Goal: Task Accomplishment & Management: Complete application form

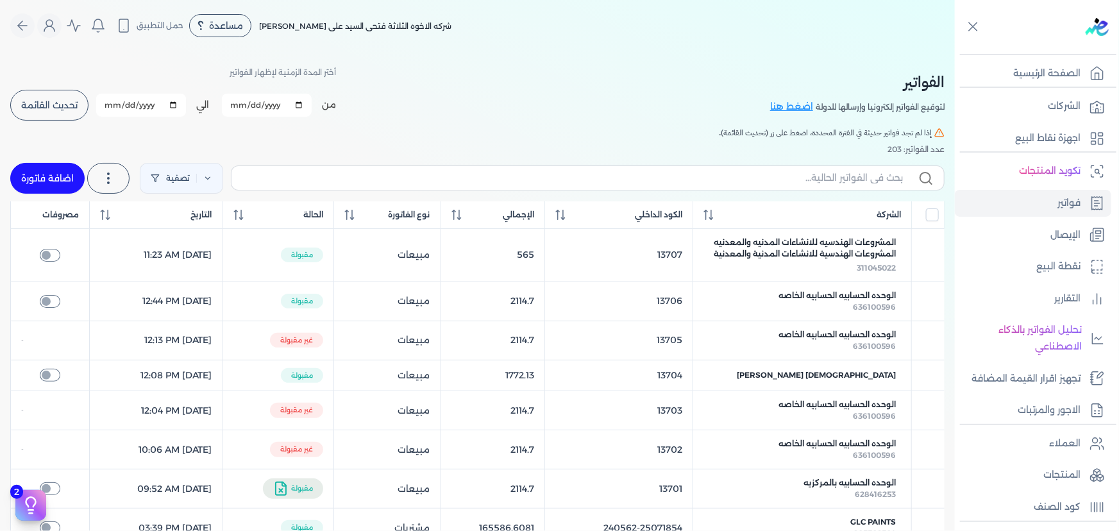
drag, startPoint x: 0, startPoint y: 0, endPoint x: 69, endPoint y: 94, distance: 116.6
click at [69, 94] on button "تحديث القائمة" at bounding box center [49, 105] width 78 height 31
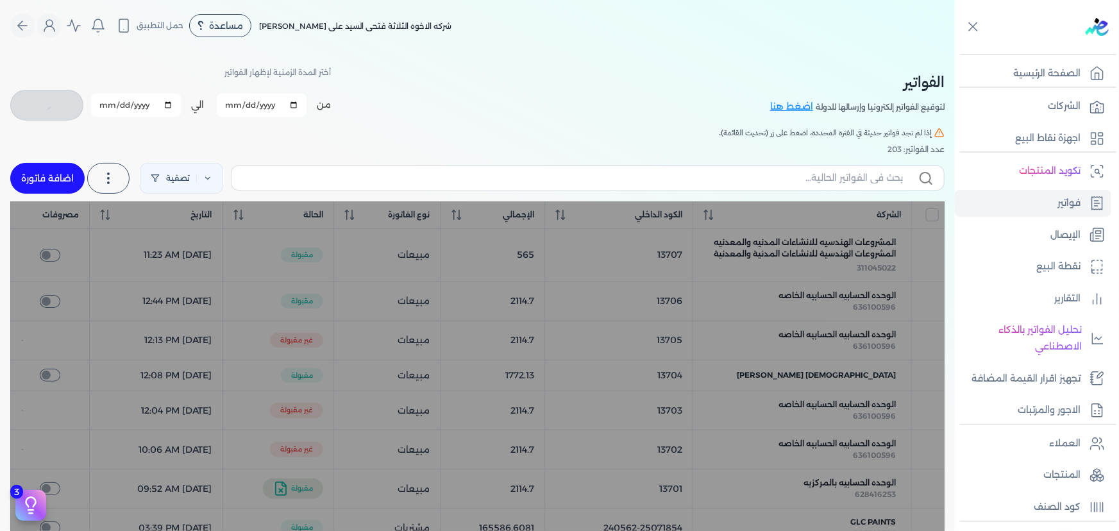
checkbox input "false"
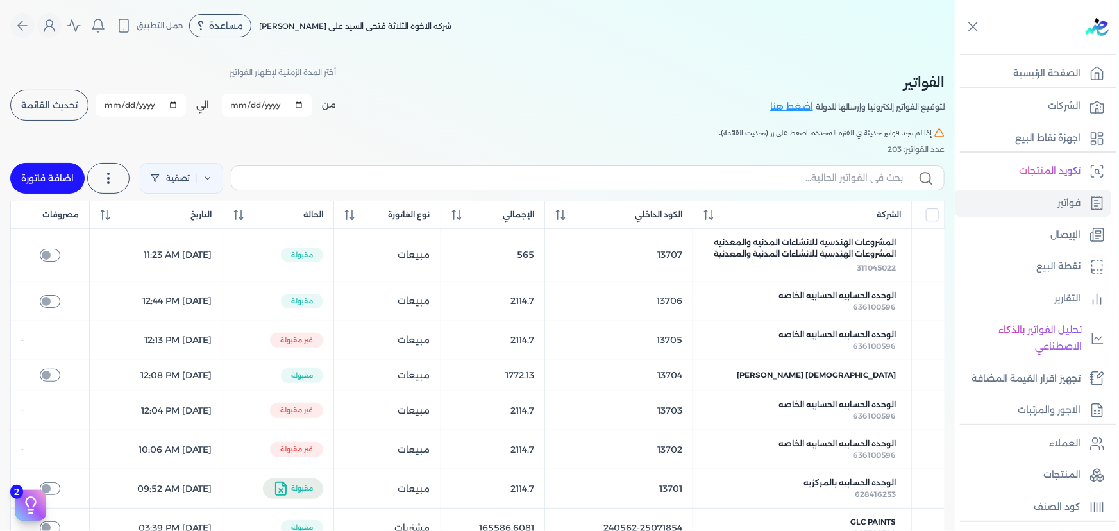
click at [42, 180] on link "اضافة فاتورة" at bounding box center [47, 178] width 74 height 31
select select "EGP"
select select "B"
select select "EGS"
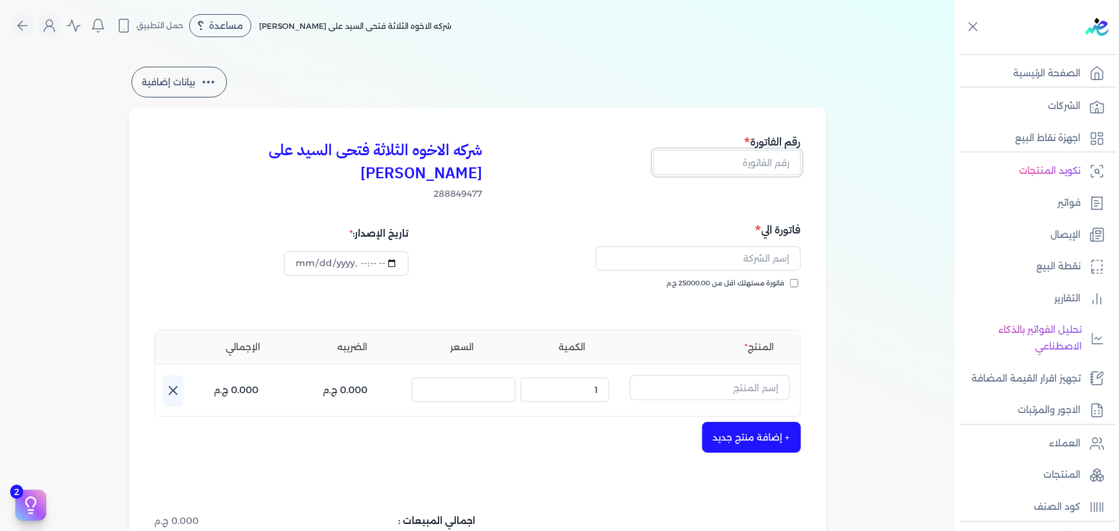
click at [740, 164] on input "text" at bounding box center [728, 162] width 148 height 24
type input "13708"
type input "h"
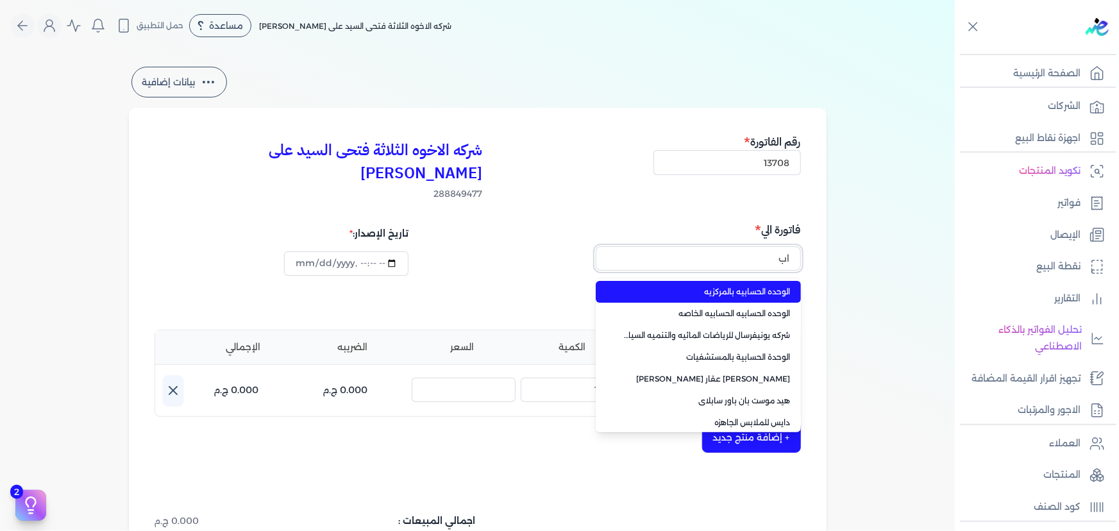
click at [596, 246] on button "اب" at bounding box center [698, 261] width 205 height 30
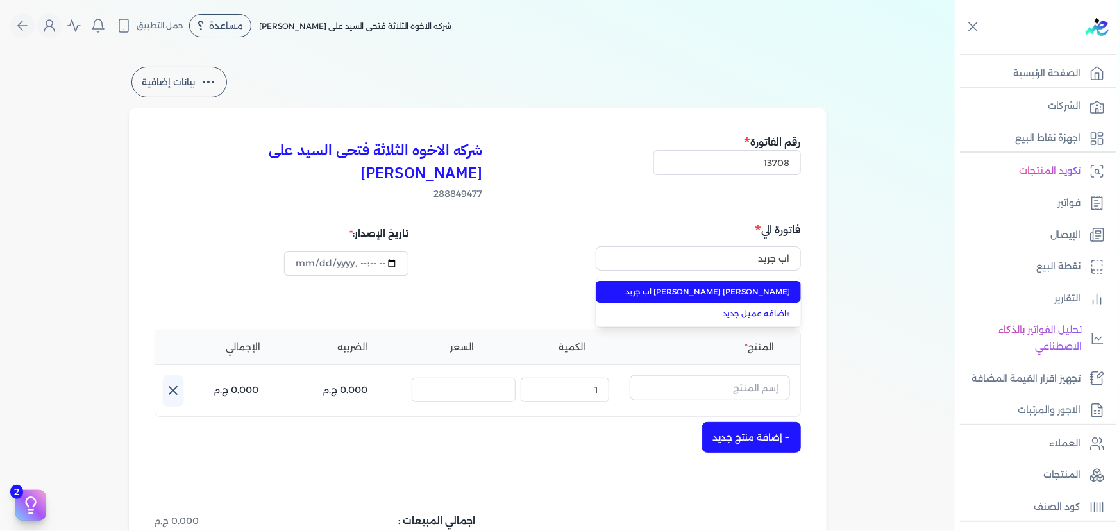
click at [742, 286] on span "[PERSON_NAME] [PERSON_NAME] اب جريد" at bounding box center [706, 292] width 169 height 12
type input "[PERSON_NAME] [PERSON_NAME] اب جريد"
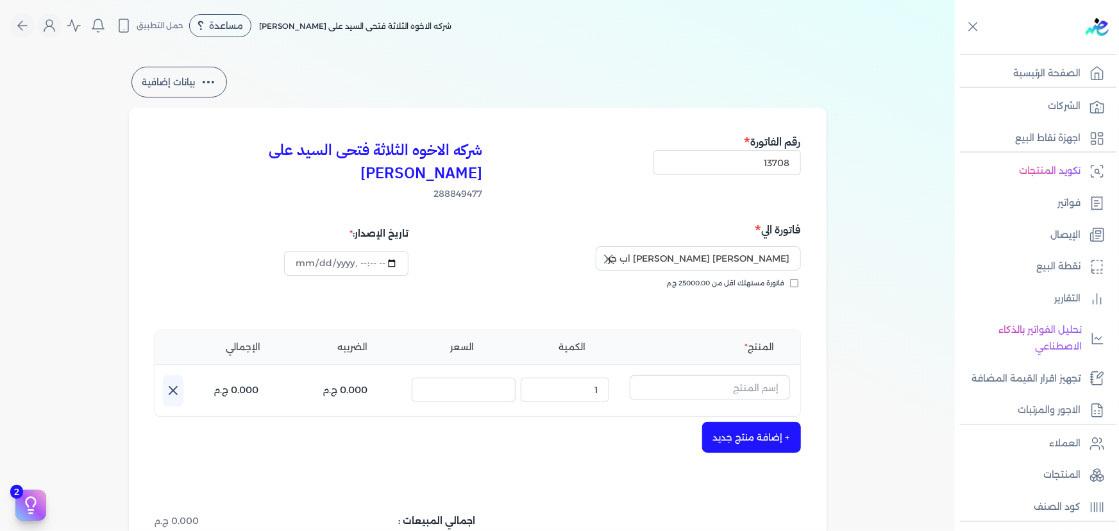
click at [647, 282] on div "فاتورة مستهلك اقل من 25000.00 ج.م" at bounding box center [641, 296] width 314 height 36
click at [718, 375] on input "text" at bounding box center [710, 387] width 160 height 24
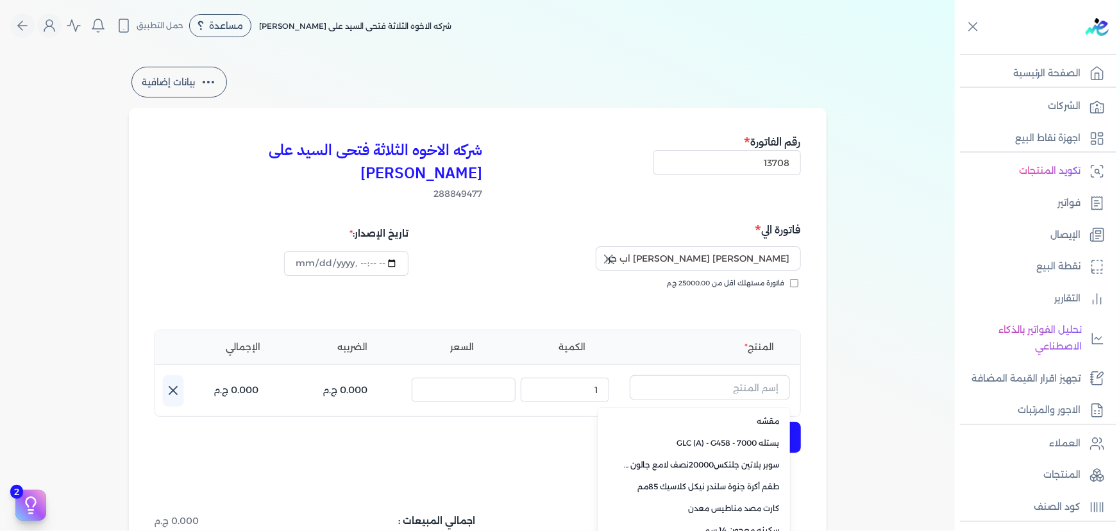
click at [545, 422] on div "+ إضافة منتج جديد" at bounding box center [478, 437] width 647 height 31
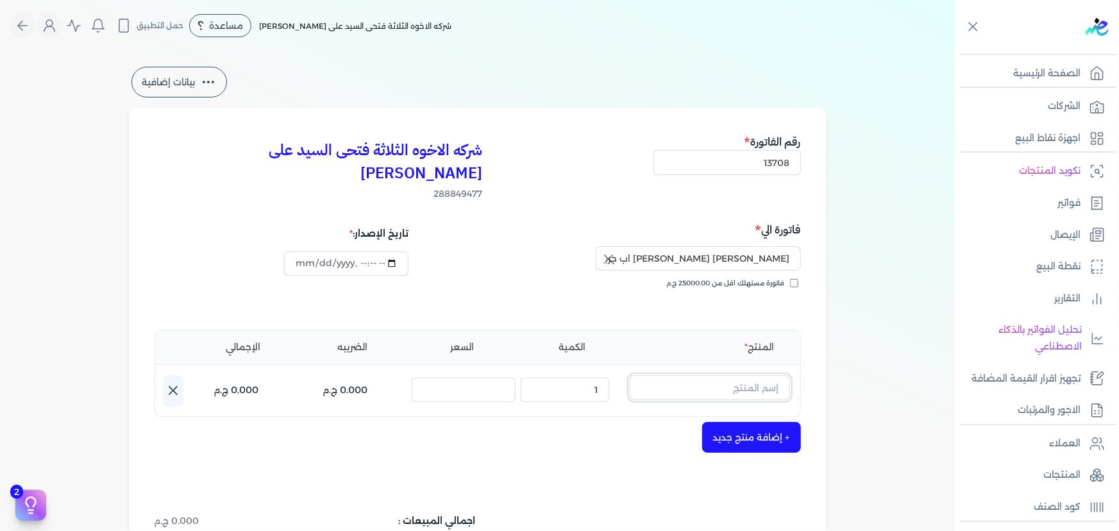
click at [656, 375] on input "text" at bounding box center [710, 387] width 160 height 24
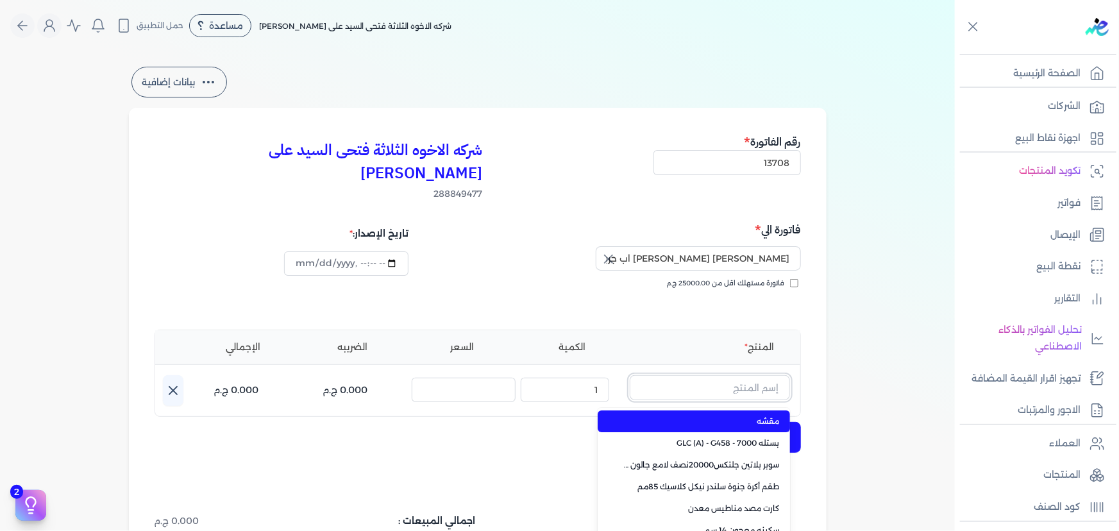
click at [656, 375] on input "text" at bounding box center [710, 387] width 160 height 24
click at [630, 375] on button "داي" at bounding box center [710, 390] width 160 height 30
click at [630, 375] on button "[PERSON_NAME]" at bounding box center [710, 390] width 160 height 30
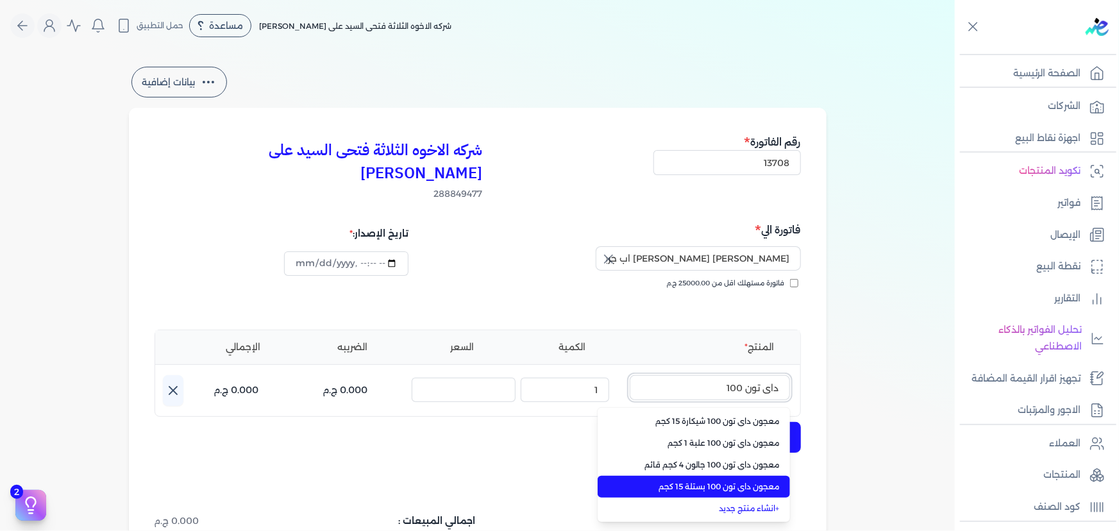
type input "داي تون 100"
click at [674, 481] on span "معجون داي تون 100 بستلة 15 كجم" at bounding box center [702, 487] width 157 height 12
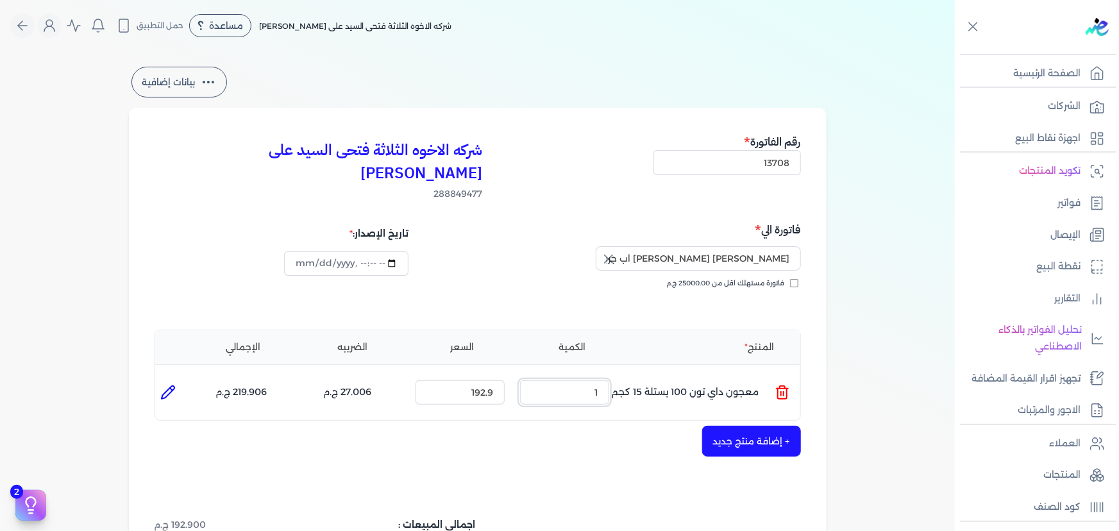
drag, startPoint x: 587, startPoint y: 376, endPoint x: 600, endPoint y: 372, distance: 13.4
click at [600, 380] on input "1" at bounding box center [564, 392] width 89 height 24
type input "6"
drag, startPoint x: 604, startPoint y: 373, endPoint x: 635, endPoint y: 368, distance: 31.8
click at [635, 375] on ul "المنتج : معجون داي تون 100 بستلة 15 كجم الكمية : 6 السعر : 192.9 الضريبه : 162.…" at bounding box center [477, 392] width 645 height 35
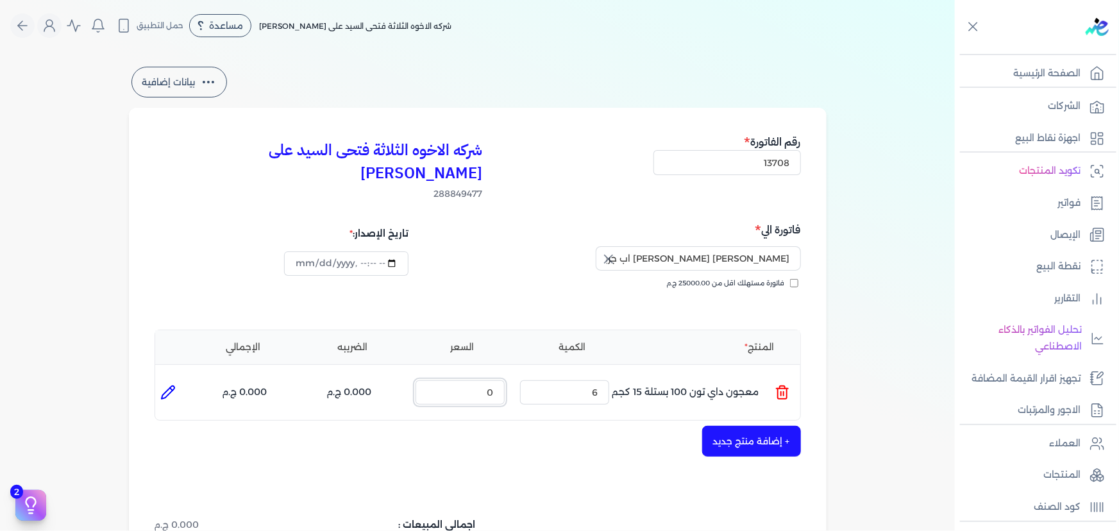
type input "0"
click at [785, 385] on icon at bounding box center [782, 392] width 15 height 15
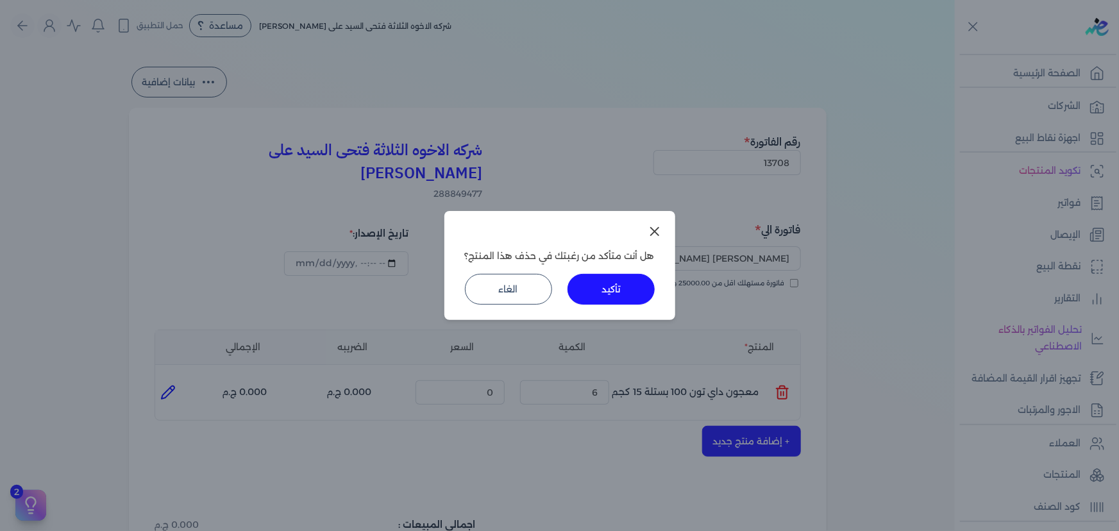
click at [620, 284] on button "تأكيد" at bounding box center [611, 289] width 87 height 31
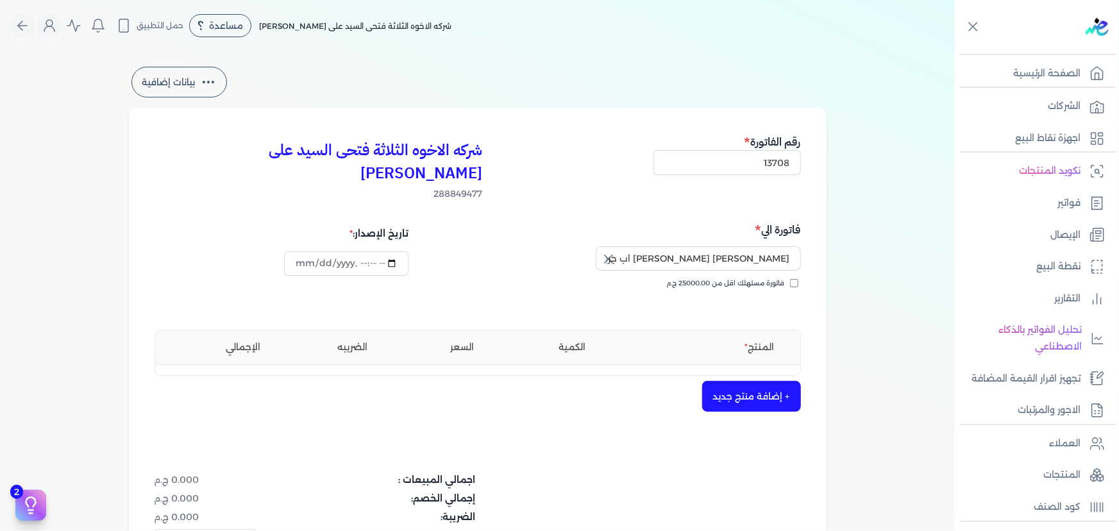
click at [764, 381] on button "+ إضافة منتج جديد" at bounding box center [751, 396] width 99 height 31
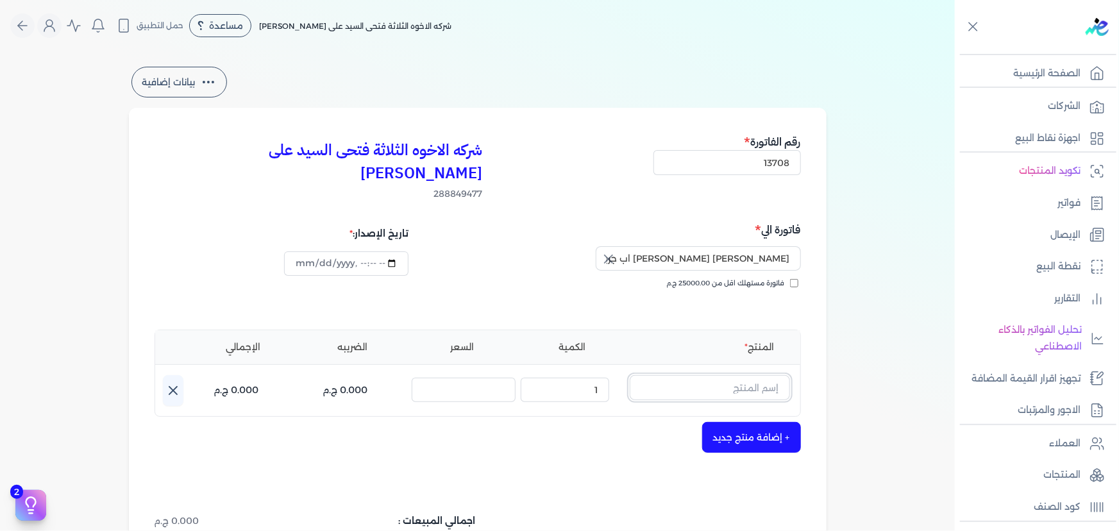
click at [763, 375] on input "text" at bounding box center [710, 387] width 160 height 24
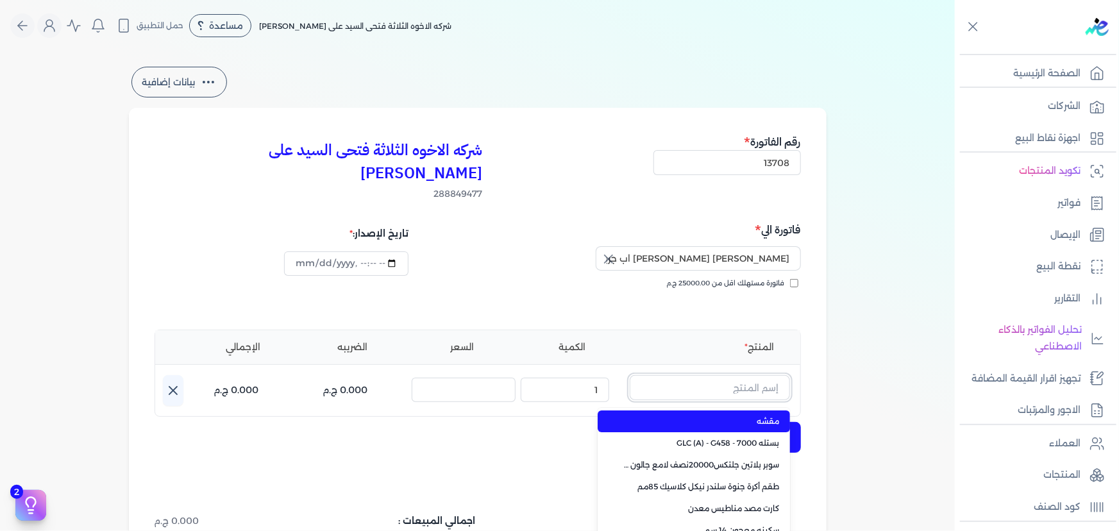
paste input "معجون داي تون 100 شيكارة 15 كجم"
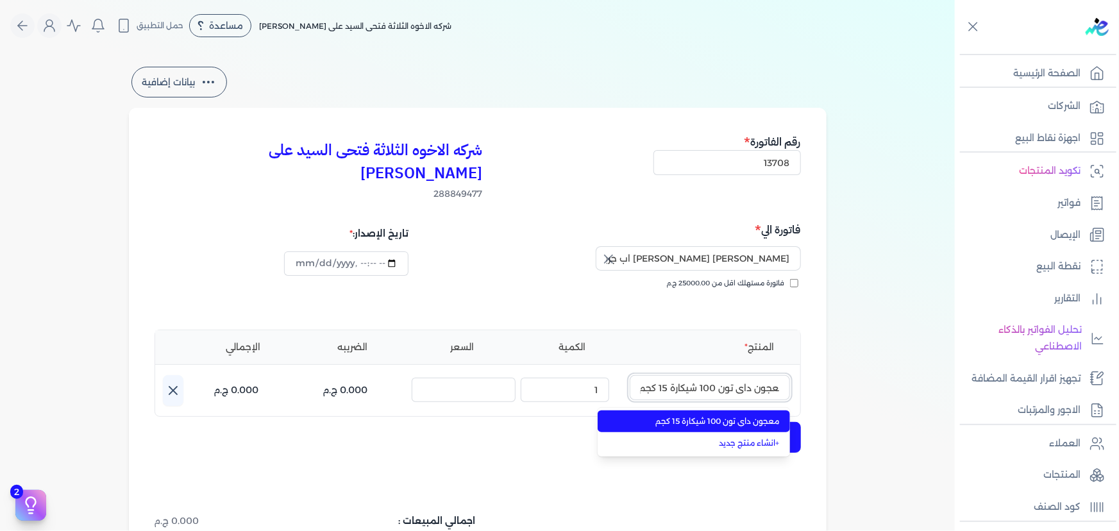
type input "معجون داي تون 100 شيكارة 15 كجم"
click at [717, 416] on span "معجون داي تون 100 شيكارة 15 كجم" at bounding box center [702, 422] width 157 height 12
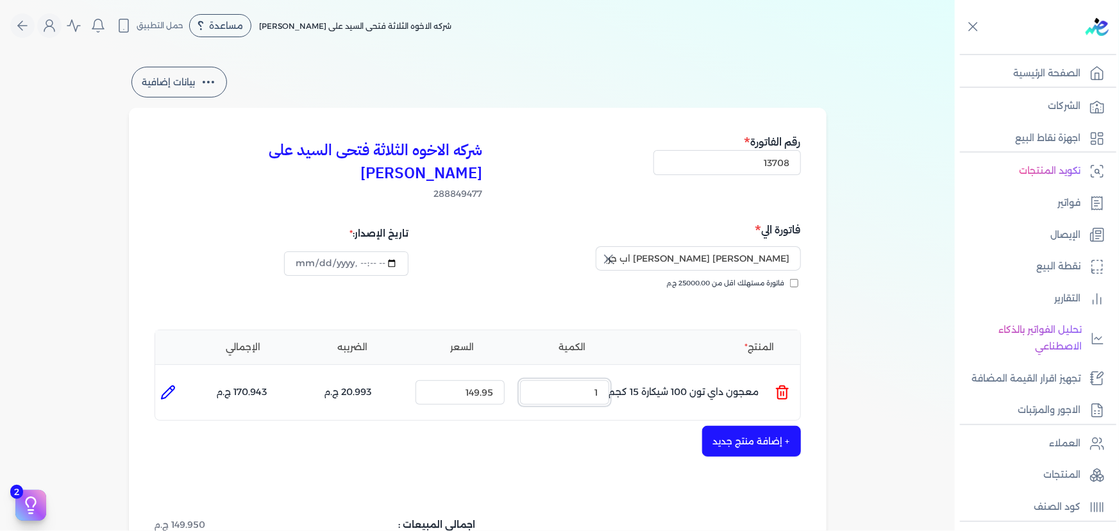
drag, startPoint x: 579, startPoint y: 372, endPoint x: 651, endPoint y: 371, distance: 72.5
click at [651, 375] on ul "المنتج : معجون داي تون 100 شيكارة 15 كجم الكمية : 1 السعر : 149.95 الضريبه : 20…" at bounding box center [477, 392] width 645 height 35
type input "6"
click at [170, 380] on li at bounding box center [168, 393] width 26 height 26
type input "معجون داي تون 100 شيكارة 15 كجم"
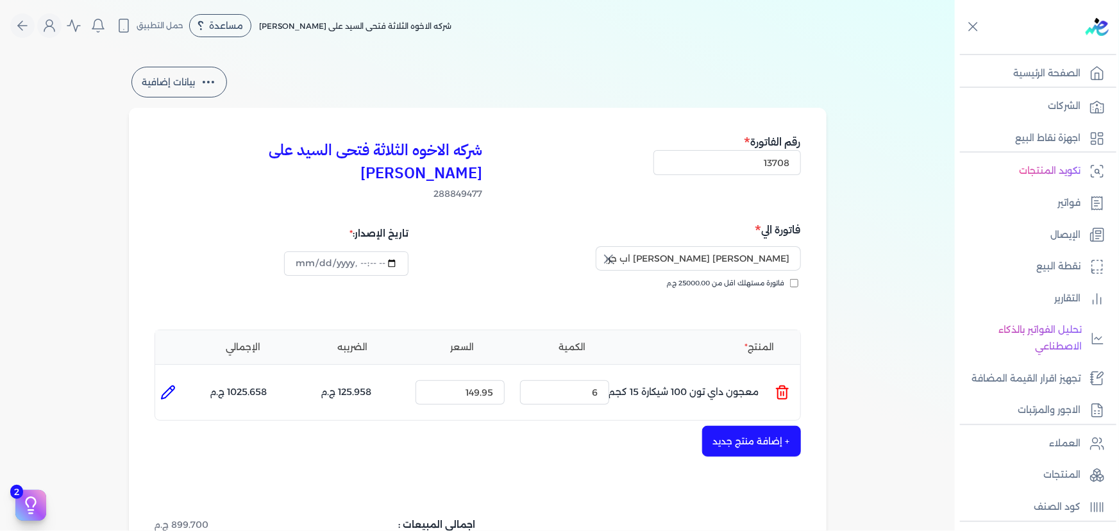
type input "149.95"
type input "6"
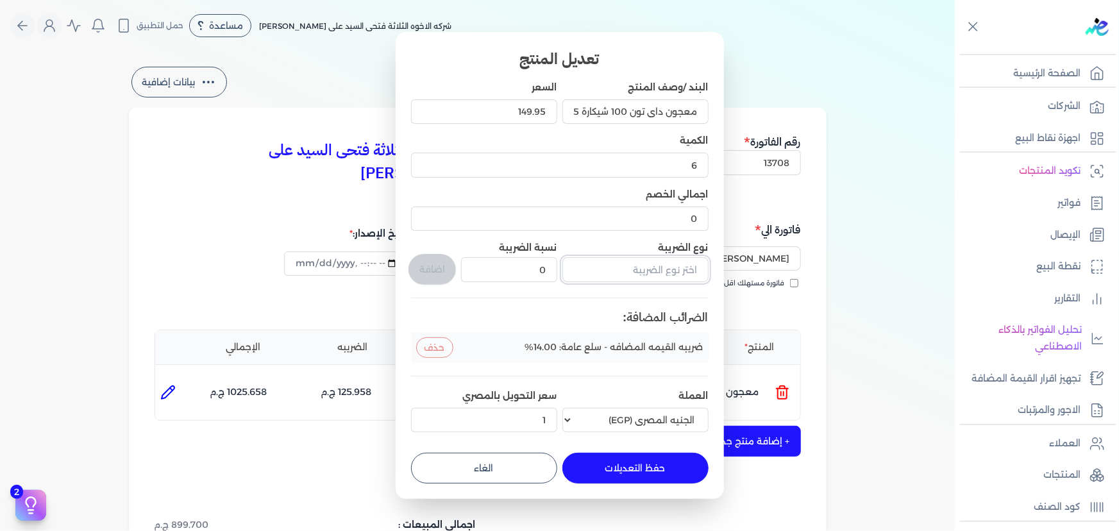
click at [627, 263] on input "text" at bounding box center [636, 269] width 146 height 24
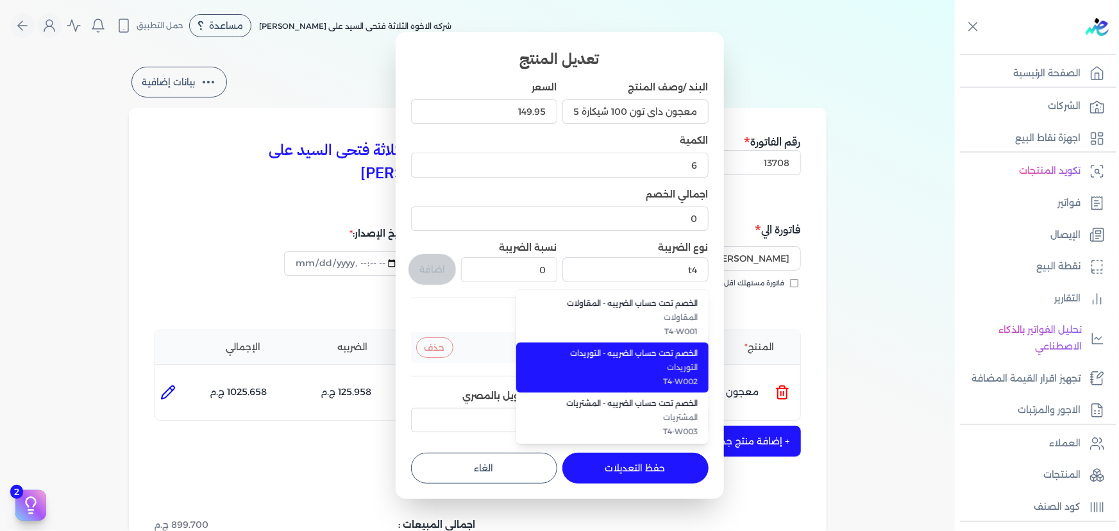
drag, startPoint x: 655, startPoint y: 373, endPoint x: 575, endPoint y: 315, distance: 98.7
click at [654, 373] on li "الخصم تحت حساب الضريبه - التوريدات التوريدات T4-W002" at bounding box center [612, 368] width 192 height 50
type input "الخصم تحت حساب الضريبه - التوريدات"
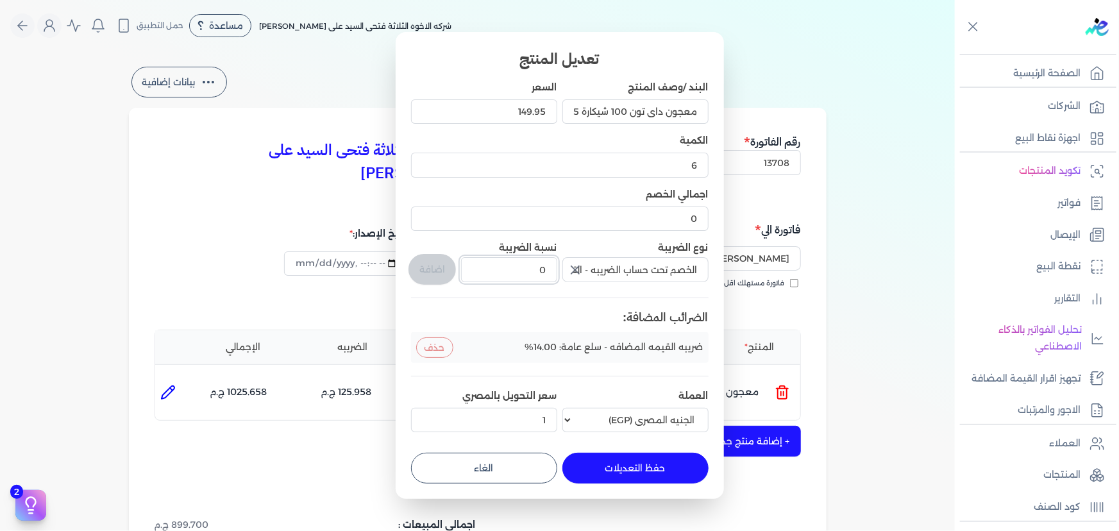
drag, startPoint x: 517, startPoint y: 269, endPoint x: 579, endPoint y: 275, distance: 62.5
click at [550, 269] on input "0" at bounding box center [509, 269] width 96 height 24
type input "1"
click at [428, 269] on button "اضافة" at bounding box center [432, 269] width 47 height 31
type input "0"
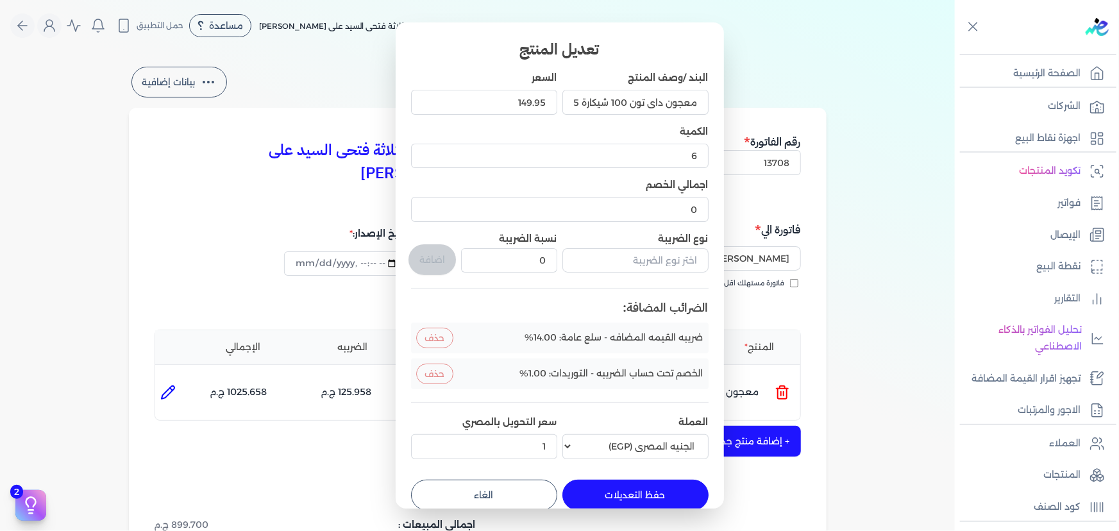
drag, startPoint x: 659, startPoint y: 498, endPoint x: 719, endPoint y: 462, distance: 69.1
click at [660, 498] on button "حفظ التعديلات" at bounding box center [636, 495] width 146 height 31
type input "0"
type input "1"
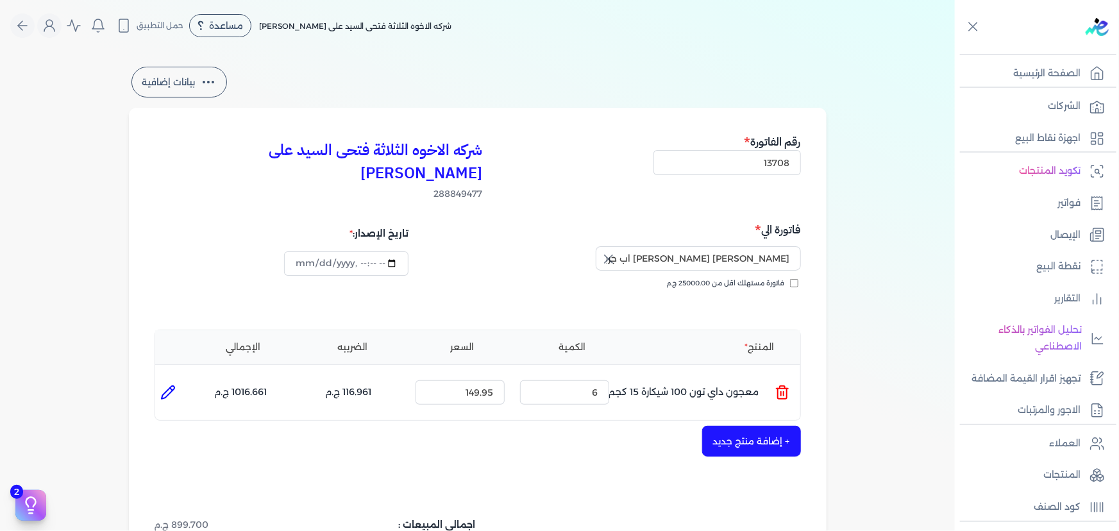
click at [758, 426] on button "+ إضافة منتج جديد" at bounding box center [751, 441] width 99 height 31
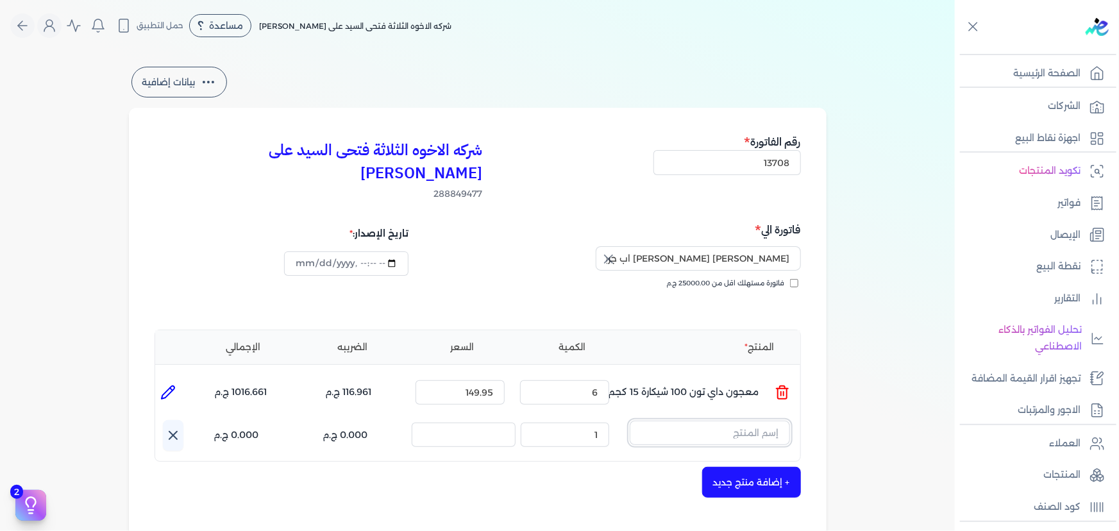
click at [763, 421] on input "text" at bounding box center [710, 433] width 160 height 24
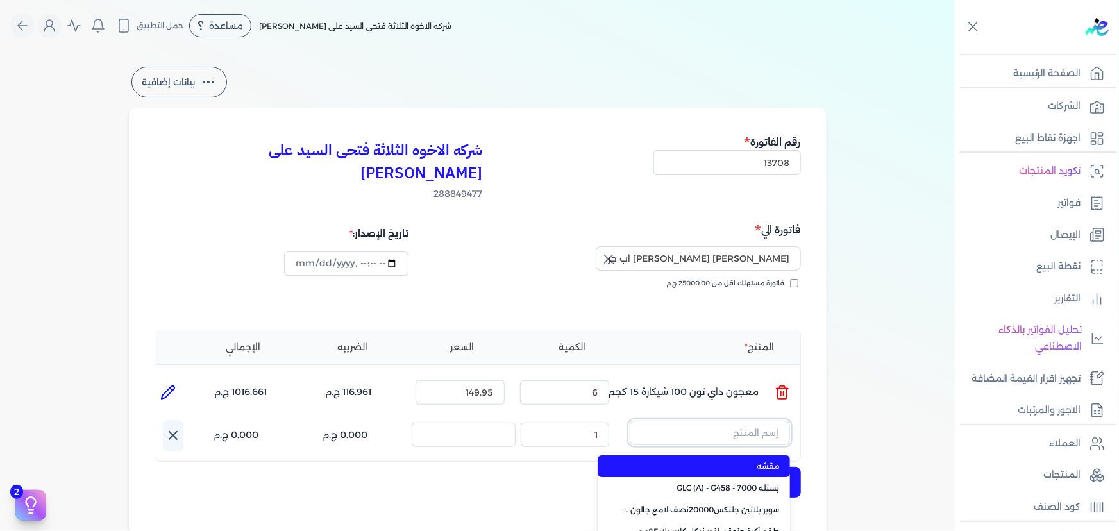
paste input "معجون اكريليك 900 شيكارة 15 كجم"
type input "معجون اكريليك 900 شيكارة 15 كجم"
drag, startPoint x: 702, startPoint y: 443, endPoint x: 691, endPoint y: 443, distance: 10.9
click at [701, 461] on span "معجون اكريليك 900 شيكارة 15 كجم" at bounding box center [702, 467] width 157 height 12
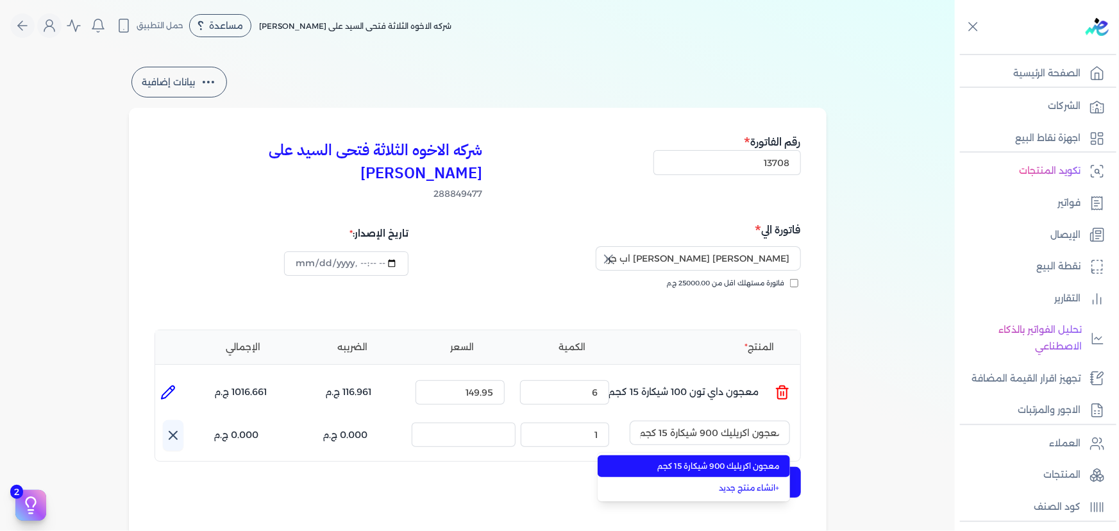
scroll to position [0, 0]
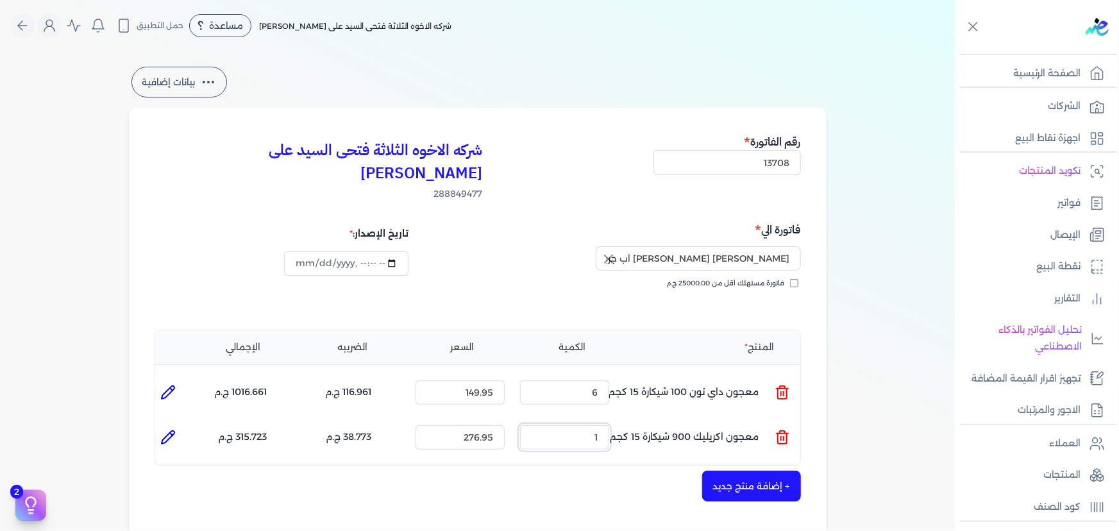
drag, startPoint x: 583, startPoint y: 416, endPoint x: 719, endPoint y: 402, distance: 136.7
click at [681, 420] on ul "المنتج : معجون اكريليك 900 شيكارة 15 كجم الكمية : 1 السعر : 276.95 الضريبه : 38…" at bounding box center [477, 437] width 645 height 35
type input "12"
click at [174, 430] on icon at bounding box center [167, 437] width 15 height 15
type input "معجون اكريليك 900 شيكارة 15 كجم"
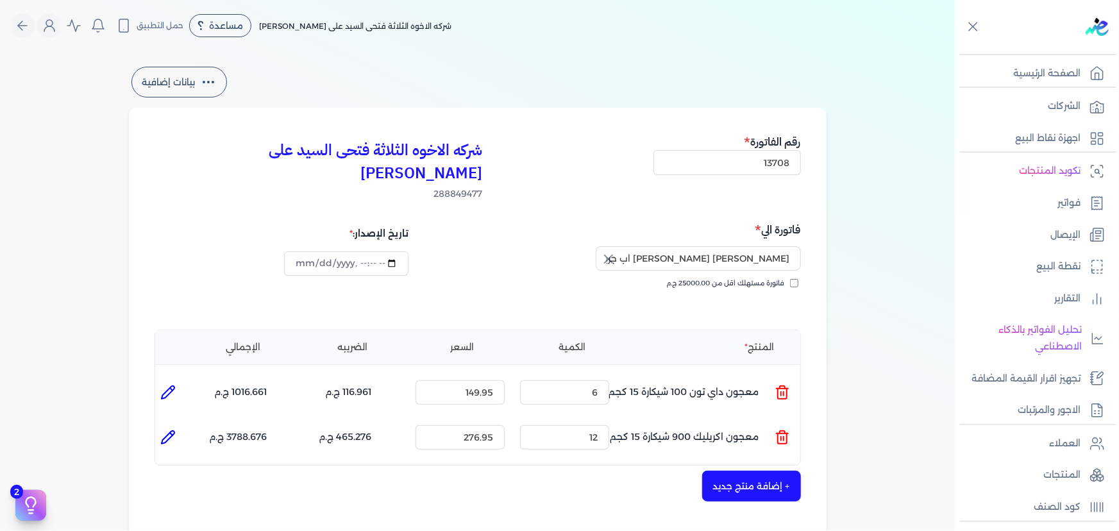
type input "276.95"
type input "12"
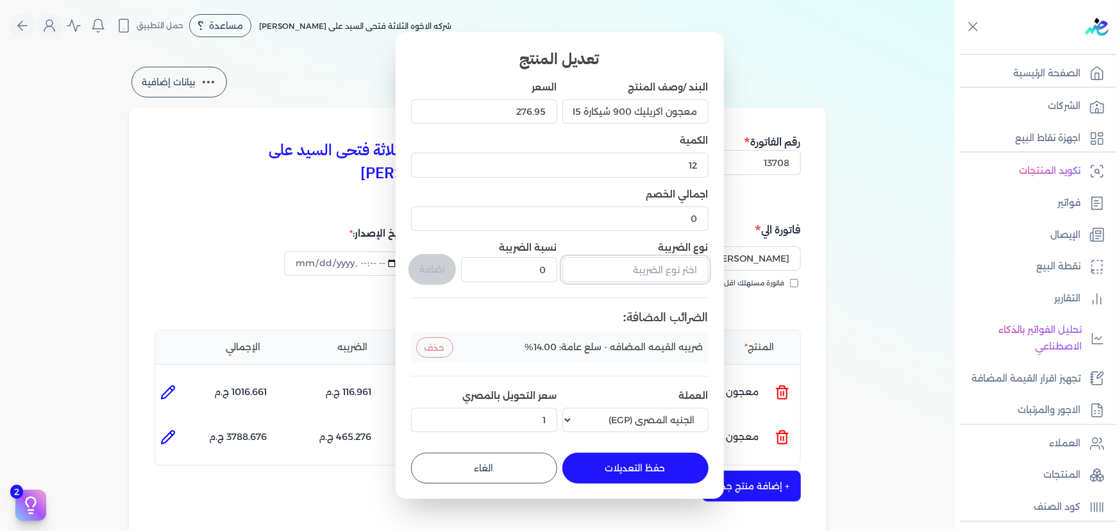
click at [638, 275] on input "text" at bounding box center [636, 269] width 146 height 24
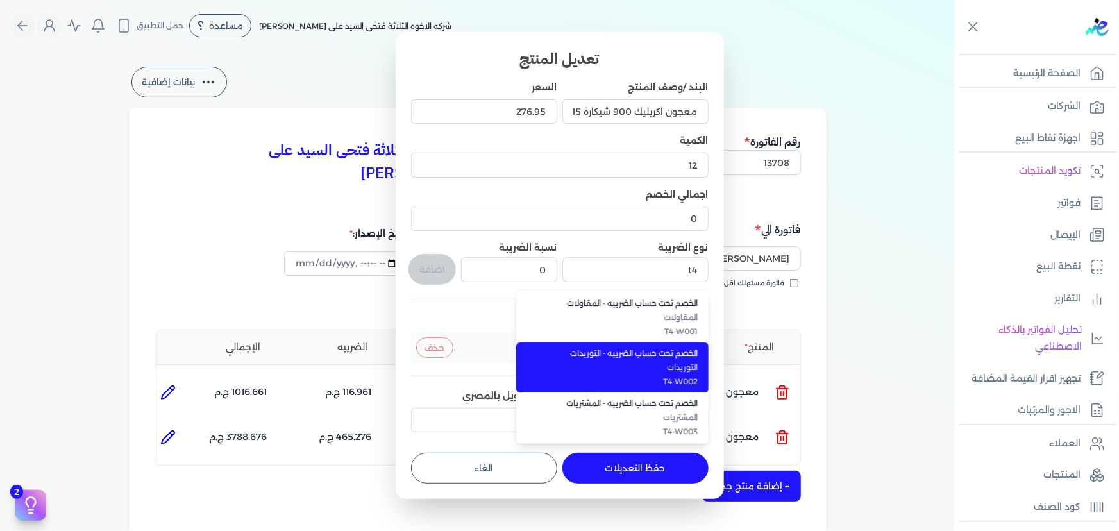
click at [642, 377] on span "T4-W002" at bounding box center [620, 382] width 157 height 12
type input "الخصم تحت حساب الضريبه - التوريدات"
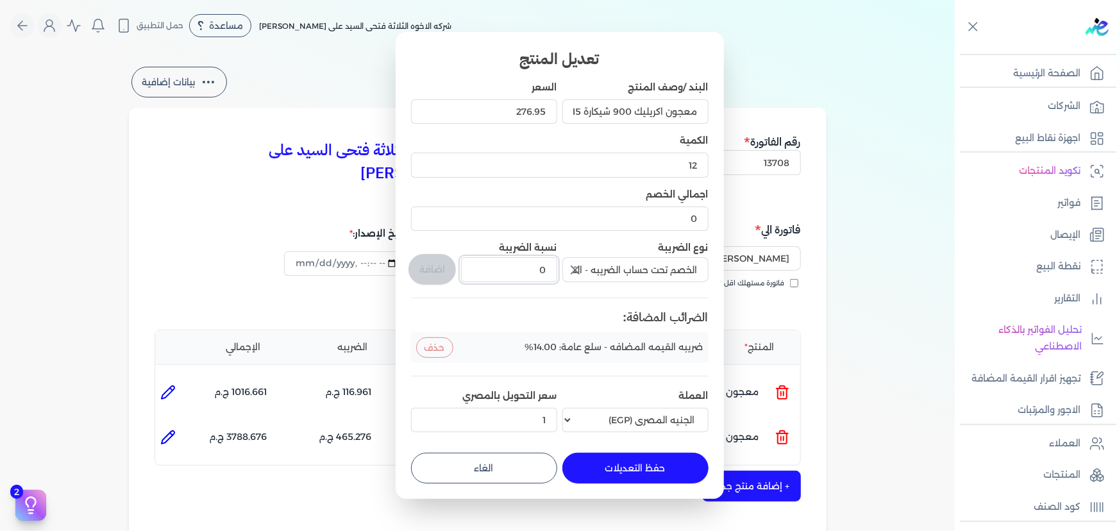
drag, startPoint x: 567, startPoint y: 262, endPoint x: 577, endPoint y: 260, distance: 10.0
click at [568, 262] on div "البند /وصف المنتج معجون اكريليك 900 شيكارة 15 كجم السعر 276.95 الكمية 12 اجمالي…" at bounding box center [560, 259] width 298 height 357
type input "1"
click at [443, 271] on button "اضافة" at bounding box center [432, 269] width 47 height 31
type input "0"
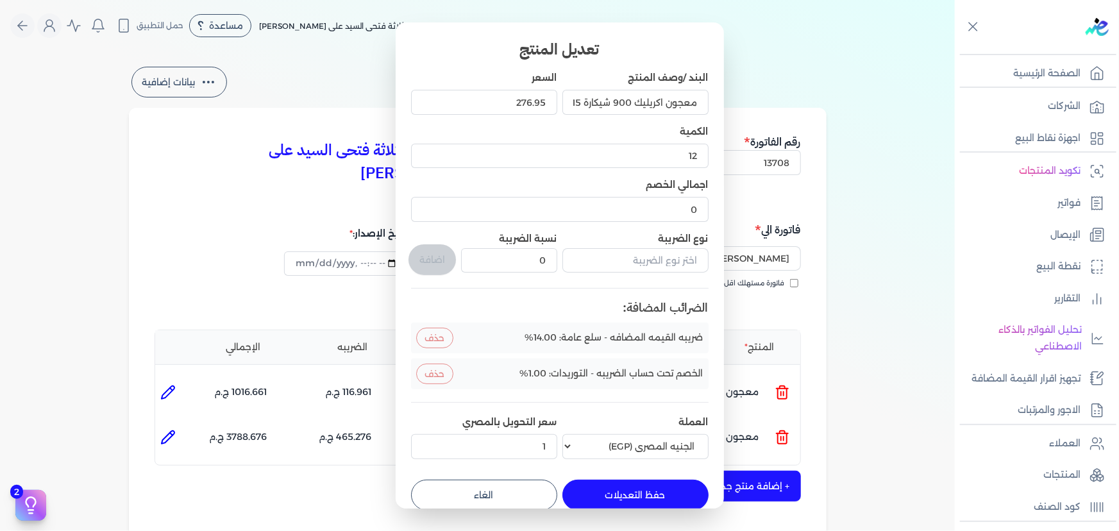
click at [642, 492] on button "حفظ التعديلات" at bounding box center [636, 495] width 146 height 31
type input "0"
type input "1"
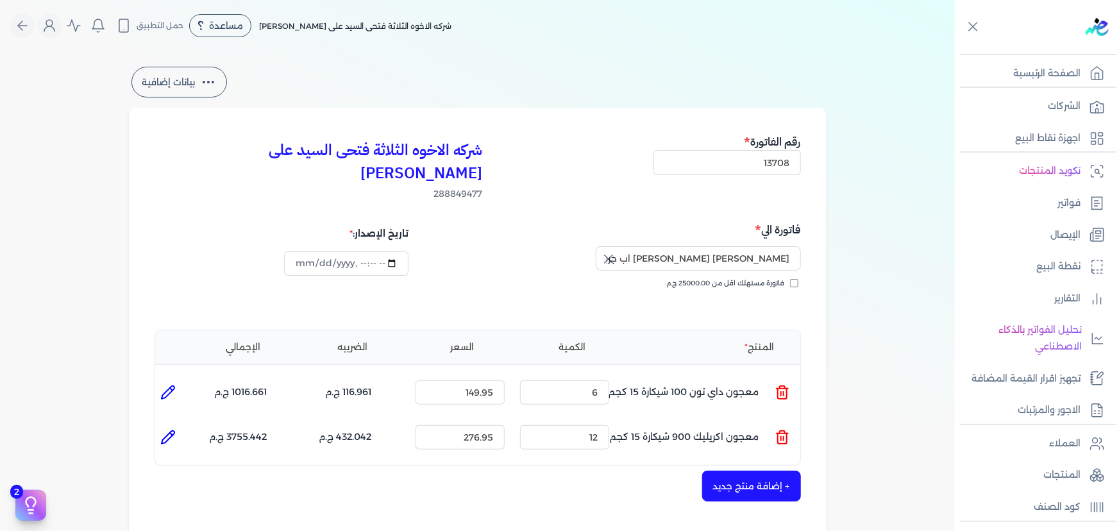
click at [753, 471] on button "+ إضافة منتج جديد" at bounding box center [751, 486] width 99 height 31
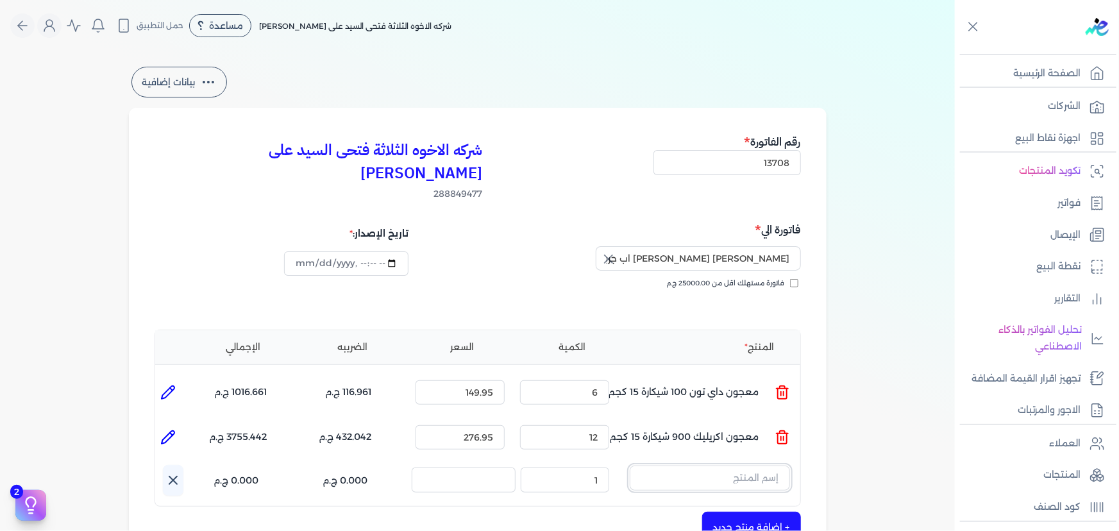
click at [693, 466] on input "text" at bounding box center [710, 478] width 160 height 24
paste input "صبغات سي سي بني 610 عبوة 40 ملي"
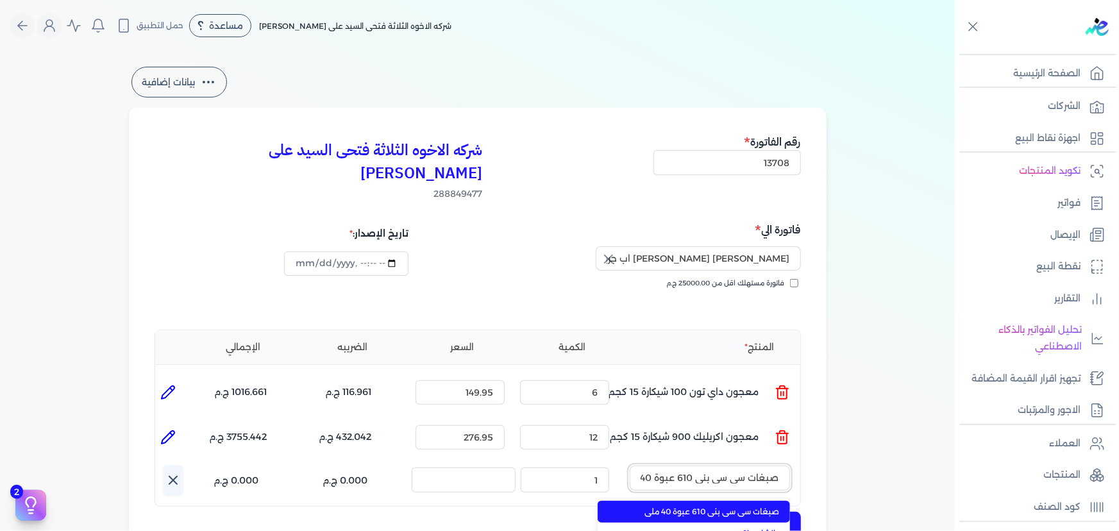
scroll to position [0, -18]
type input "صبغات سي سي بني 610 عبوة 40 ملي"
click at [705, 506] on span "صبغات سي سي بني 610 عبوة 40 ملي" at bounding box center [702, 512] width 157 height 12
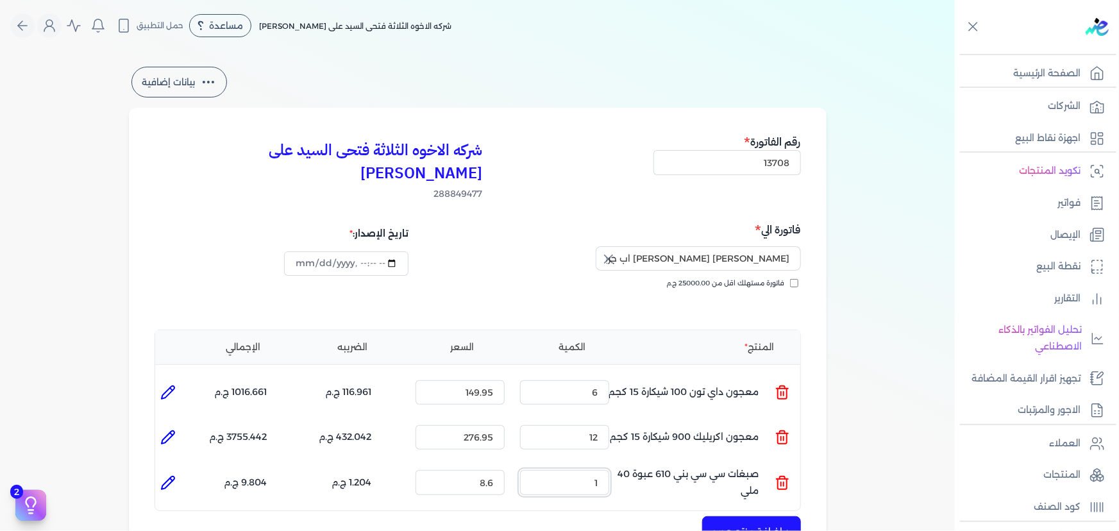
drag, startPoint x: 593, startPoint y: 461, endPoint x: 699, endPoint y: 455, distance: 106.0
click at [663, 465] on ul "المنتج : صبغات سي سي بني 610 عبوة 40 ملي الكمية : 1 السعر : 8.6 الضريبه : 1.204…" at bounding box center [477, 482] width 645 height 35
type input "17"
drag, startPoint x: 172, startPoint y: 459, endPoint x: 196, endPoint y: 484, distance: 34.5
click at [172, 475] on icon at bounding box center [167, 482] width 15 height 15
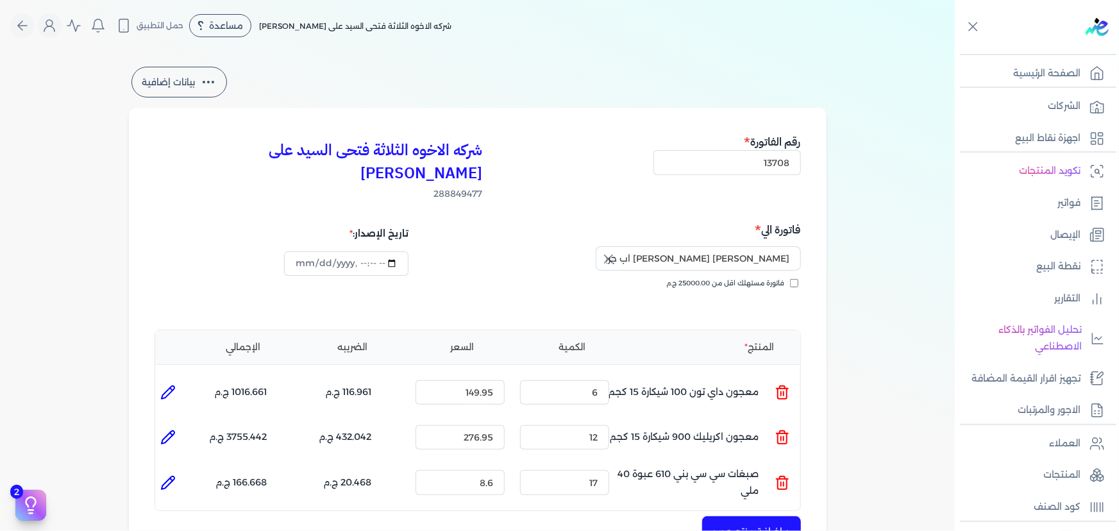
type input "صبغات سي سي بني 610 عبوة 40 ملي"
type input "8.6"
type input "17"
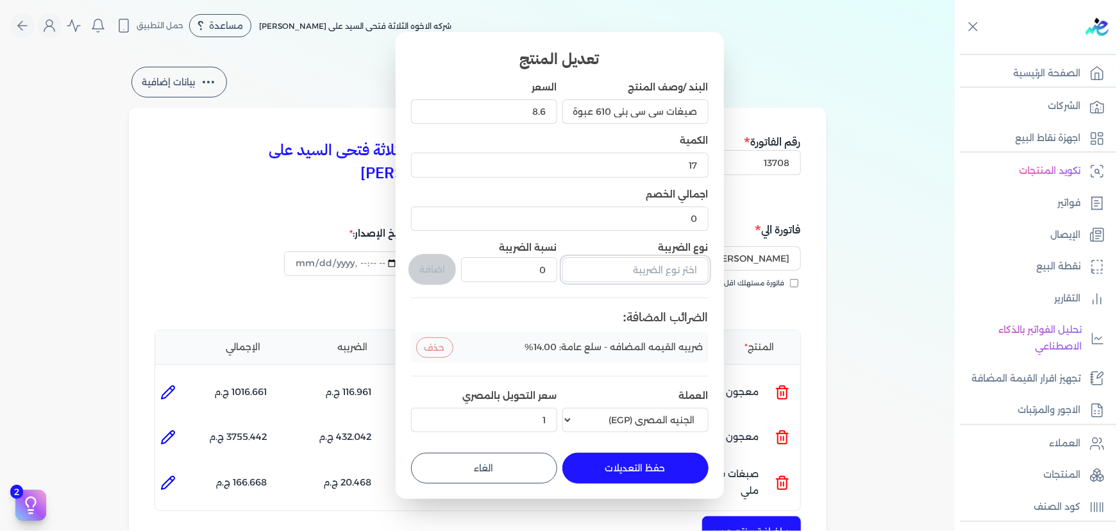
click at [637, 275] on input "text" at bounding box center [636, 269] width 146 height 24
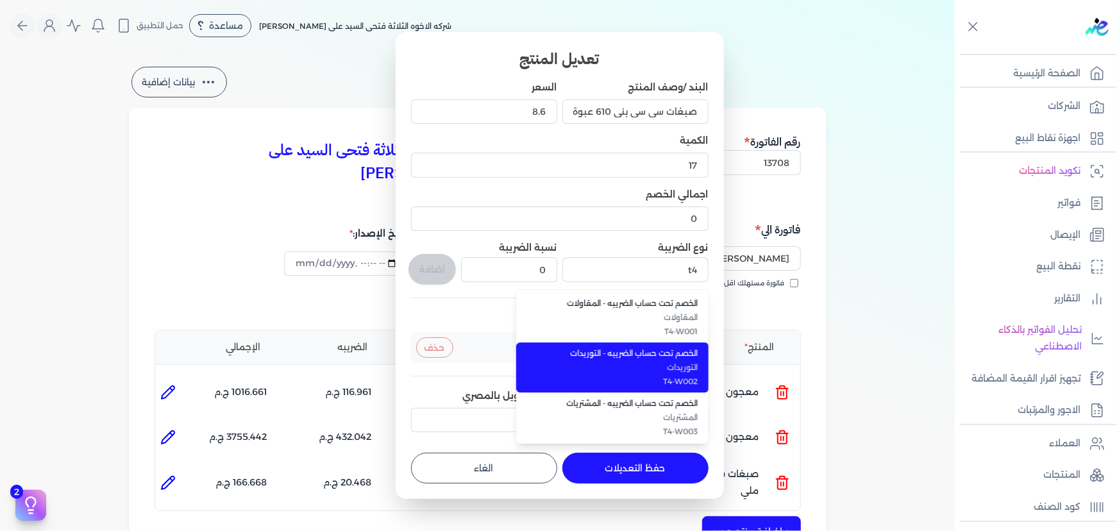
click at [610, 346] on li "الخصم تحت حساب الضريبه - التوريدات التوريدات T4-W002" at bounding box center [612, 368] width 192 height 50
type input "الخصم تحت حساب الضريبه - التوريدات"
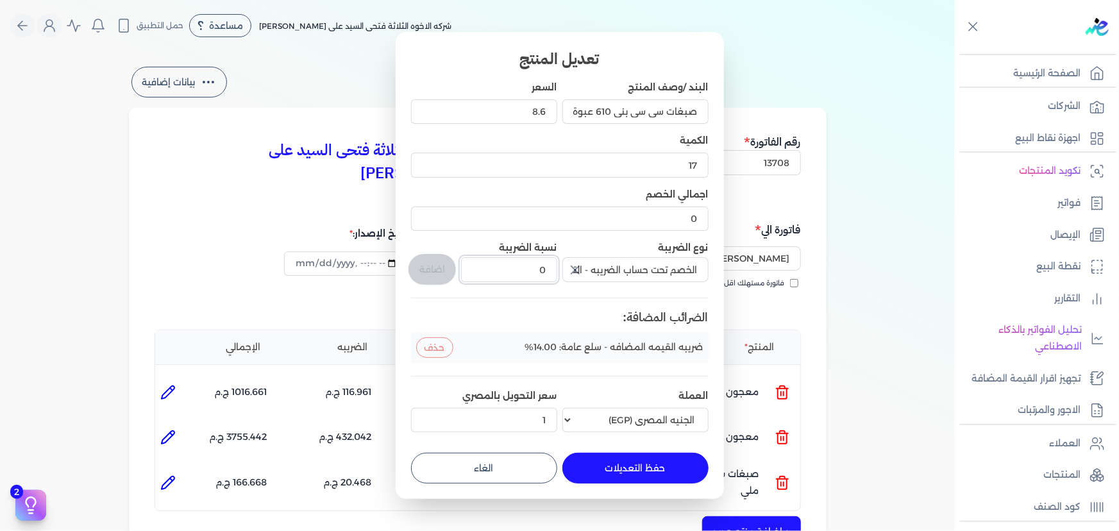
drag, startPoint x: 528, startPoint y: 268, endPoint x: 612, endPoint y: 266, distance: 84.1
click at [611, 266] on div "البند /وصف المنتج صبغات سي سي بني 610 عبوة 40 ملي السعر 8.6 الكمية 17 اجمالي ال…" at bounding box center [560, 259] width 298 height 357
type input "1"
click at [447, 276] on button "اضافة" at bounding box center [432, 269] width 47 height 31
type input "0"
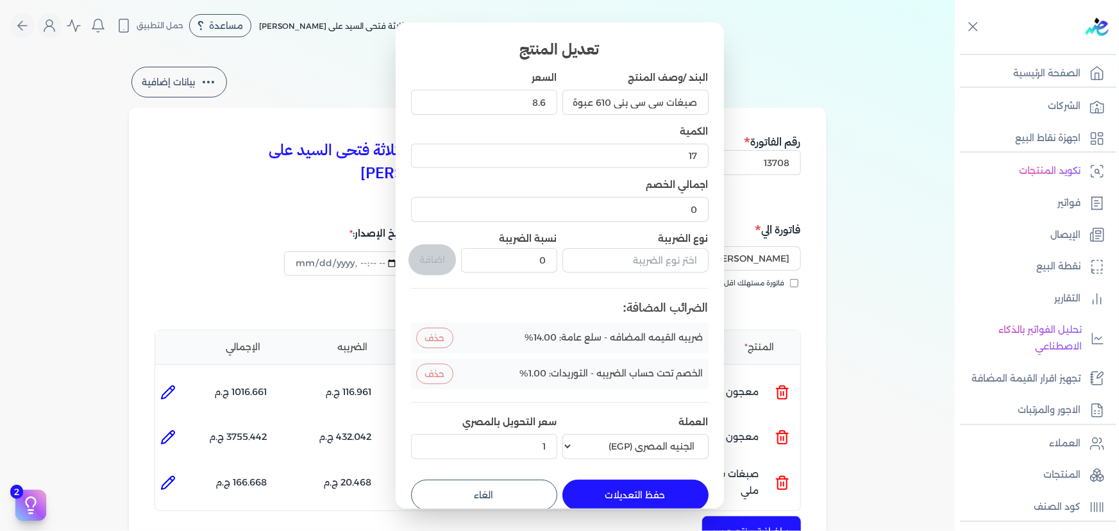
click at [588, 496] on button "حفظ التعديلات" at bounding box center [636, 495] width 146 height 31
type input "0"
type input "1"
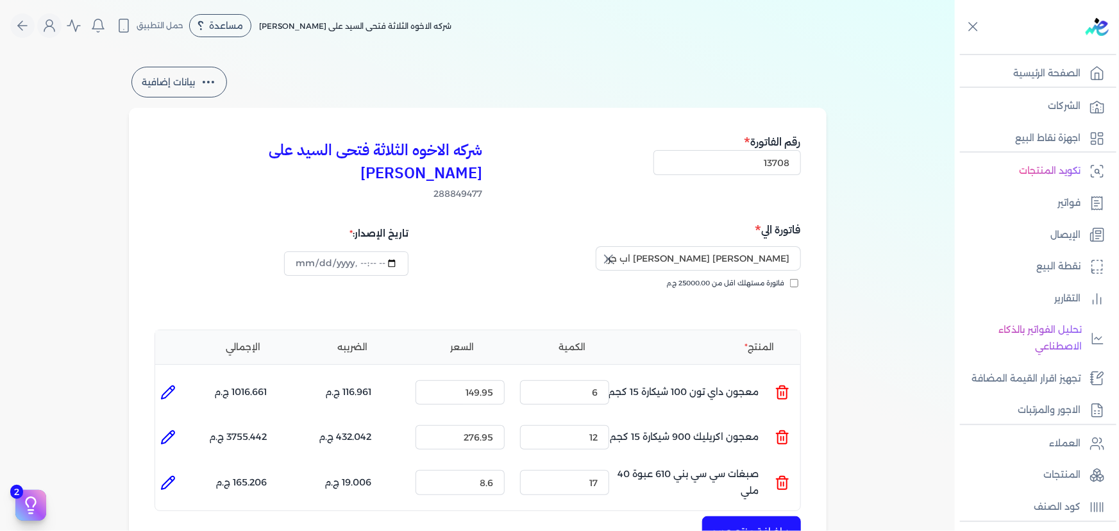
click at [744, 516] on button "+ إضافة منتج جديد" at bounding box center [751, 531] width 99 height 31
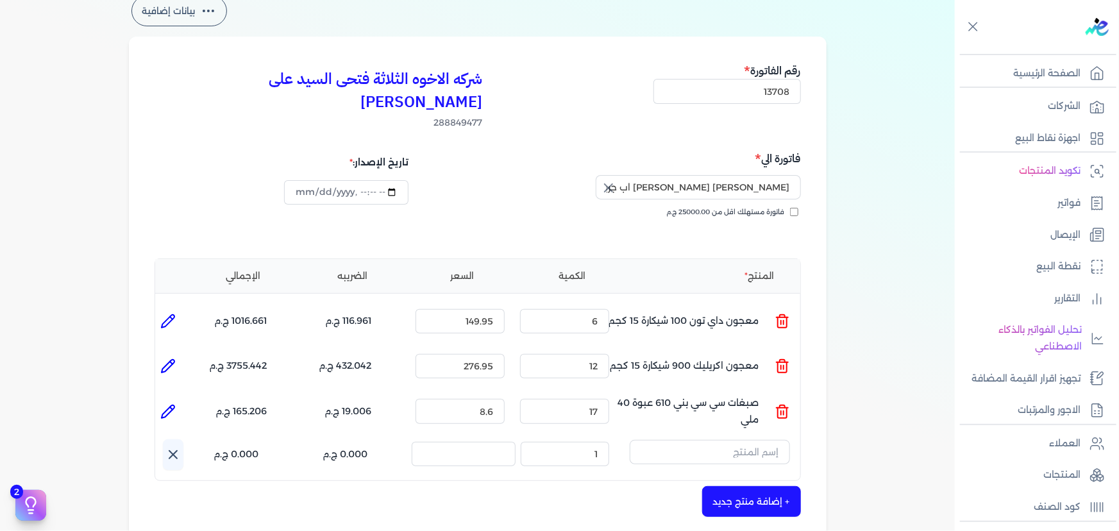
scroll to position [116, 0]
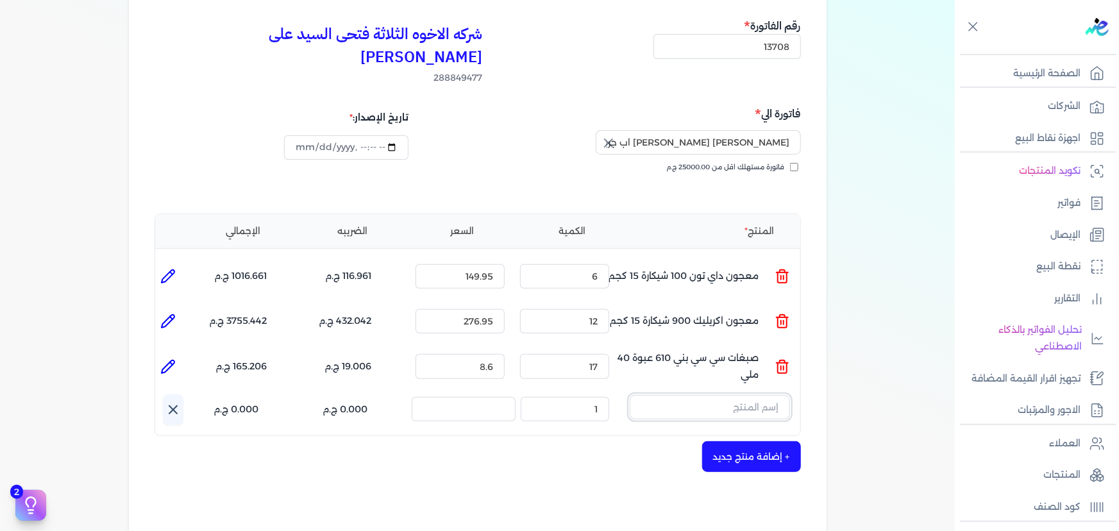
click at [667, 395] on input "text" at bounding box center [710, 407] width 160 height 24
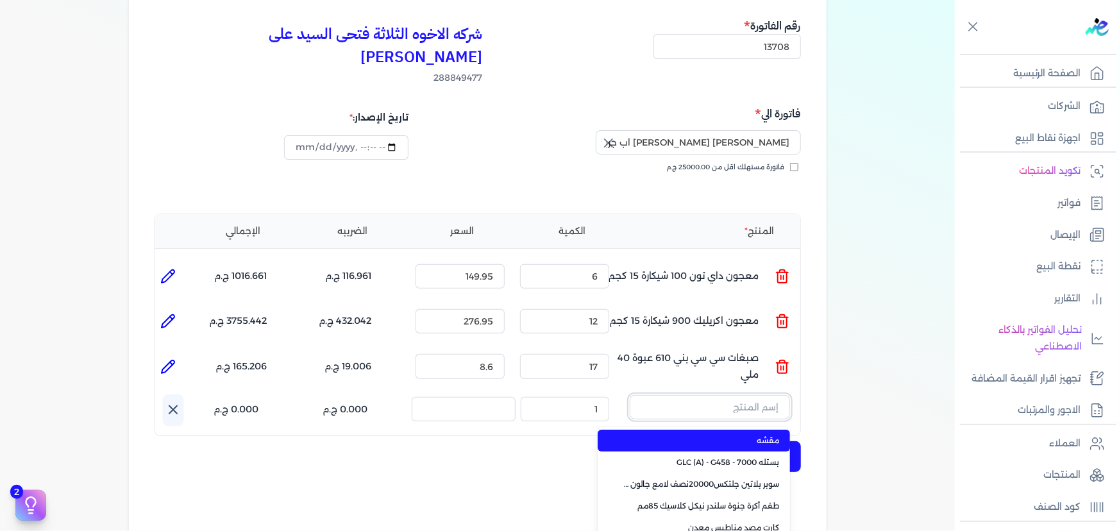
paste input "سيلر المقاوم 0017 بستلة 9 لتر"
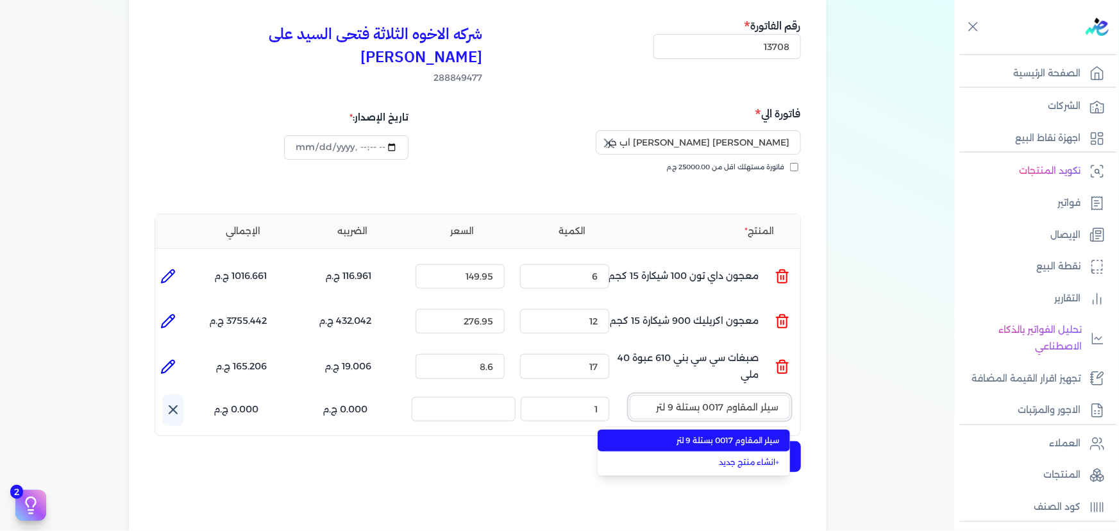
type input "سيلر المقاوم 0017 بستلة 9 لتر"
click at [653, 435] on span "سيلر المقاوم 0017 بستلة 9 لتر" at bounding box center [702, 441] width 157 height 12
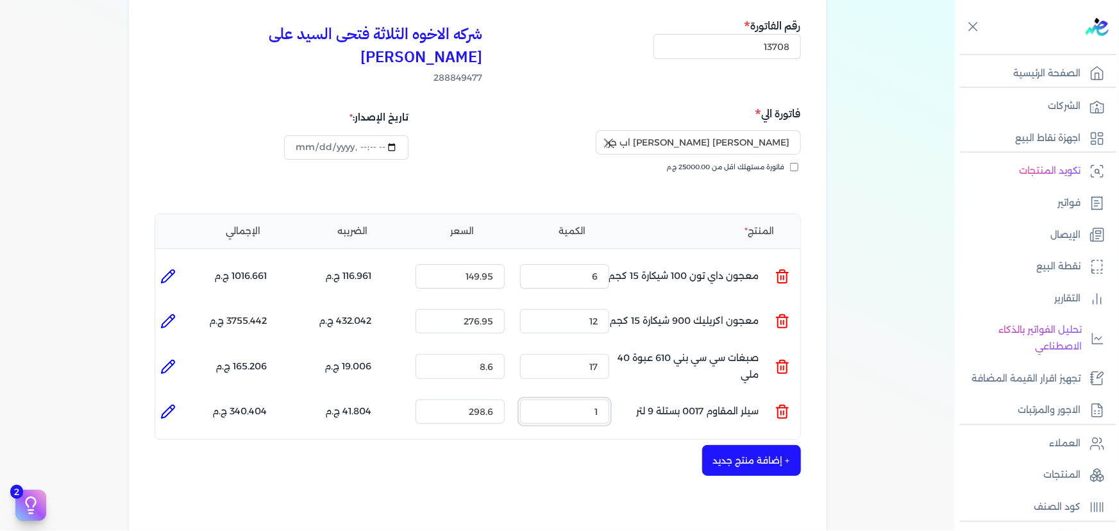
drag, startPoint x: 575, startPoint y: 390, endPoint x: 789, endPoint y: 281, distance: 240.4
click at [686, 365] on div "المنتج الكمية السعر الضريبه الإجمالي المنتج : معجون داي تون 100 شيكارة 15 كجم ا…" at bounding box center [478, 327] width 647 height 227
type input "12"
click at [170, 404] on icon at bounding box center [167, 411] width 15 height 15
type input "سيلر المقاوم 0017 بستلة 9 لتر"
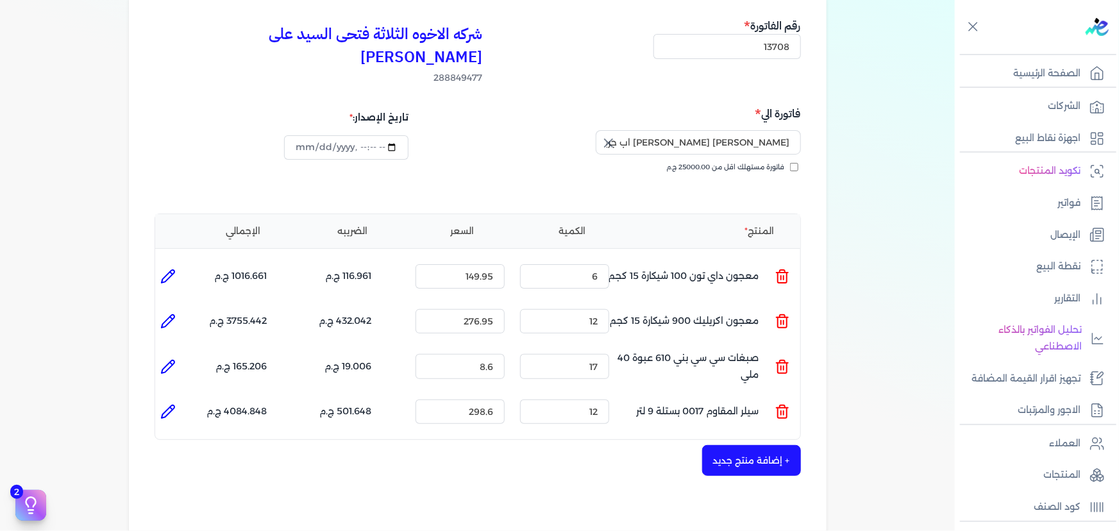
type input "298.6"
type input "12"
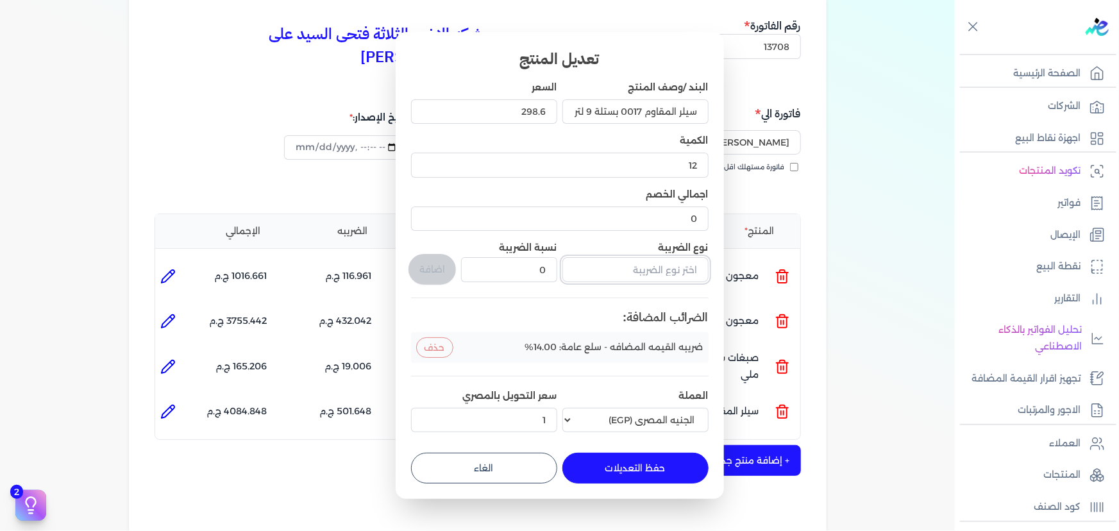
click at [617, 264] on input "text" at bounding box center [636, 269] width 146 height 24
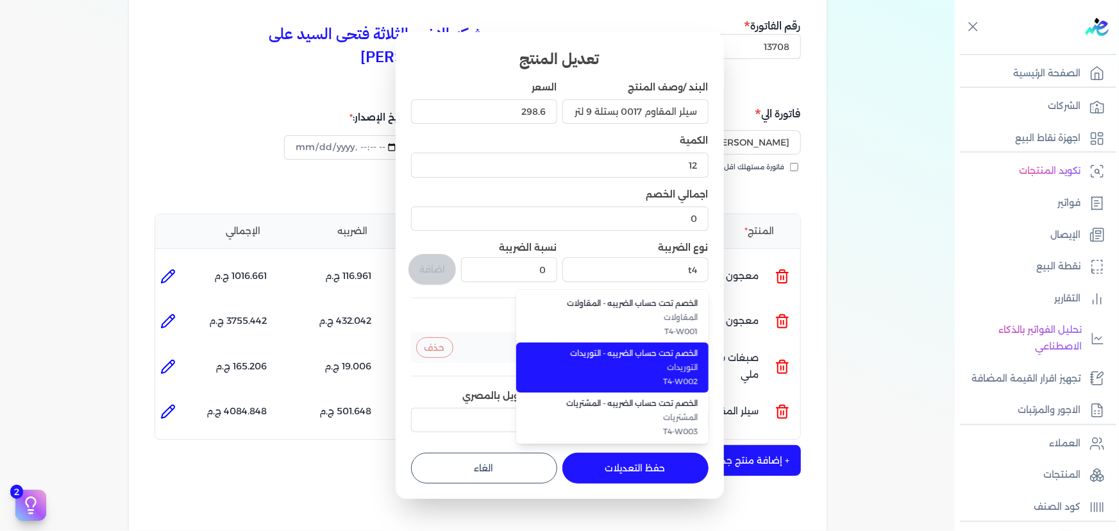
drag, startPoint x: 663, startPoint y: 371, endPoint x: 626, endPoint y: 355, distance: 39.7
click at [662, 371] on span "التوريدات" at bounding box center [620, 368] width 157 height 12
type input "الخصم تحت حساب الضريبه - التوريدات"
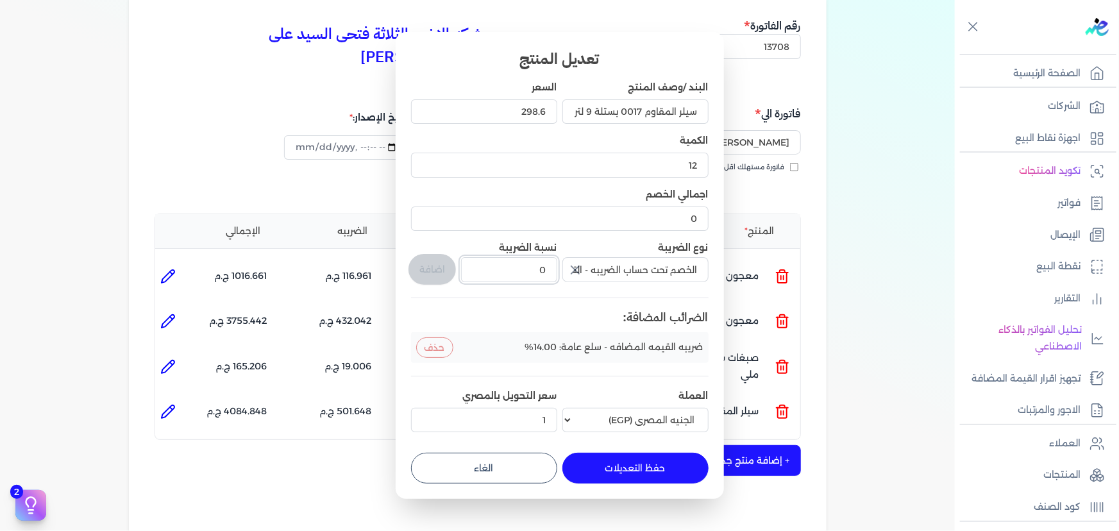
drag, startPoint x: 563, startPoint y: 259, endPoint x: 583, endPoint y: 255, distance: 20.1
click at [581, 255] on div "البند /وصف المنتج سيلر المقاوم 0017 بستلة 9 لتر السعر 298.6 الكمية 12 اجمالي ال…" at bounding box center [560, 259] width 298 height 357
type input "1"
click at [447, 263] on button "اضافة" at bounding box center [432, 269] width 47 height 31
type input "0"
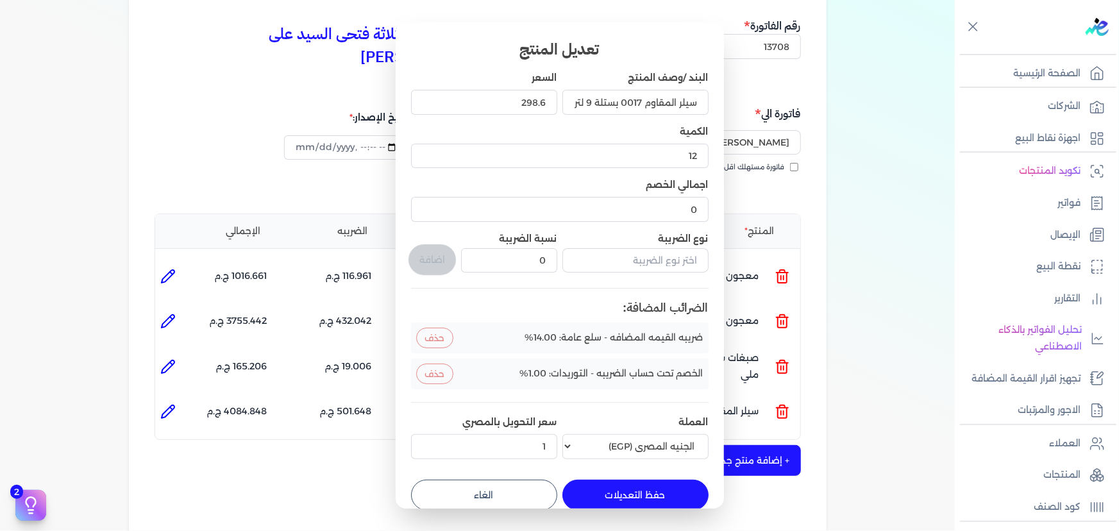
click at [593, 495] on button "حفظ التعديلات" at bounding box center [636, 495] width 146 height 31
type input "0"
type input "1"
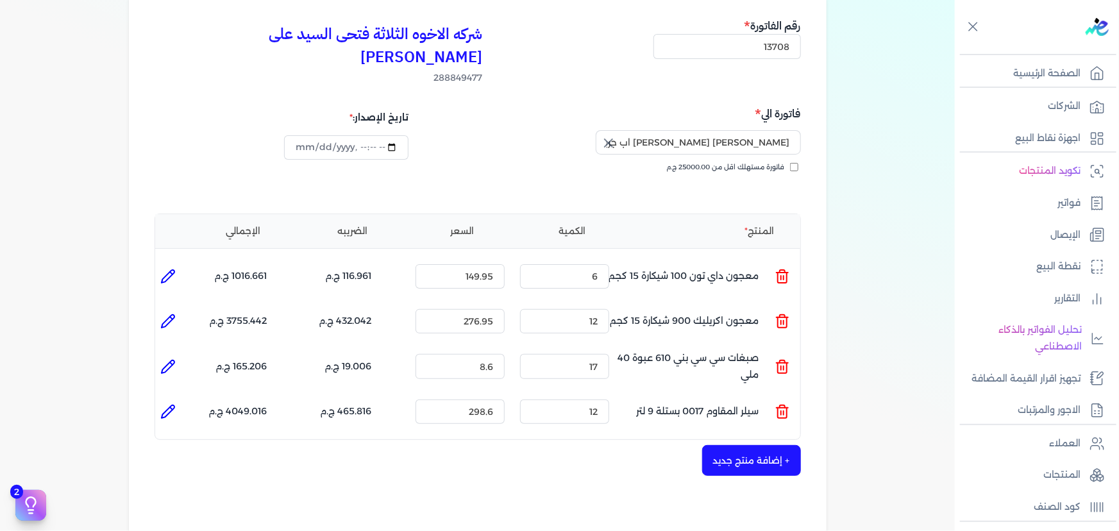
drag, startPoint x: 745, startPoint y: 434, endPoint x: 359, endPoint y: 229, distance: 436.5
click at [741, 445] on button "+ إضافة منتج جديد" at bounding box center [751, 460] width 99 height 31
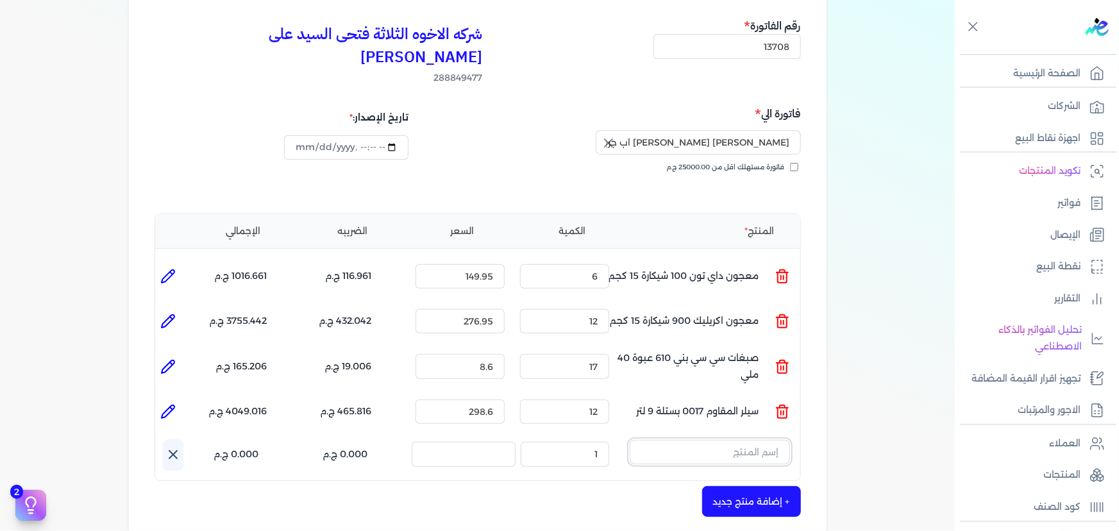
click at [663, 440] on input "text" at bounding box center [710, 452] width 160 height 24
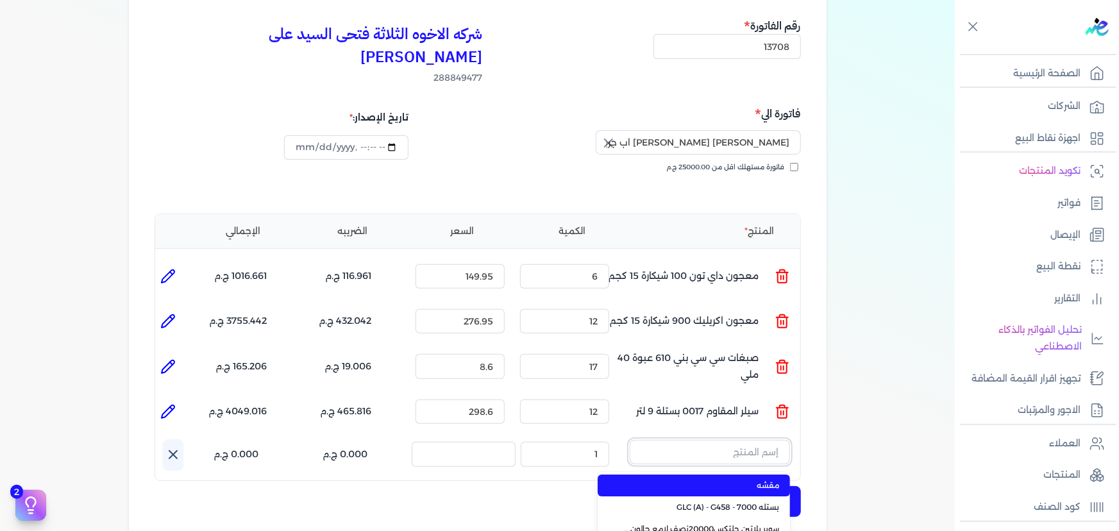
paste input "معجون داي تون 100 جالون 4 كجم قائم"
type input "معجون داي تون 100 جالون 4 كجم قائم"
click at [674, 480] on span "معجون داي تون 100 جالون 4 كجم قائم" at bounding box center [702, 486] width 157 height 12
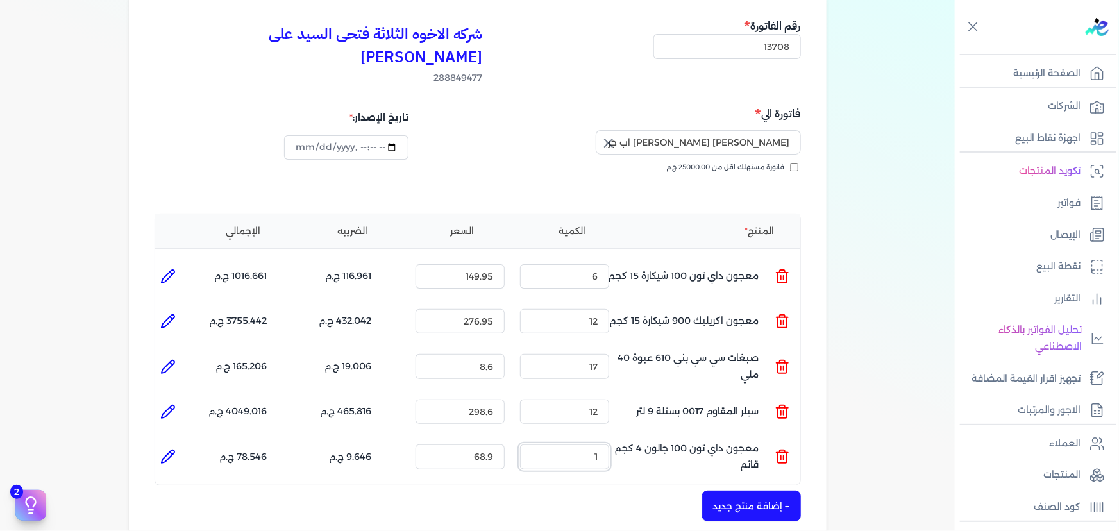
drag, startPoint x: 583, startPoint y: 430, endPoint x: 663, endPoint y: 427, distance: 80.9
click at [636, 439] on ul "المنتج : معجون داي تون 100 جالون 4 كجم قائم الكمية : 1 السعر : 68.9 الضريبه : 9…" at bounding box center [477, 456] width 645 height 35
type input "9"
click at [167, 444] on li at bounding box center [168, 457] width 26 height 26
type input "معجون داي تون 100 جالون 4 كجم قائم"
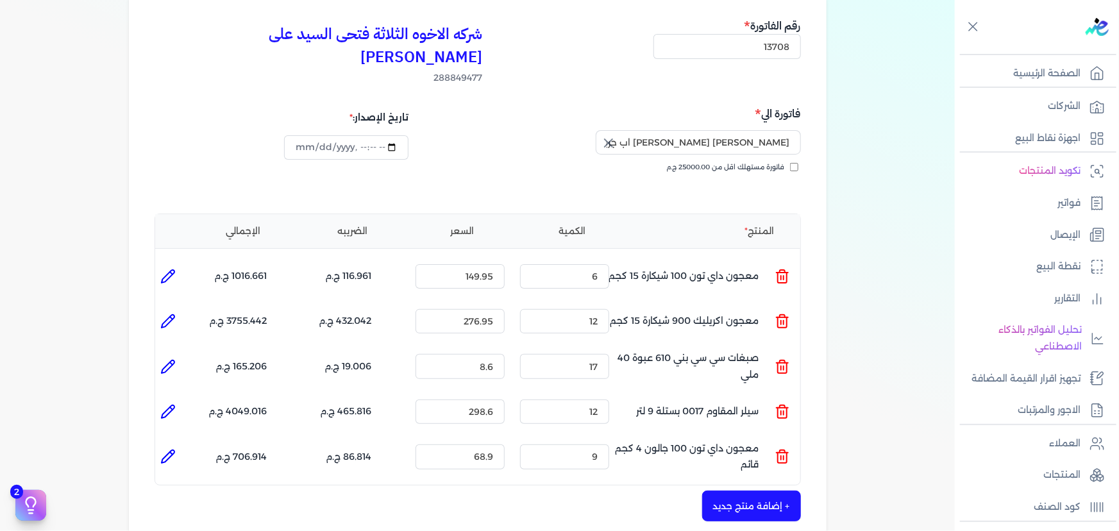
type input "68.9"
type input "9"
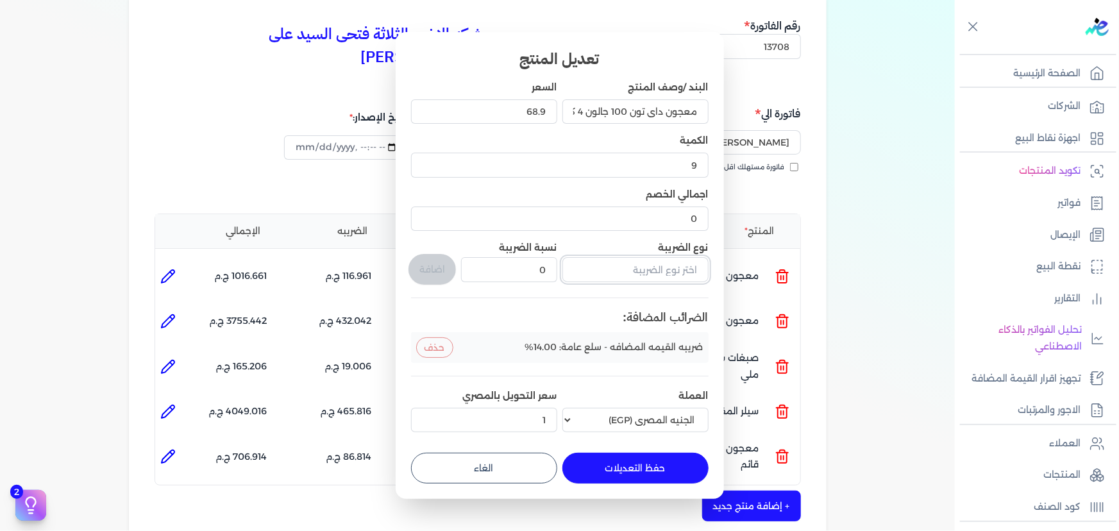
click at [602, 266] on input "text" at bounding box center [636, 269] width 146 height 24
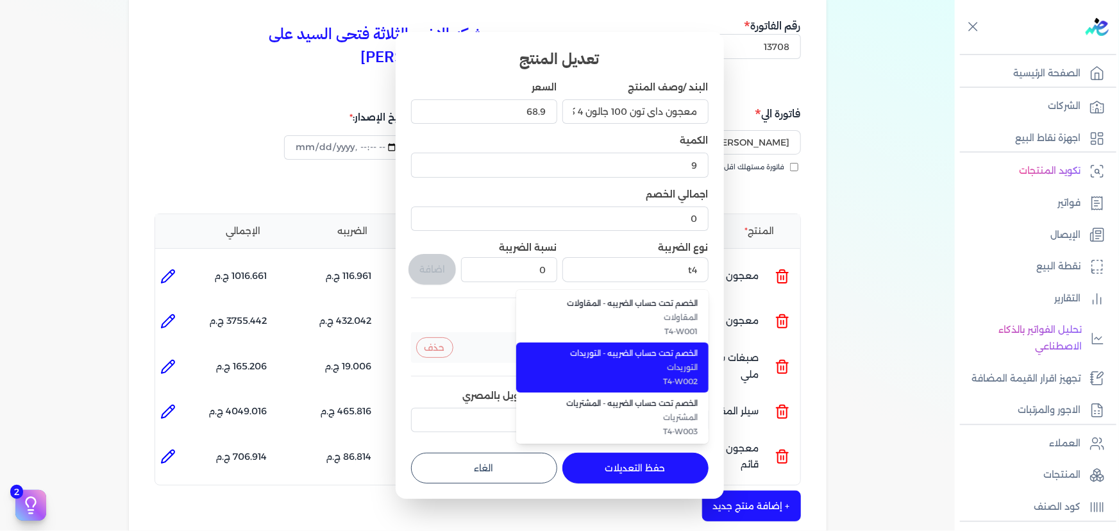
click at [622, 359] on span "الخصم تحت حساب الضريبه - التوريدات" at bounding box center [620, 354] width 157 height 12
type input "الخصم تحت حساب الضريبه - التوريدات"
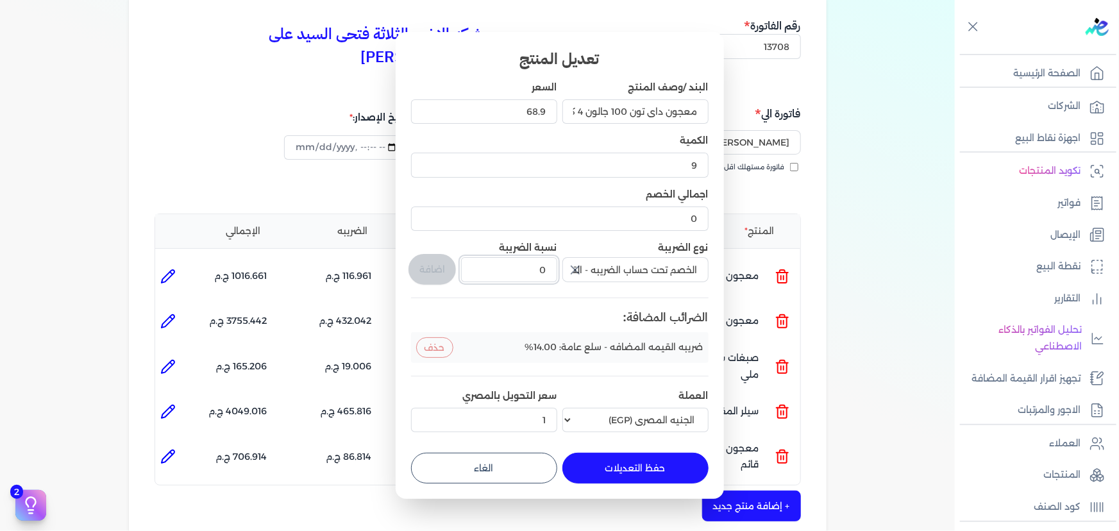
drag, startPoint x: 545, startPoint y: 262, endPoint x: 589, endPoint y: 255, distance: 44.3
click at [588, 257] on div "البند /وصف المنتج معجون داي تون 100 جالون 4 كجم قائم السعر 68.9 الكمية 9 اجمالي…" at bounding box center [560, 259] width 298 height 357
type input "1"
click at [420, 265] on button "اضافة" at bounding box center [432, 269] width 47 height 31
type input "0"
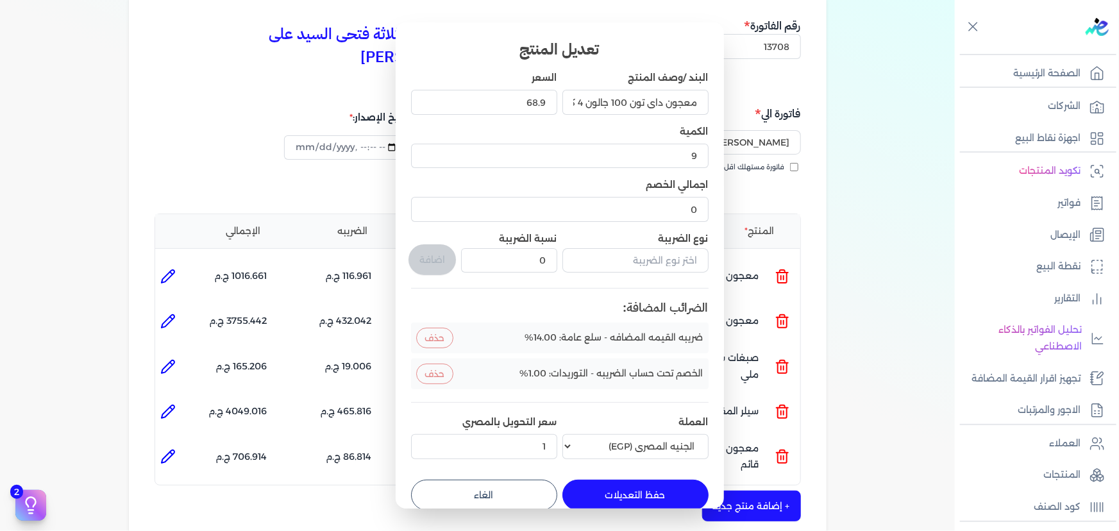
click at [629, 493] on button "حفظ التعديلات" at bounding box center [636, 495] width 146 height 31
type input "0"
type input "1"
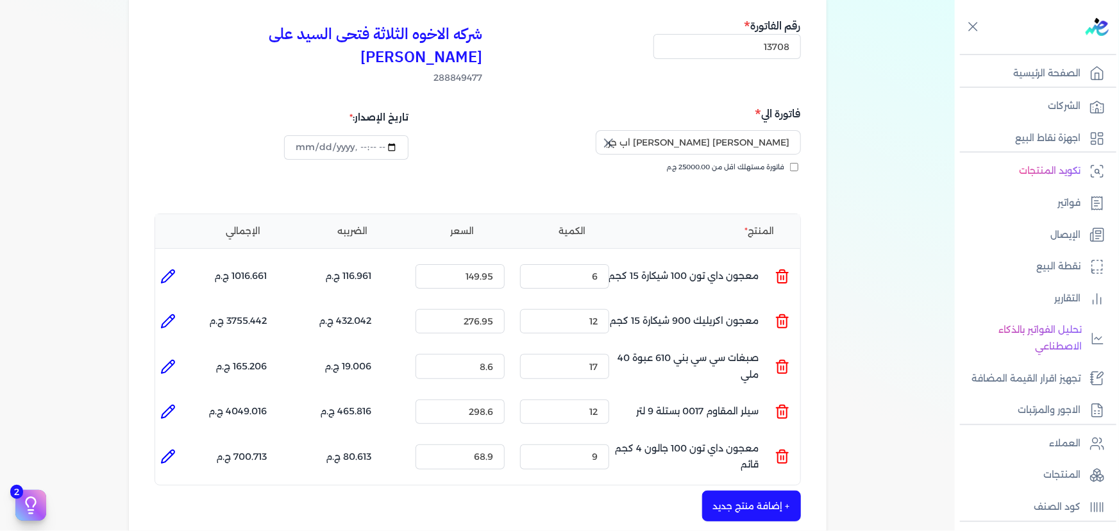
click at [755, 491] on button "+ إضافة منتج جديد" at bounding box center [751, 506] width 99 height 31
click at [750, 454] on div "المنتج الكمية السعر الضريبه الإجمالي المنتج : معجون داي تون 100 شيكارة 15 كجم ا…" at bounding box center [478, 370] width 647 height 313
click at [745, 485] on input "text" at bounding box center [710, 497] width 160 height 24
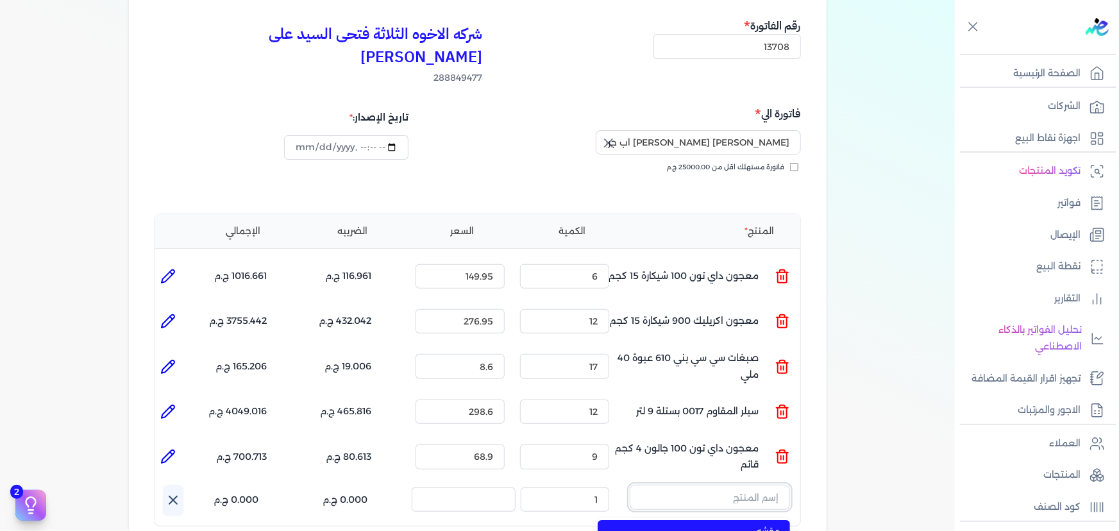
paste input "سوبر داي تون 3030 علبة 1 كجم"
type input "سوبر داي تون 3030 علبة 1 كجم"
click at [714, 525] on span "سوبر داي تون 3030 علبة 1 كجم" at bounding box center [702, 531] width 157 height 12
drag, startPoint x: 577, startPoint y: 479, endPoint x: 819, endPoint y: 385, distance: 259.4
click at [804, 450] on div "شركه الاخوه الثلاثة فتحى السيد على [PERSON_NAME] 288849477 رقم الفاتورة 13708 ف…" at bounding box center [478, 409] width 698 height 834
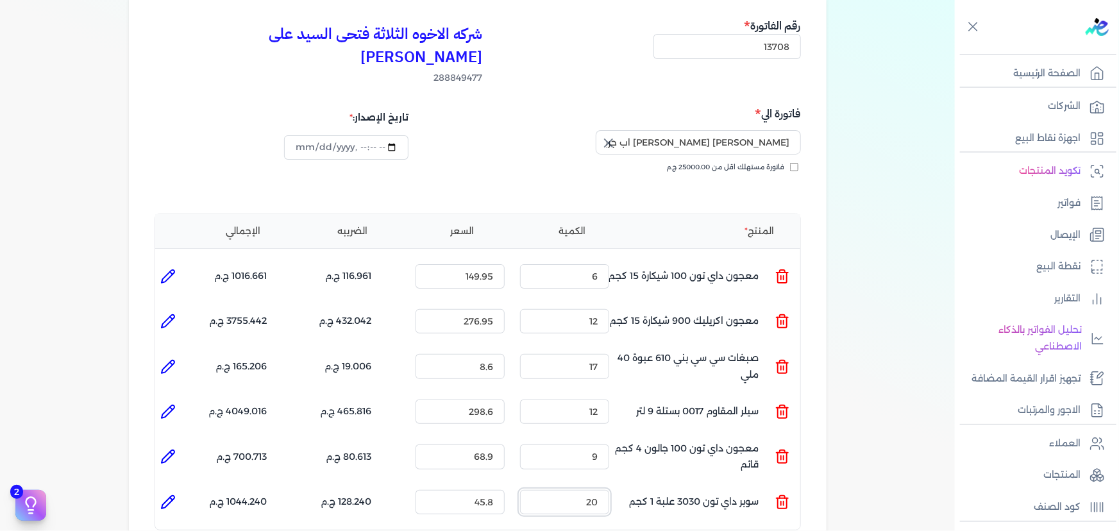
type input "20"
click at [169, 495] on icon at bounding box center [167, 502] width 15 height 15
type input "سوبر داي تون 3030 علبة 1 كجم"
type input "45.8"
type input "20"
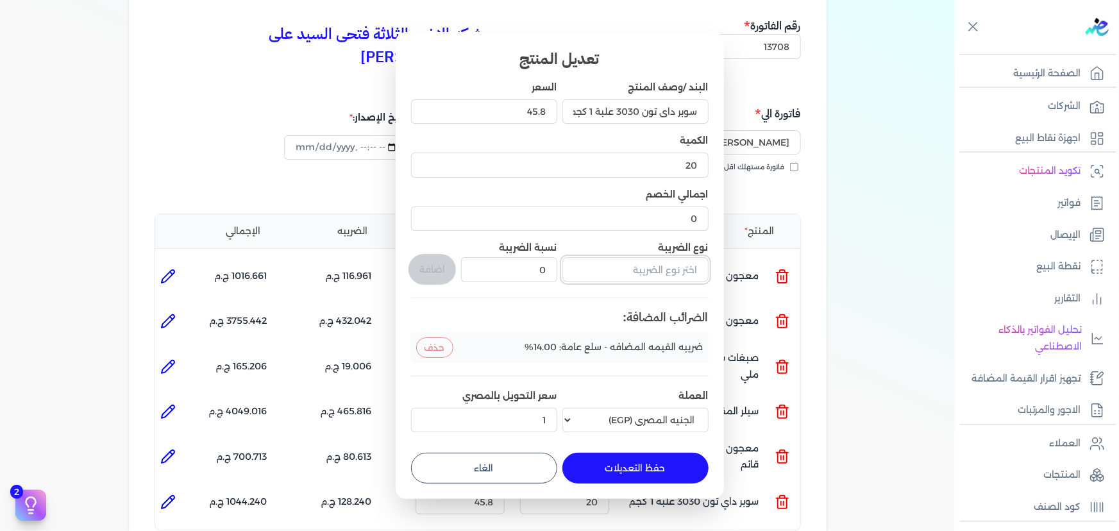
click at [599, 263] on input "text" at bounding box center [636, 269] width 146 height 24
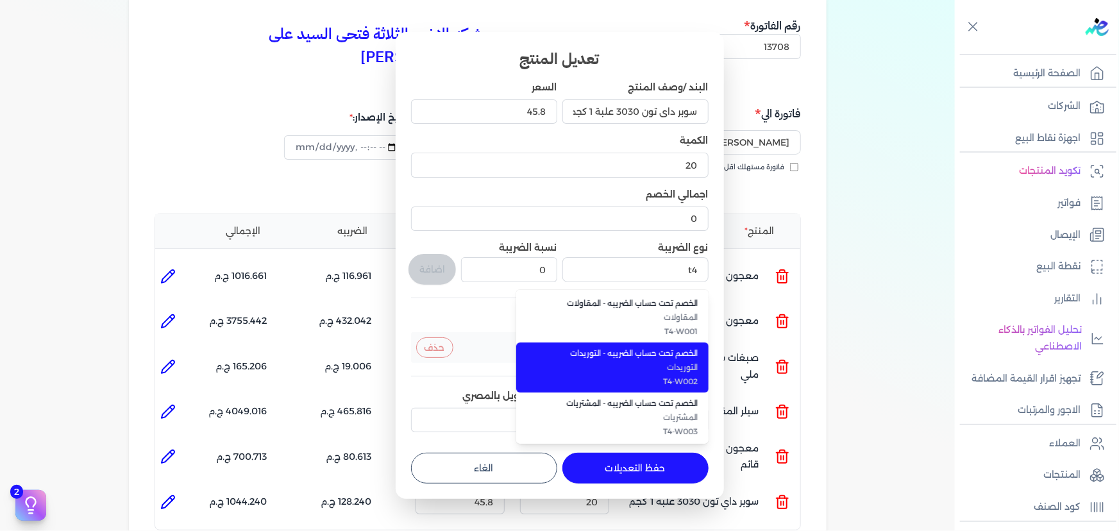
drag, startPoint x: 639, startPoint y: 352, endPoint x: 538, endPoint y: 318, distance: 106.7
click at [639, 351] on span "الخصم تحت حساب الضريبه - التوريدات" at bounding box center [620, 354] width 157 height 12
type input "الخصم تحت حساب الضريبه - التوريدات"
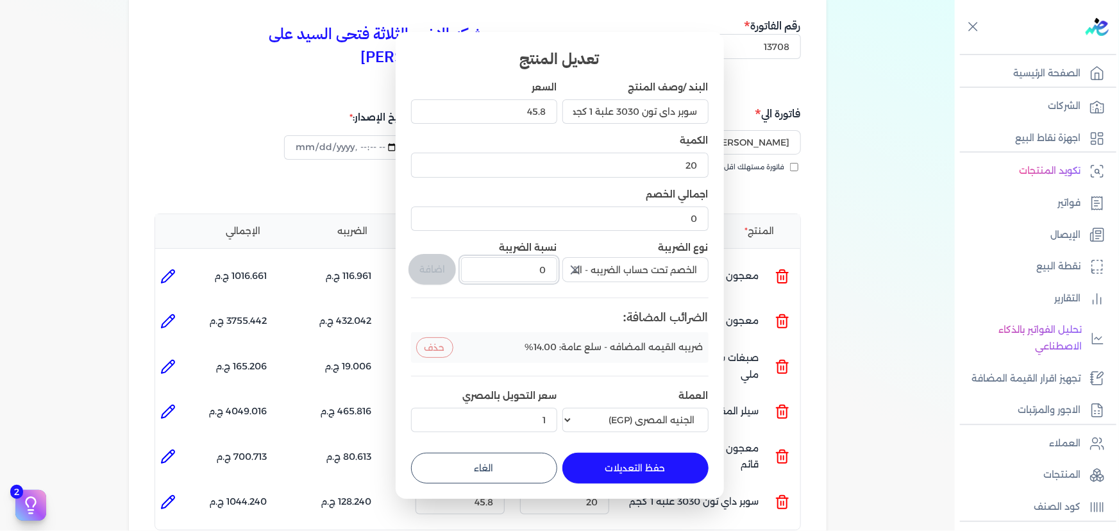
click at [573, 260] on div "البند /وصف المنتج سوبر داي تون 3030 علبة 1 كجم السعر 45.8 الكمية 20 اجمالي الخص…" at bounding box center [560, 259] width 298 height 357
type input "1"
click at [433, 272] on button "اضافة" at bounding box center [432, 269] width 47 height 31
type input "0"
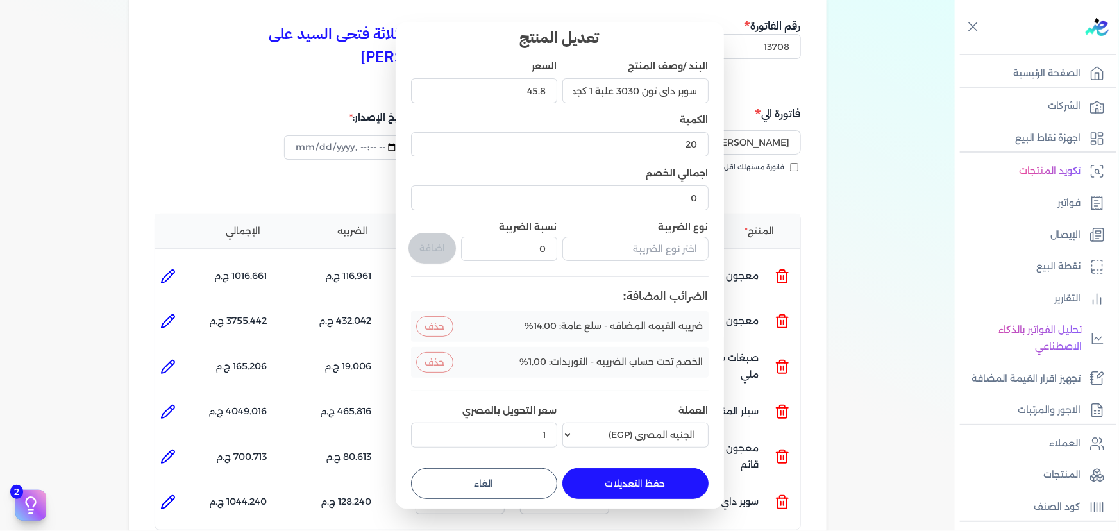
scroll to position [16, 0]
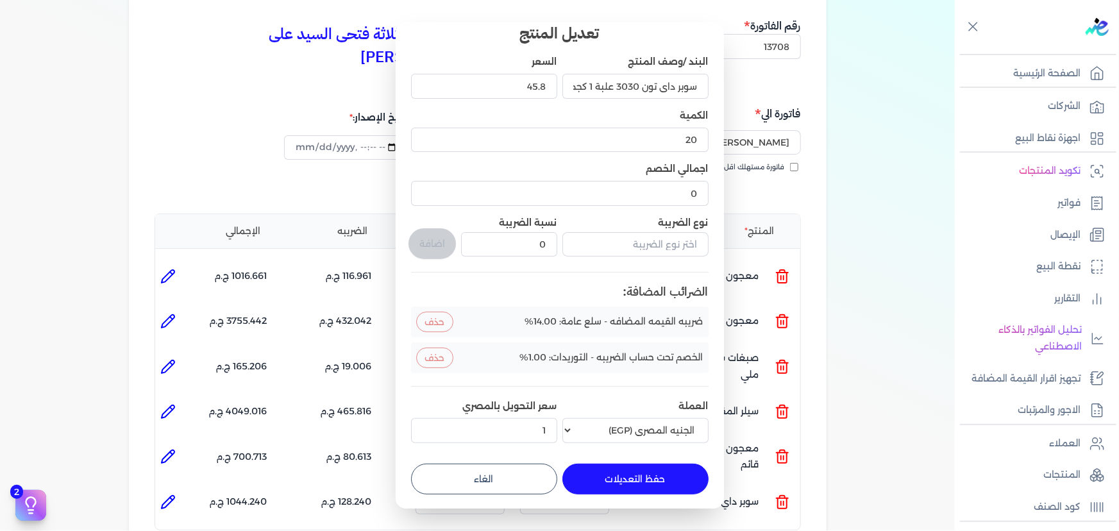
click at [636, 472] on button "حفظ التعديلات" at bounding box center [636, 479] width 146 height 31
type input "0"
type input "1"
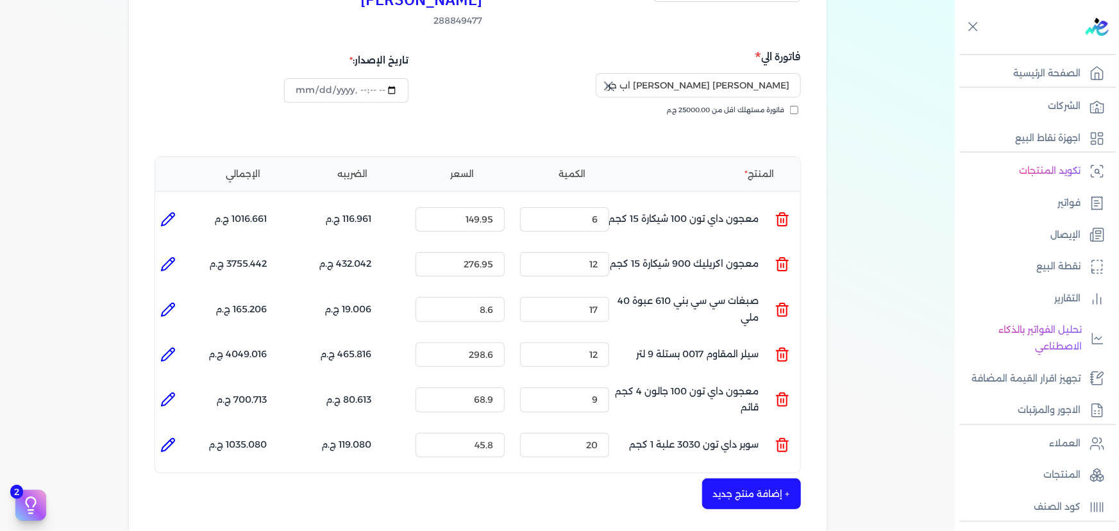
scroll to position [291, 0]
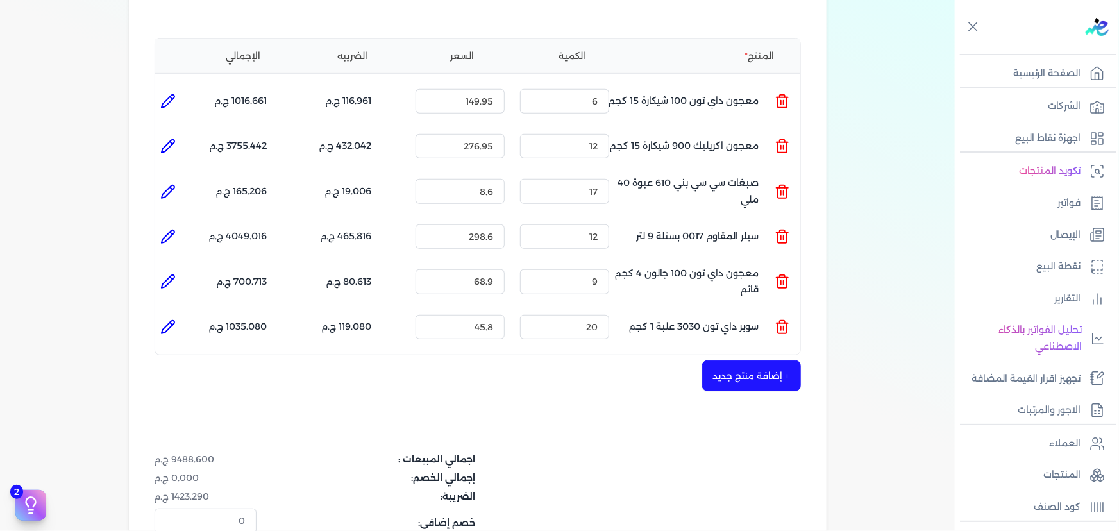
click at [731, 361] on button "+ إضافة منتج جديد" at bounding box center [751, 376] width 99 height 31
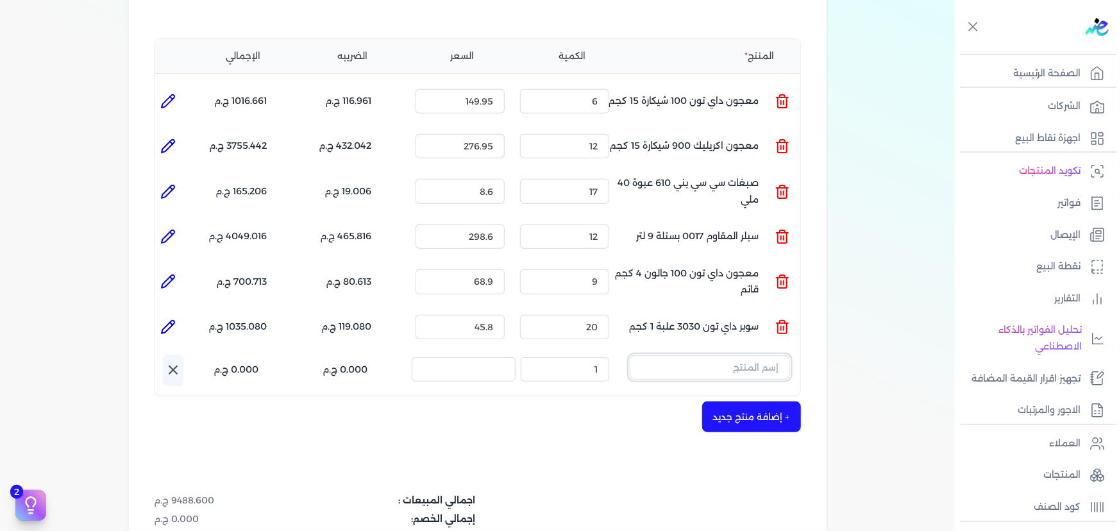
click at [659, 355] on input "text" at bounding box center [710, 367] width 160 height 24
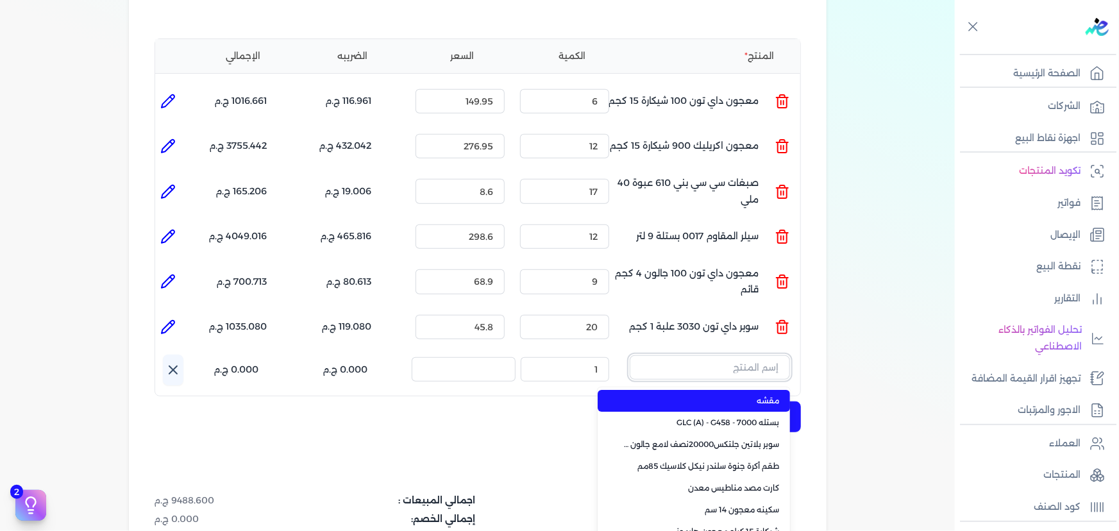
paste input "سوبر داي تون 3030 جالون 4.250 كجم قائم"
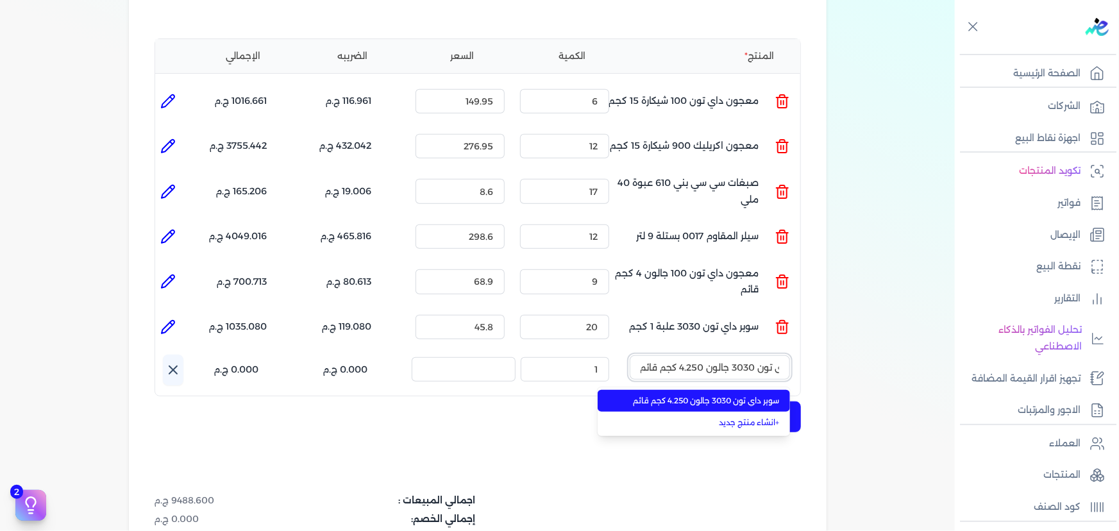
type input "سوبر داي تون 3030 جالون 4.250 كجم قائم"
drag, startPoint x: 652, startPoint y: 380, endPoint x: 483, endPoint y: 128, distance: 303.2
click at [652, 395] on span "سوبر داي تون 3030 جالون 4.250 كجم قائم" at bounding box center [702, 401] width 157 height 12
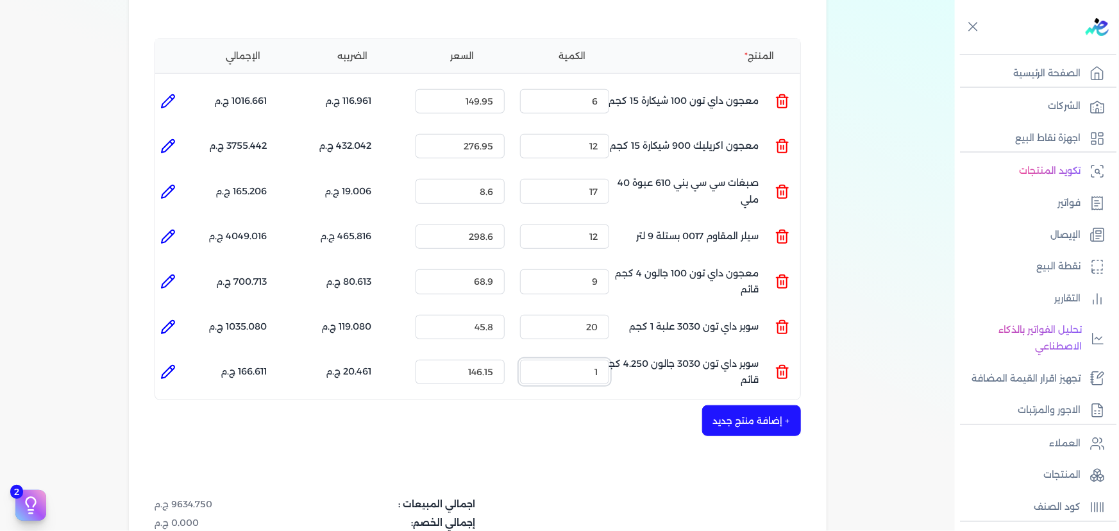
click at [572, 360] on input "1" at bounding box center [564, 372] width 89 height 24
type input "14"
click at [169, 364] on icon at bounding box center [167, 371] width 15 height 15
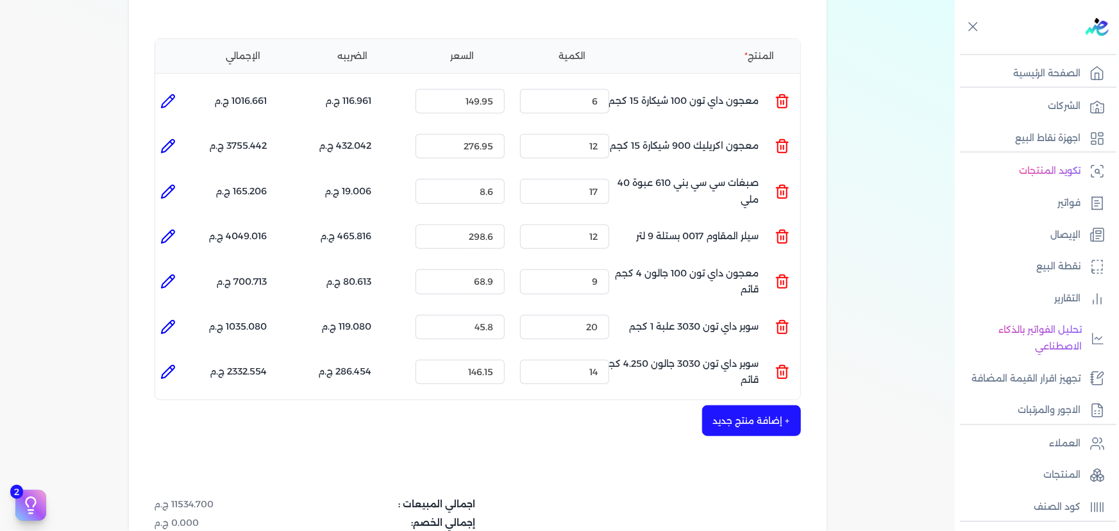
type input "سوبر داي تون 3030 جالون 4.250 كجم قائم"
type input "146.15"
type input "14"
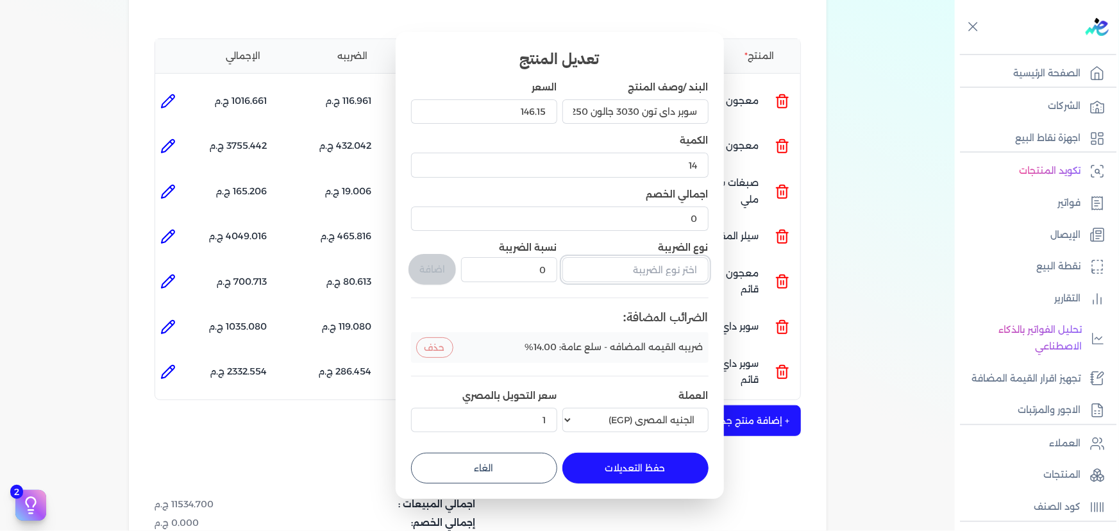
click at [592, 273] on input "text" at bounding box center [636, 269] width 146 height 24
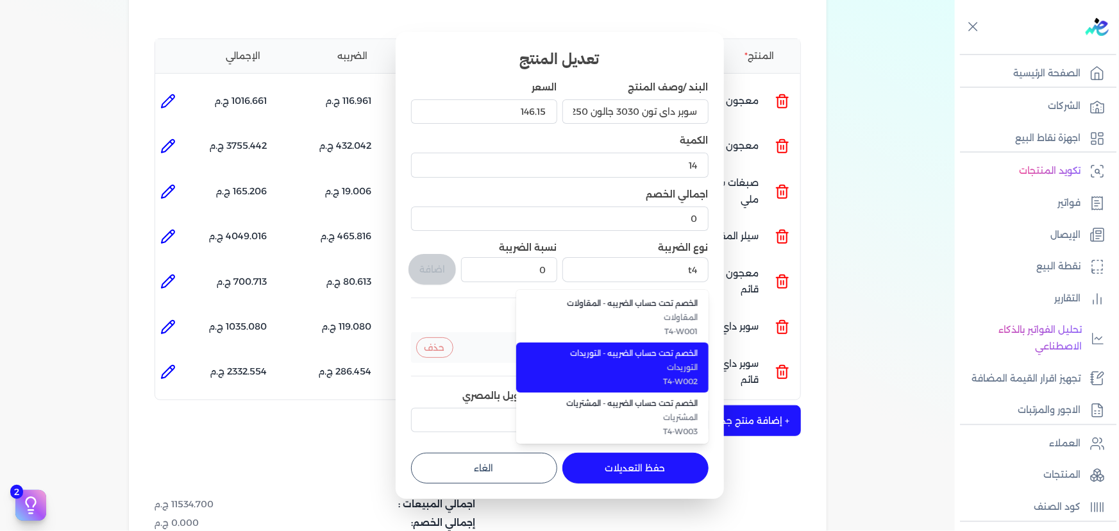
click at [624, 353] on span "الخصم تحت حساب الضريبه - التوريدات" at bounding box center [620, 354] width 157 height 12
type input "الخصم تحت حساب الضريبه - التوريدات"
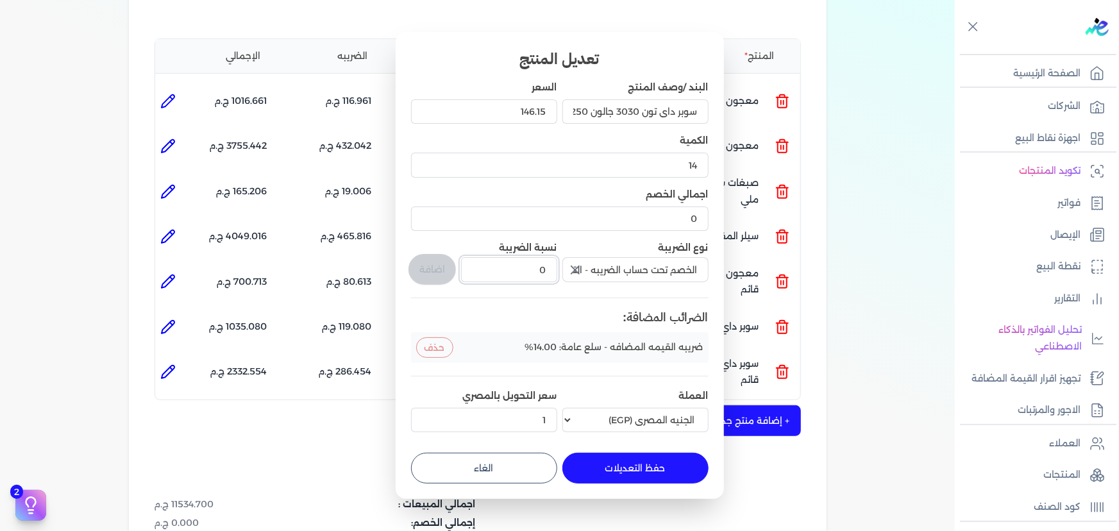
click at [583, 269] on div "البند /وصف المنتج سوبر داي تون 3030 جالون 4.250 كجم قائم السعر 146.15 الكمية 14…" at bounding box center [560, 259] width 298 height 357
type input "1"
click at [442, 266] on button "اضافة" at bounding box center [432, 269] width 47 height 31
type input "0"
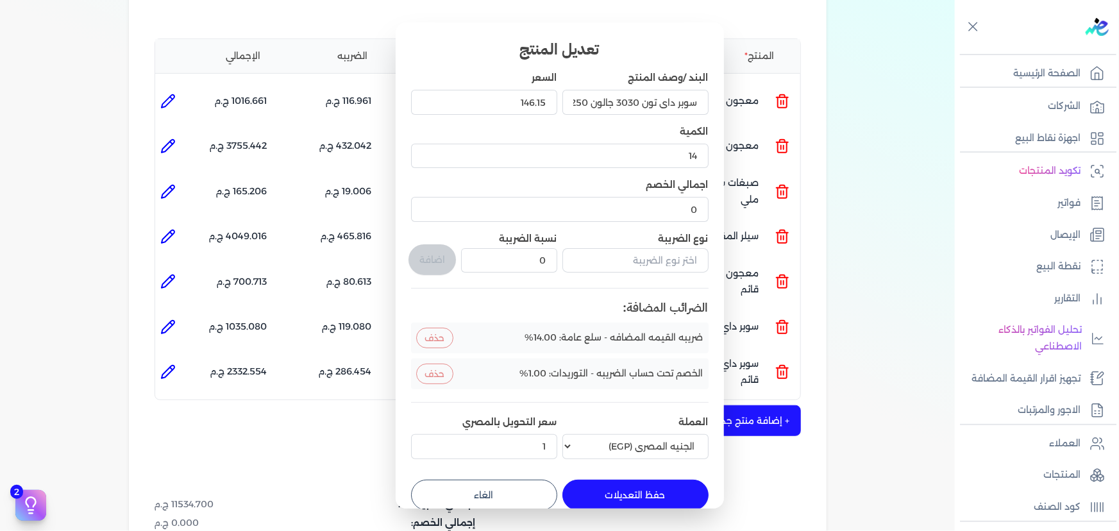
click at [581, 490] on button "حفظ التعديلات" at bounding box center [636, 495] width 146 height 31
type input "0"
type input "1"
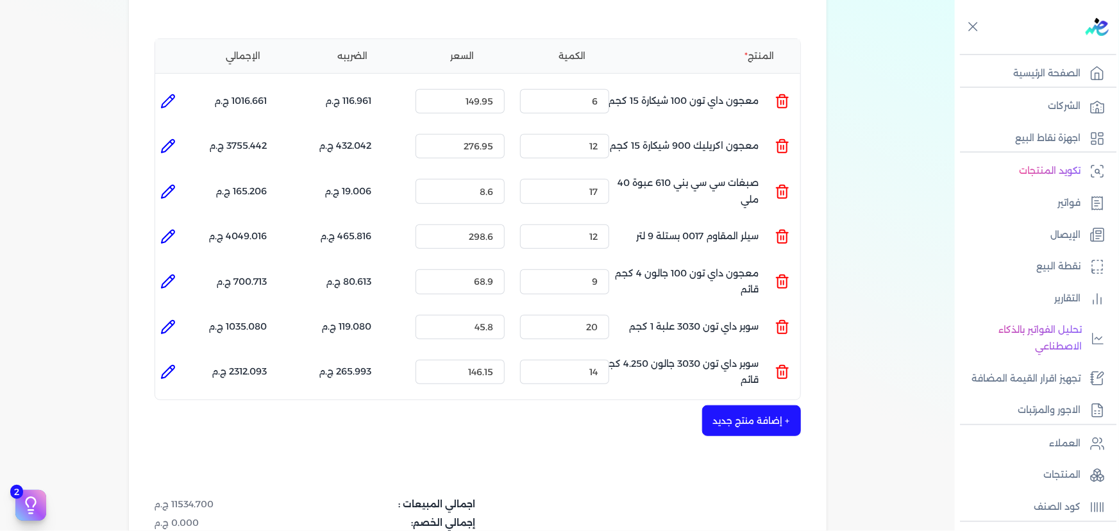
click at [733, 405] on button "+ إضافة منتج جديد" at bounding box center [751, 420] width 99 height 31
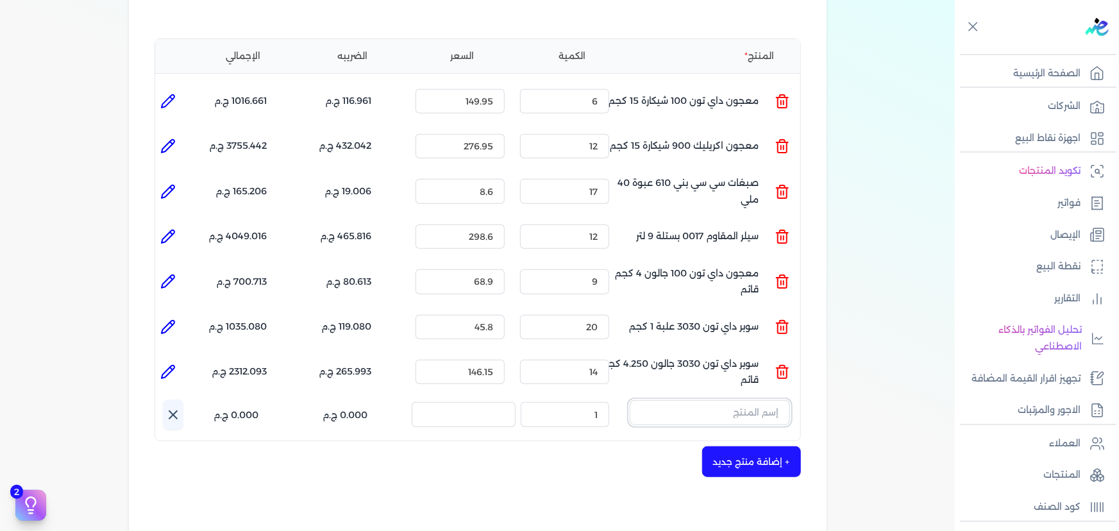
click at [750, 400] on input "text" at bounding box center [710, 412] width 160 height 24
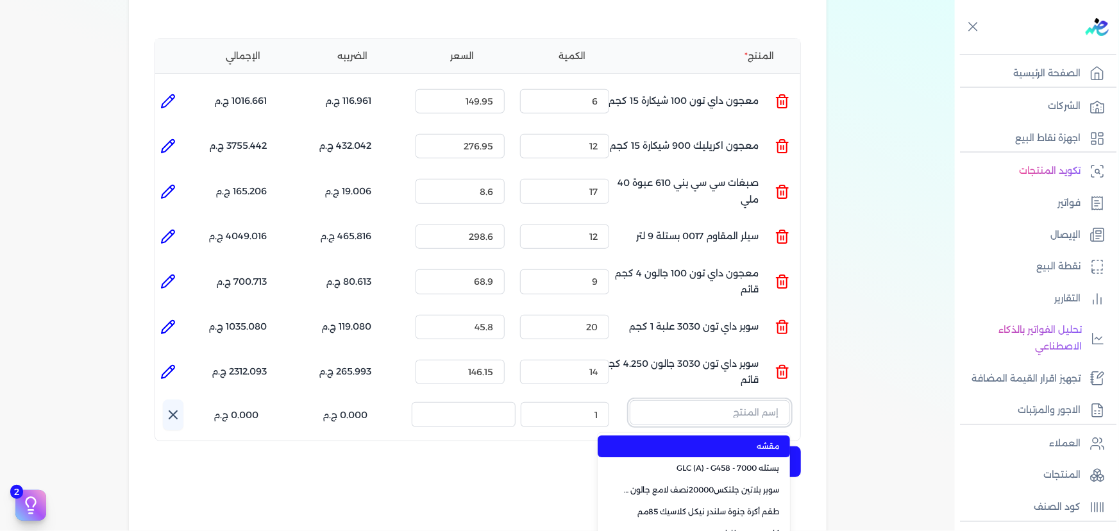
paste input "سيلر المقاوم 0017 جالون 2,400 لتر"
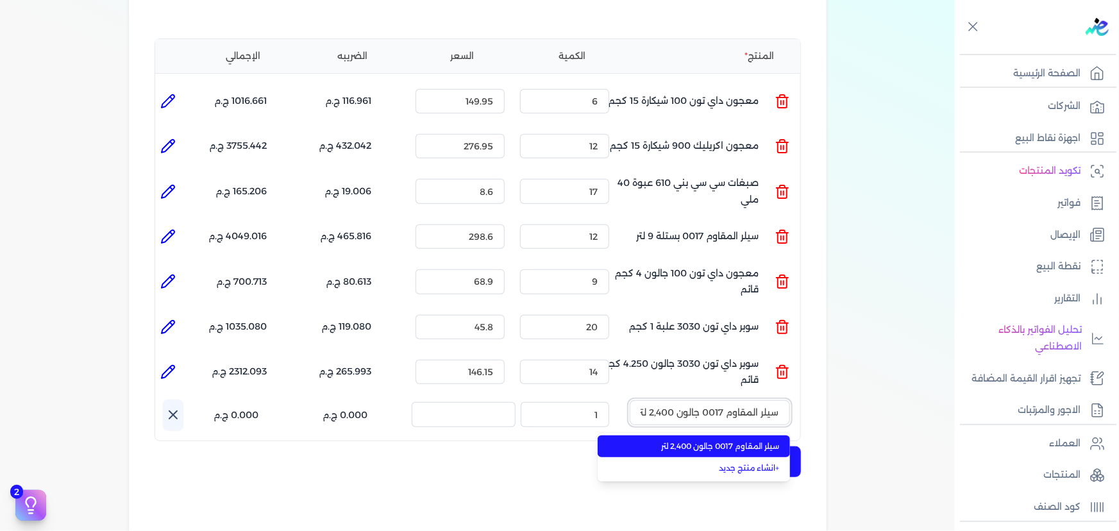
scroll to position [0, -1]
type input "سيلر المقاوم 0017 جالون 2,400 لتر"
click at [724, 441] on span "سيلر المقاوم 0017 جالون 2,400 لتر" at bounding box center [702, 447] width 157 height 12
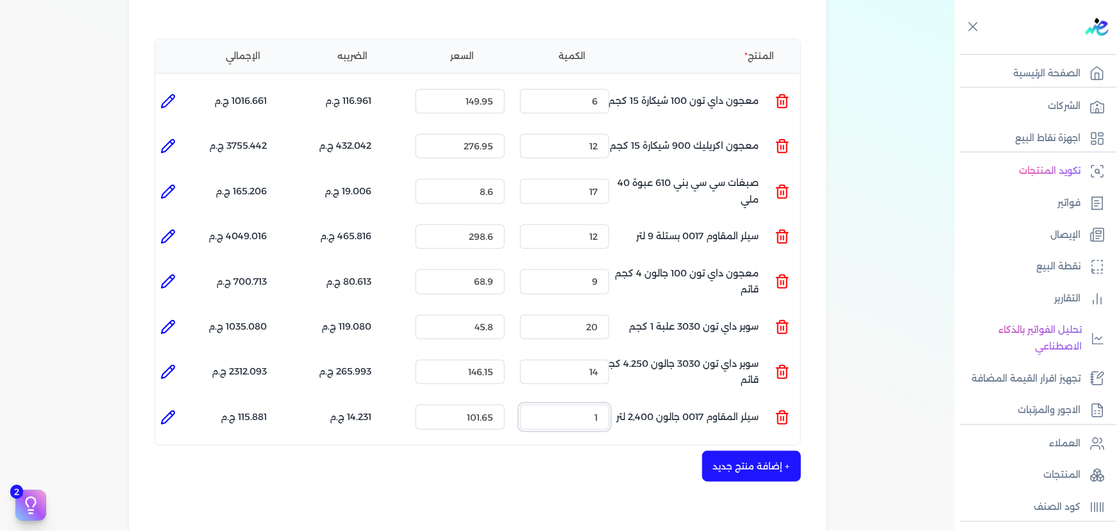
drag, startPoint x: 586, startPoint y: 394, endPoint x: 627, endPoint y: 259, distance: 140.8
click at [624, 400] on ul "المنتج : سيلر المقاوم 0017 جالون 2,400 لتر الكمية : 1 السعر : 101.65 الضريبه : …" at bounding box center [477, 417] width 645 height 35
type input "15"
click at [169, 411] on icon at bounding box center [168, 417] width 13 height 13
type input "سيلر المقاوم 0017 جالون 2,400 لتر"
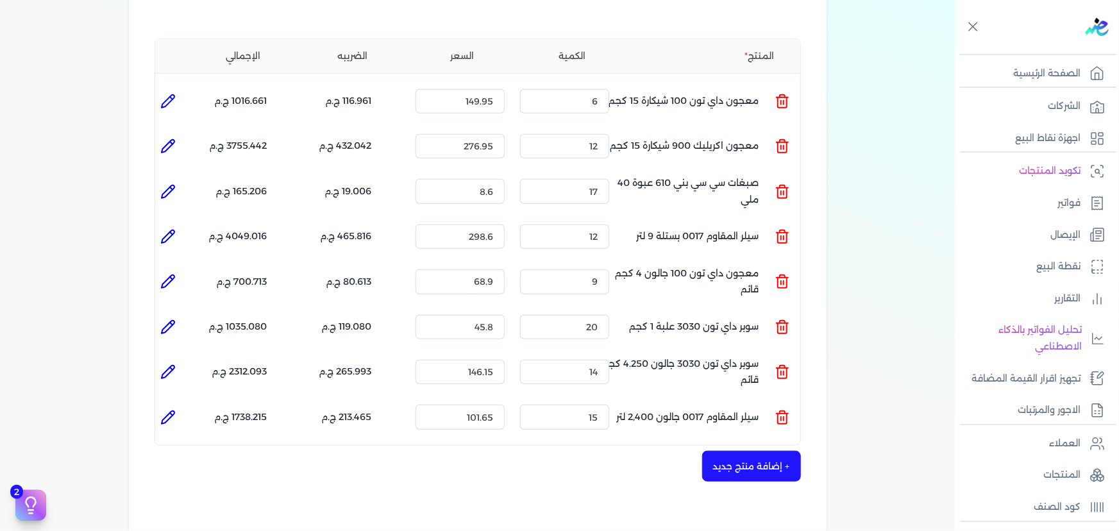
type input "101.65"
type input "15"
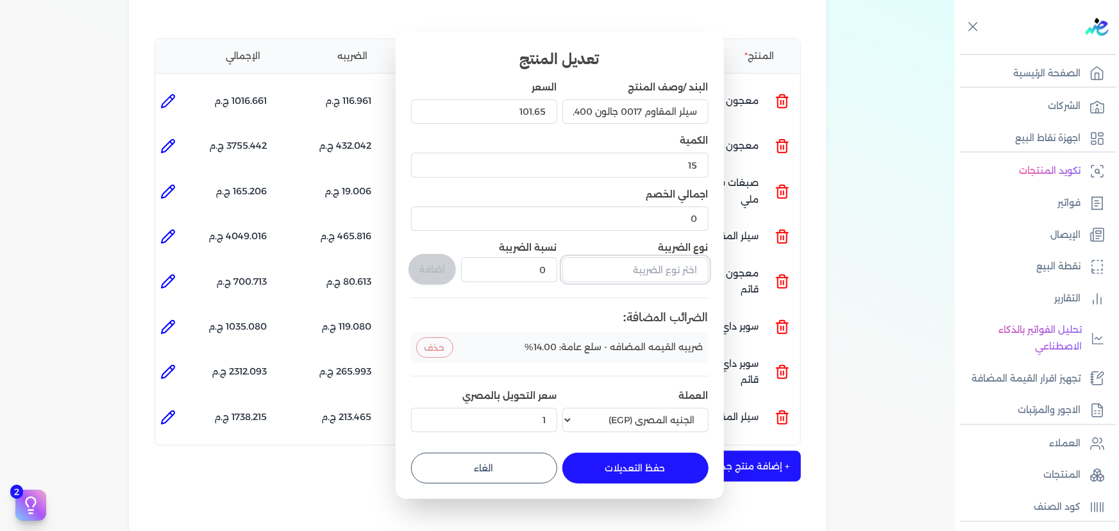
click at [633, 270] on input "text" at bounding box center [636, 269] width 146 height 24
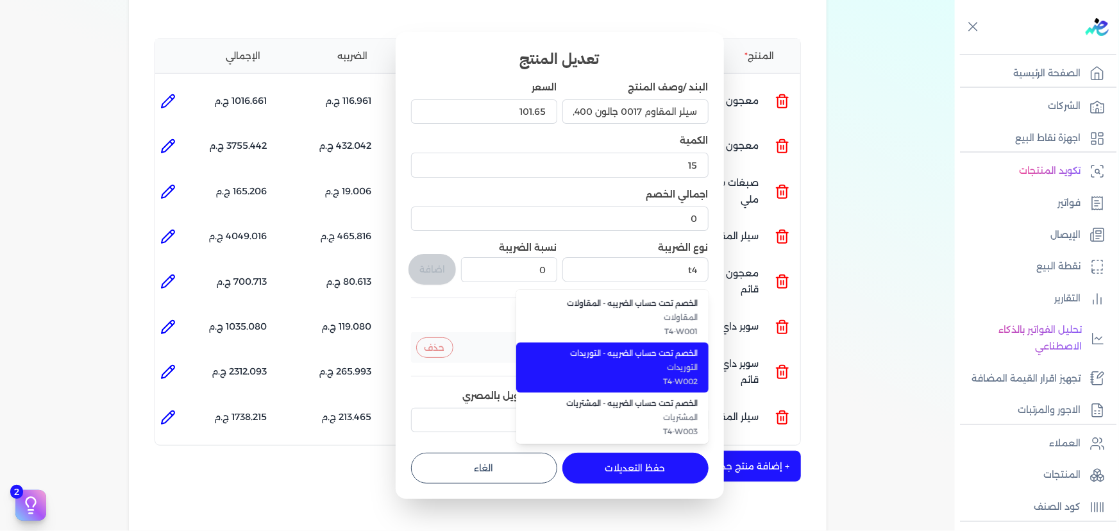
click at [669, 352] on span "الخصم تحت حساب الضريبه - التوريدات" at bounding box center [620, 354] width 157 height 12
type input "الخصم تحت حساب الضريبه - التوريدات"
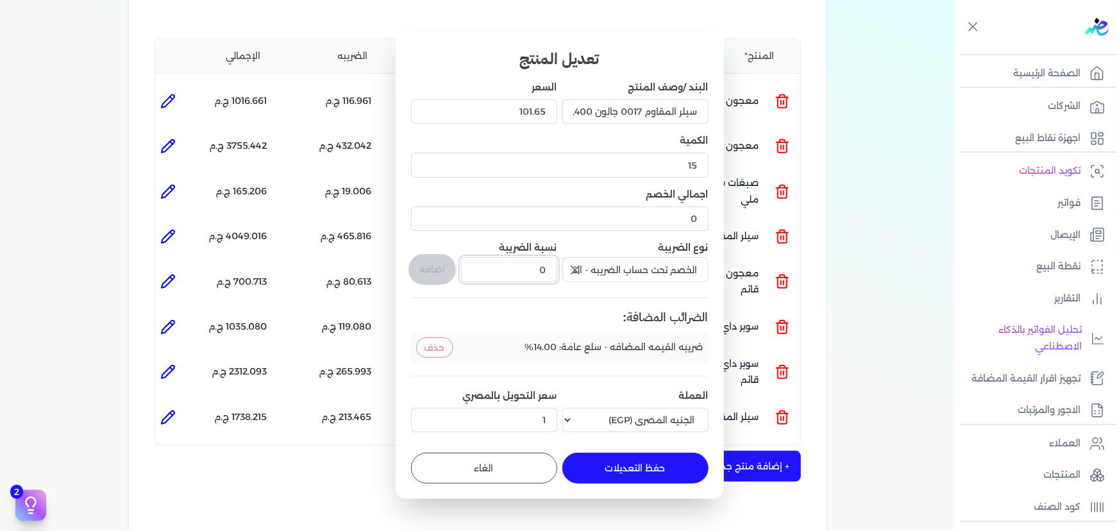
drag, startPoint x: 536, startPoint y: 273, endPoint x: 581, endPoint y: 271, distance: 45.0
click at [578, 271] on div "البند /وصف المنتج سيلر المقاوم 0017 جالون 2,400 لتر السعر 101.65 الكمية 15 اجما…" at bounding box center [560, 259] width 298 height 357
type input "1"
click at [433, 261] on button "اضافة" at bounding box center [432, 269] width 47 height 31
type input "0"
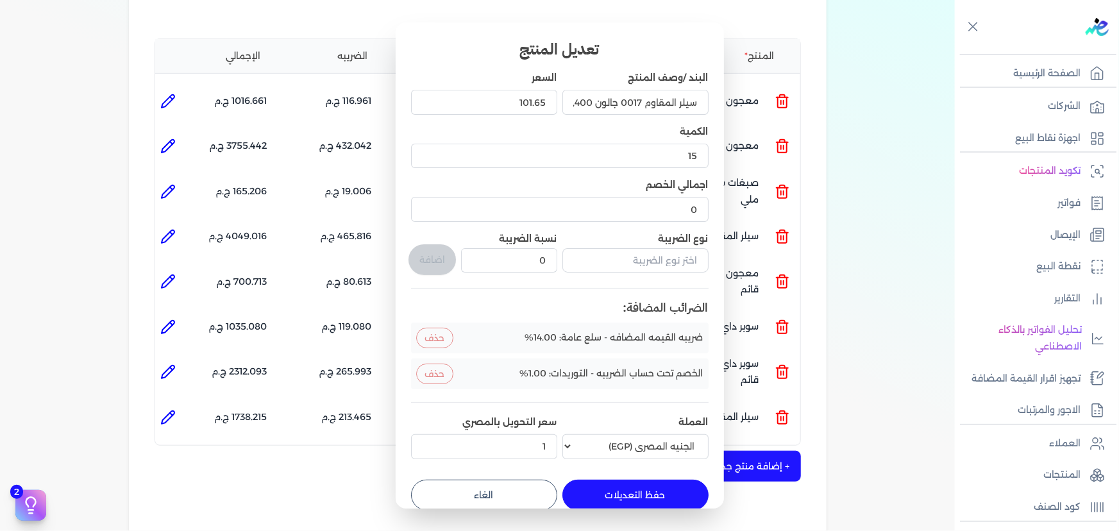
click at [647, 491] on button "حفظ التعديلات" at bounding box center [636, 495] width 146 height 31
type input "0"
type input "1"
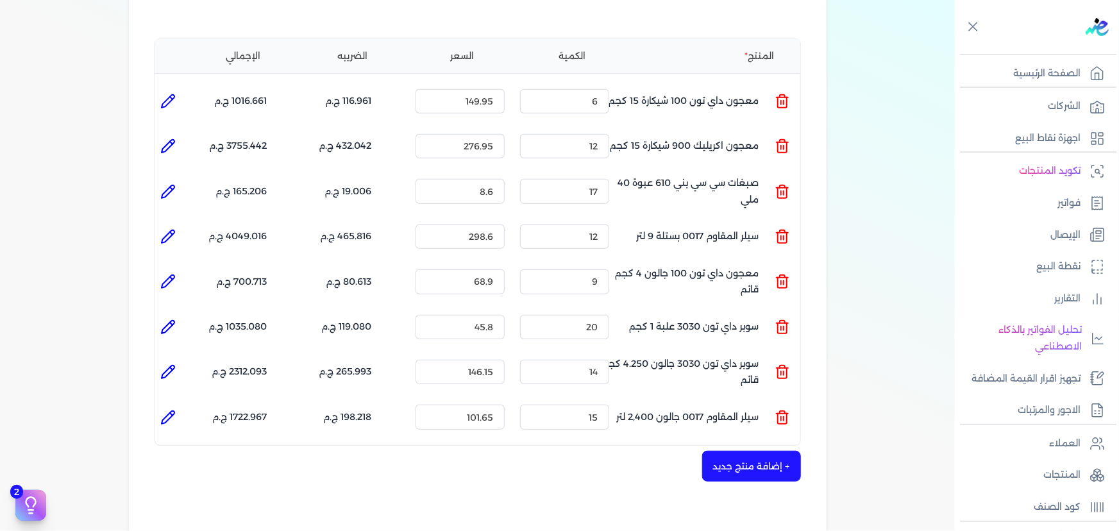
click at [747, 451] on button "+ إضافة منتج جديد" at bounding box center [751, 466] width 99 height 31
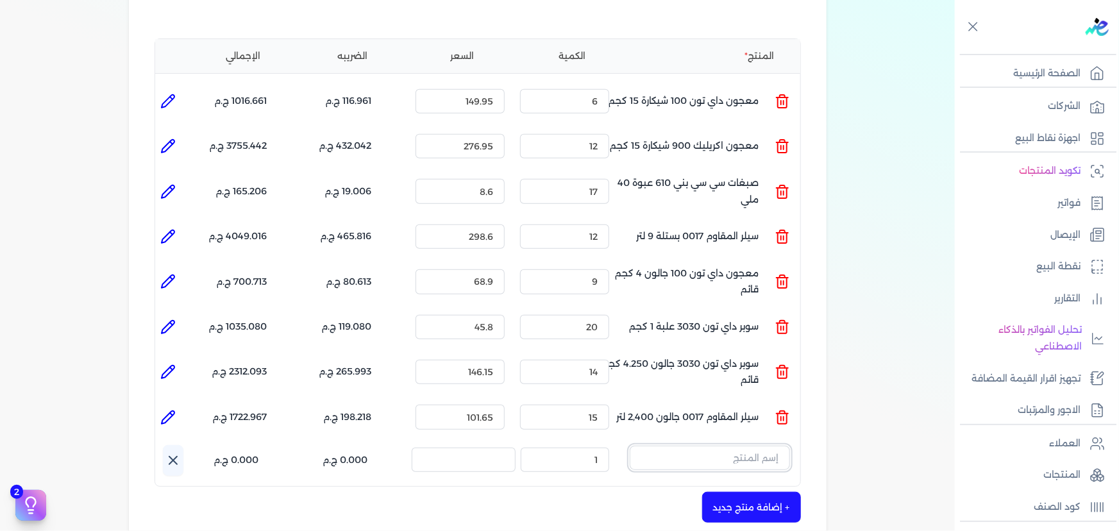
click at [686, 446] on input "text" at bounding box center [710, 458] width 160 height 24
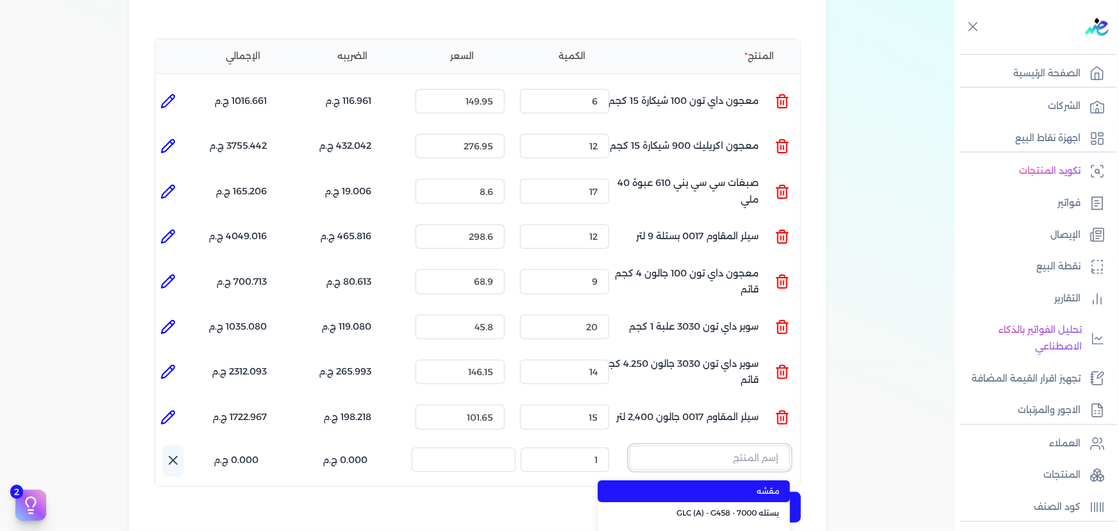
paste input "معجون داي تون 100 بستلة 15 كجم"
type input "معجون داي تون 100 بستلة 15 كجم"
click at [691, 481] on li "معجون داي تون 100 بستلة 15 كجم" at bounding box center [694, 492] width 192 height 22
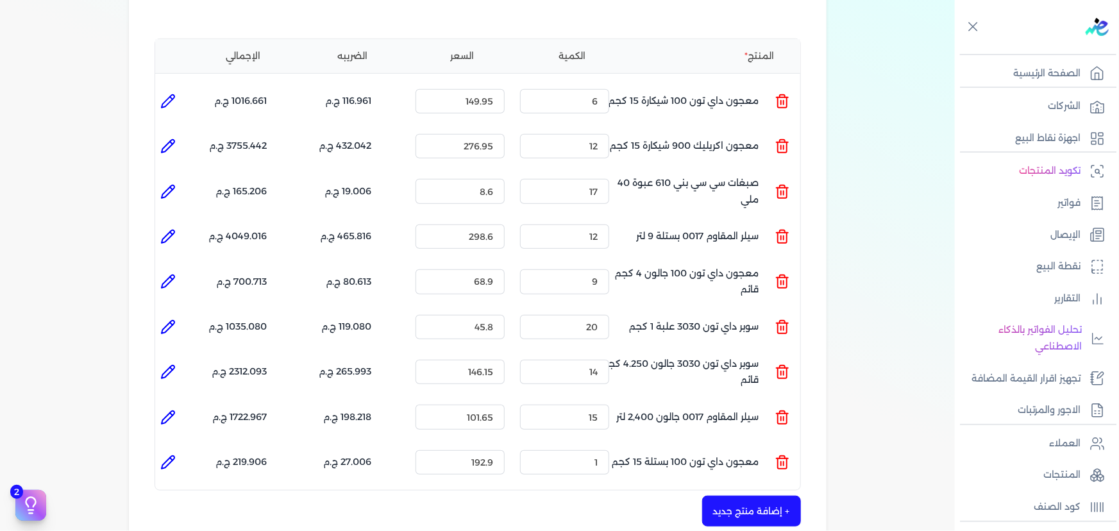
drag, startPoint x: 686, startPoint y: 404, endPoint x: 693, endPoint y: 408, distance: 8.0
click at [689, 404] on p "سيلر المقاوم 0017 جالون 2,400 لتر" at bounding box center [688, 417] width 142 height 35
drag, startPoint x: 643, startPoint y: 436, endPoint x: 516, endPoint y: 288, distance: 194.7
click at [679, 445] on ul "المنتج : معجون داي تون 100 بستلة 15 كجم الكمية : 1 السعر : 192.9 الضريبه : 27.0…" at bounding box center [477, 462] width 645 height 35
type input "15"
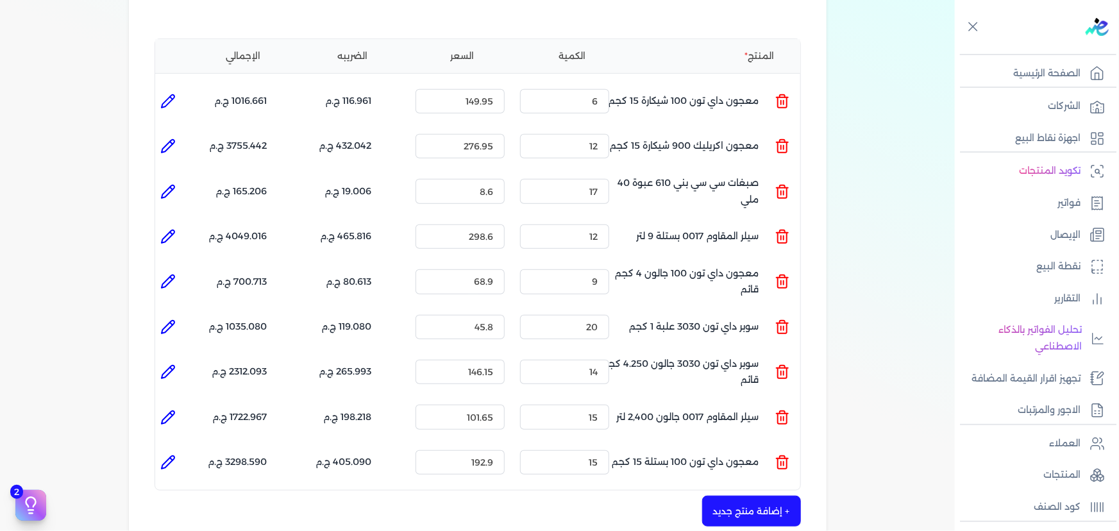
click at [167, 455] on icon at bounding box center [167, 462] width 15 height 15
type input "معجون داي تون 100 بستلة 15 كجم"
type input "192.9"
type input "15"
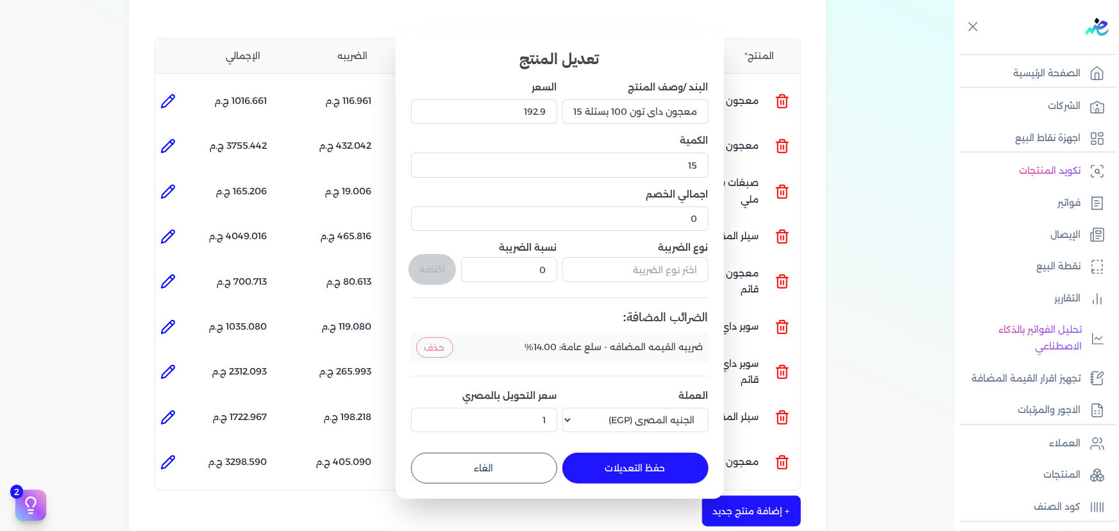
click at [664, 286] on button "button" at bounding box center [636, 272] width 146 height 30
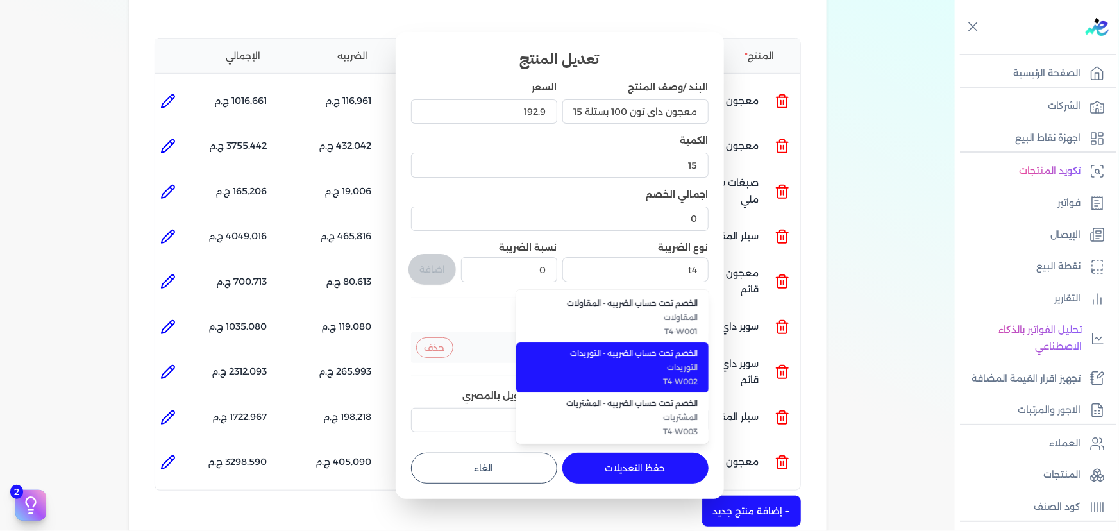
drag, startPoint x: 702, startPoint y: 353, endPoint x: 613, endPoint y: 337, distance: 90.1
click at [701, 353] on li "الخصم تحت حساب الضريبه - التوريدات التوريدات T4-W002" at bounding box center [612, 368] width 192 height 50
type input "الخصم تحت حساب الضريبه - التوريدات"
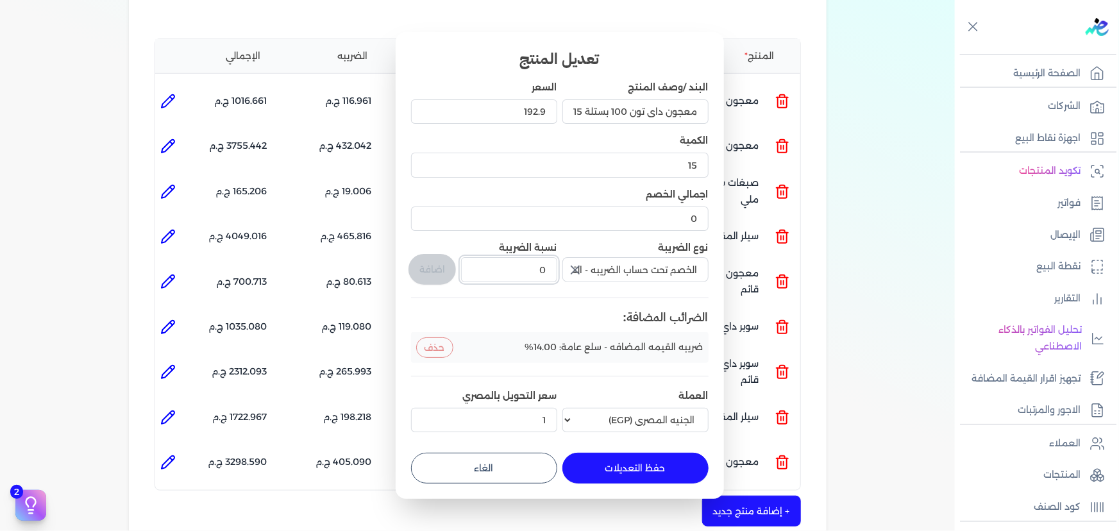
drag, startPoint x: 537, startPoint y: 269, endPoint x: 567, endPoint y: 269, distance: 30.2
click at [566, 259] on div "البند /وصف المنتج معجون داي تون 100 بستلة 15 كجم السعر 192.9 الكمية 15 اجمالي ا…" at bounding box center [560, 259] width 298 height 357
type input "1"
click at [439, 264] on button "اضافة" at bounding box center [432, 269] width 47 height 31
type input "0"
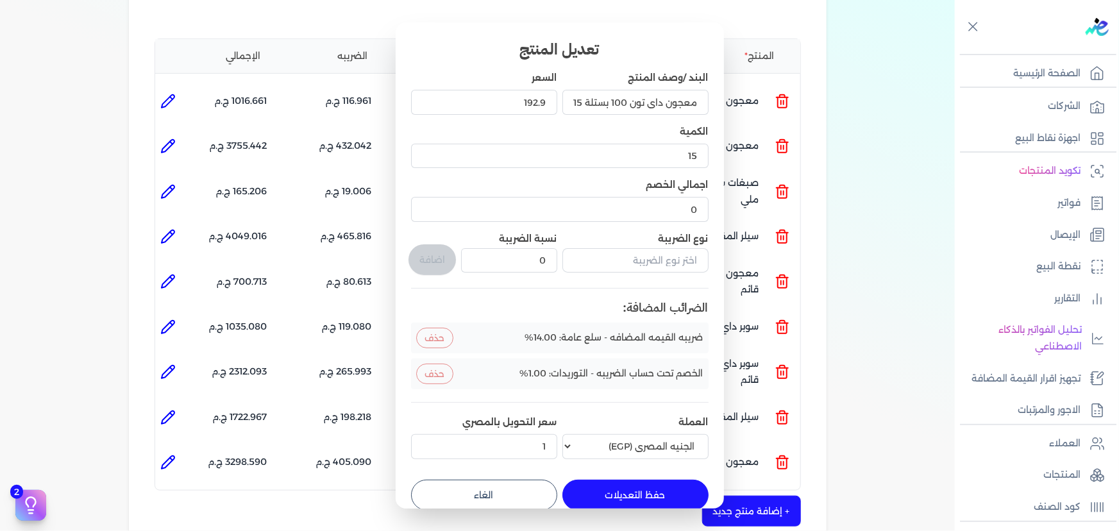
drag, startPoint x: 648, startPoint y: 495, endPoint x: 787, endPoint y: 490, distance: 138.6
click at [649, 495] on button "حفظ التعديلات" at bounding box center [636, 495] width 146 height 31
type input "0"
type input "1"
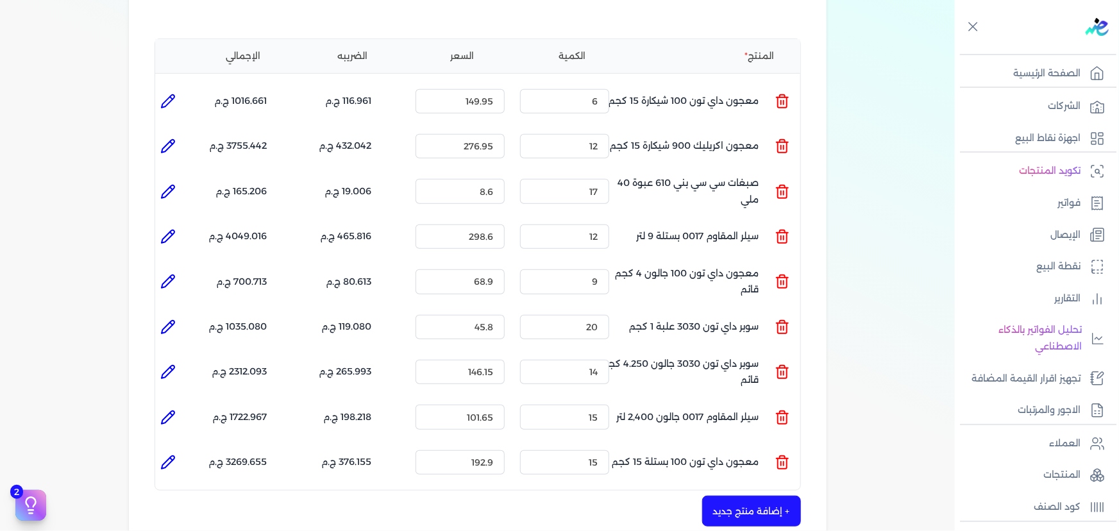
click at [789, 496] on button "+ إضافة منتج جديد" at bounding box center [751, 511] width 99 height 31
click at [702, 491] on input "text" at bounding box center [710, 503] width 160 height 24
paste input "معجون شروخ فل تايم 013 علبة 1 لتر"
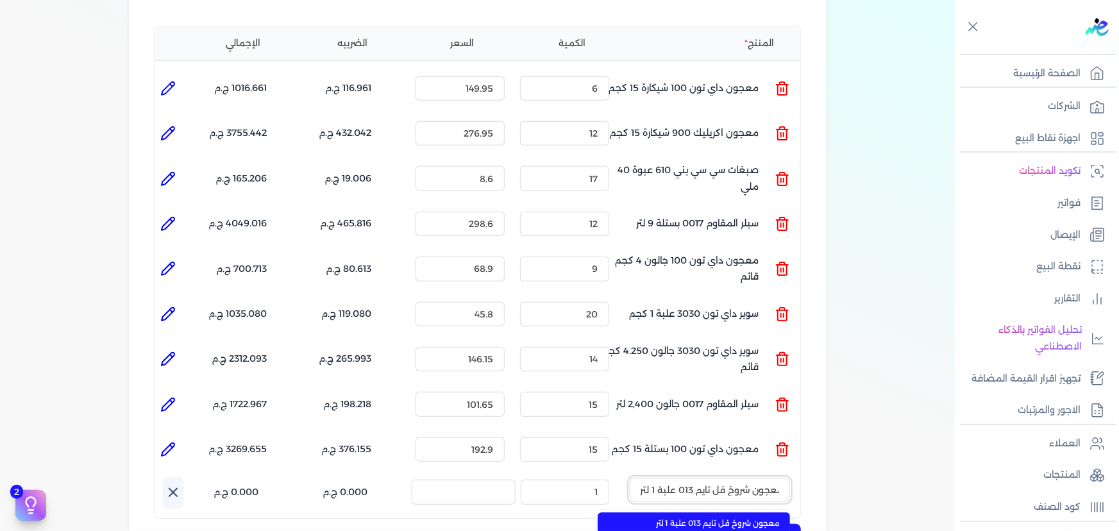
type input "معجون شروخ فل تايم 013 علبة 1 لتر"
click at [717, 513] on li "معجون شروخ فل تايم 013 علبة 1 لتر" at bounding box center [694, 524] width 192 height 22
click at [643, 483] on icon "button" at bounding box center [642, 490] width 15 height 15
click at [722, 478] on input "text" at bounding box center [710, 490] width 160 height 24
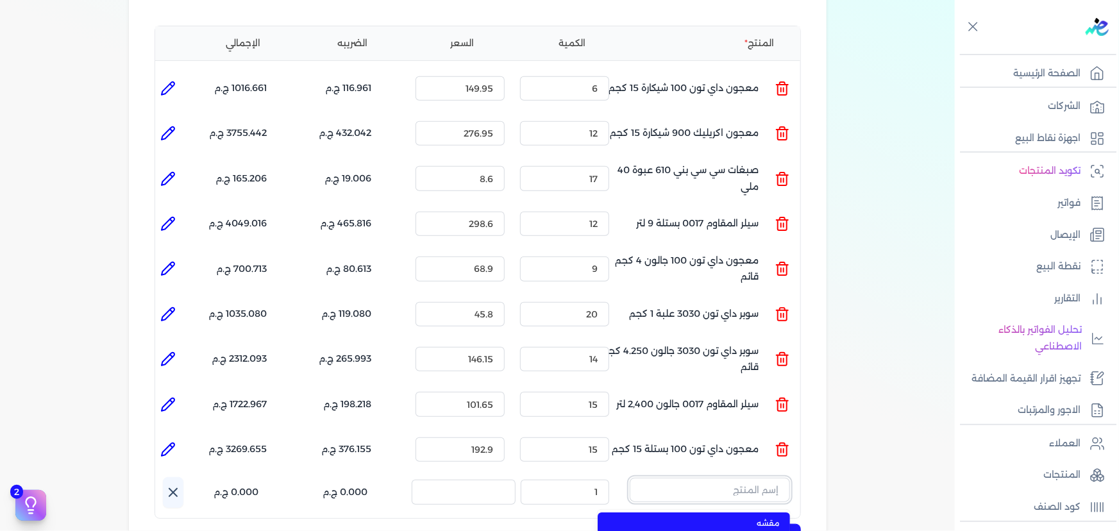
paste input "سوبر بلاتين جلتكس15000حريري بستلة 9 لتر Base A"
type input "سوبر بلاتين جلتكس15000حريري بستلة 9 لتر Base A"
click at [720, 518] on span "سوبر بلاتين جلتكس15000حريري بستلة 9 لتر Base A" at bounding box center [702, 524] width 157 height 12
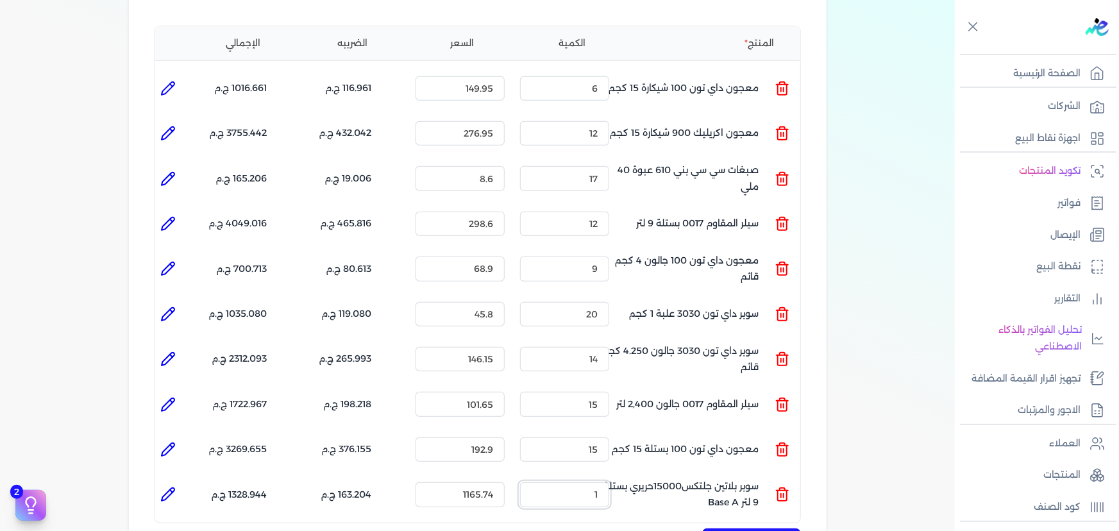
drag, startPoint x: 562, startPoint y: 468, endPoint x: 713, endPoint y: 459, distance: 151.0
click at [692, 477] on ul "المنتج : سوبر بلاتين جلتكس15000حريري بستلة 9 لتر Base A الكمية : 1 السعر : 1165…" at bounding box center [477, 494] width 645 height 35
type input "15"
click at [173, 487] on icon at bounding box center [167, 494] width 15 height 15
type input "سوبر بلاتين جلتكس15000حريري بستلة 9 لتر Base A"
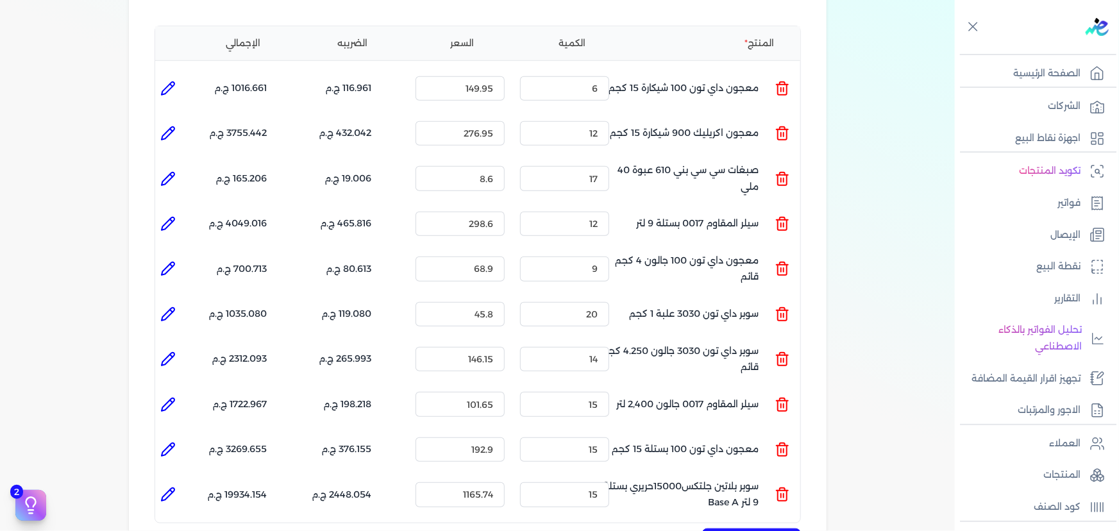
type input "1165.74"
type input "15"
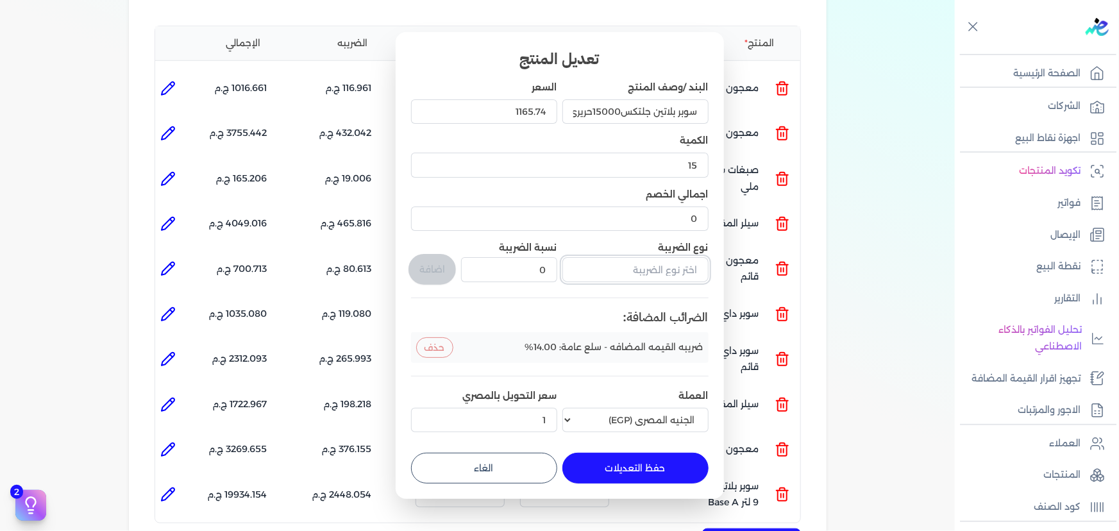
click at [574, 275] on input "text" at bounding box center [636, 269] width 146 height 24
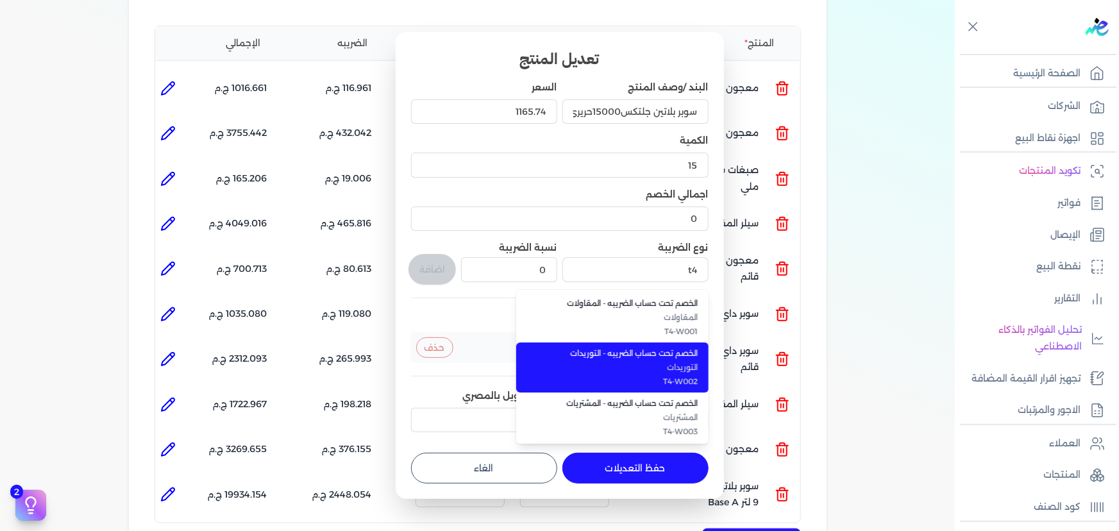
click at [609, 348] on span "الخصم تحت حساب الضريبه - التوريدات" at bounding box center [620, 354] width 157 height 12
type input "الخصم تحت حساب الضريبه - التوريدات"
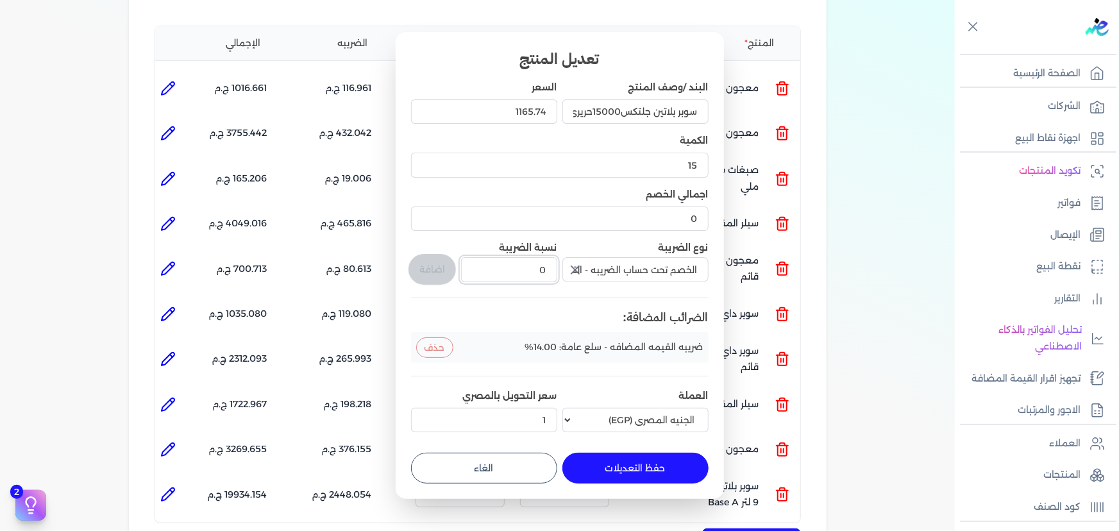
drag, startPoint x: 524, startPoint y: 278, endPoint x: 572, endPoint y: 268, distance: 49.1
click at [565, 269] on div "البند /وصف المنتج سوبر بلاتين جلتكس15000حريري بستلة 9 لتر Base A السعر 1165.74 …" at bounding box center [560, 259] width 298 height 357
type input "1"
click at [432, 270] on button "اضافة" at bounding box center [432, 269] width 47 height 31
type input "0"
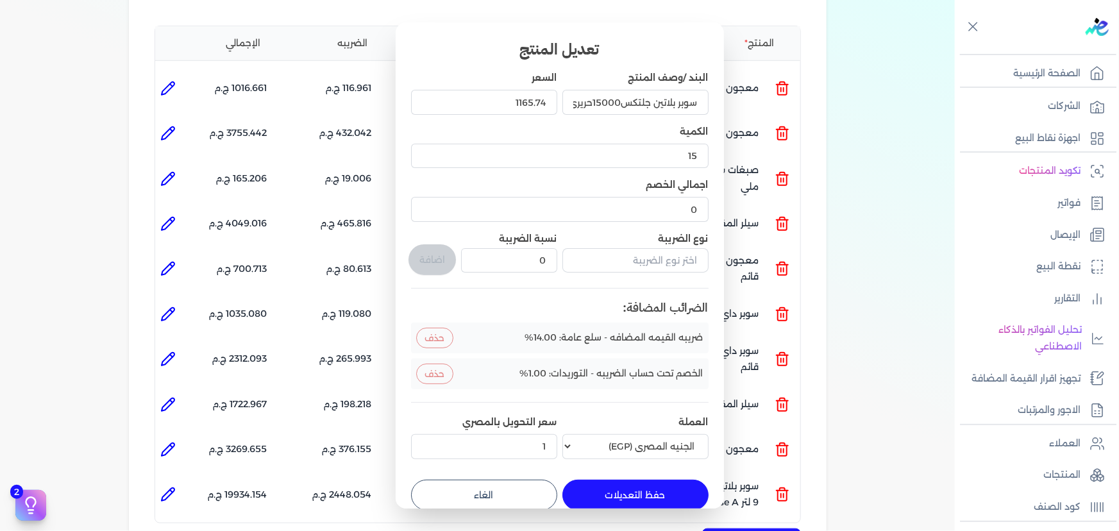
click at [601, 484] on button "حفظ التعديلات" at bounding box center [636, 495] width 146 height 31
type input "0"
type input "1"
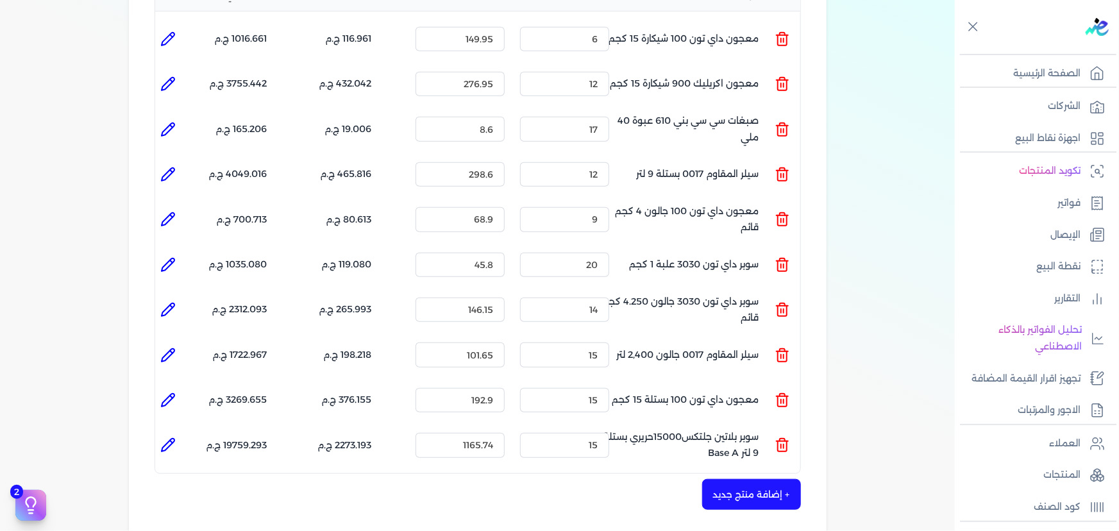
scroll to position [421, 0]
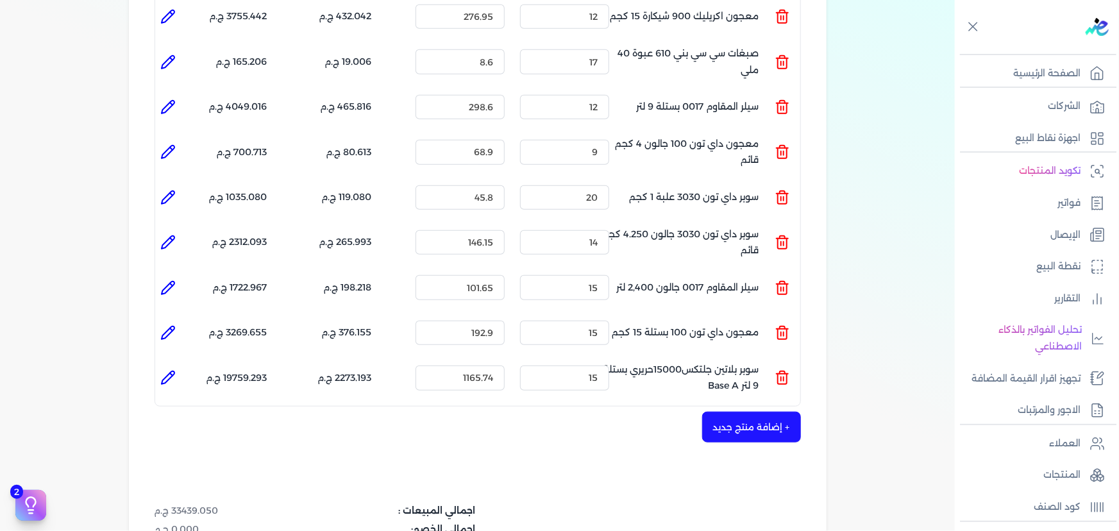
click at [740, 412] on button "+ إضافة منتج جديد" at bounding box center [751, 427] width 99 height 31
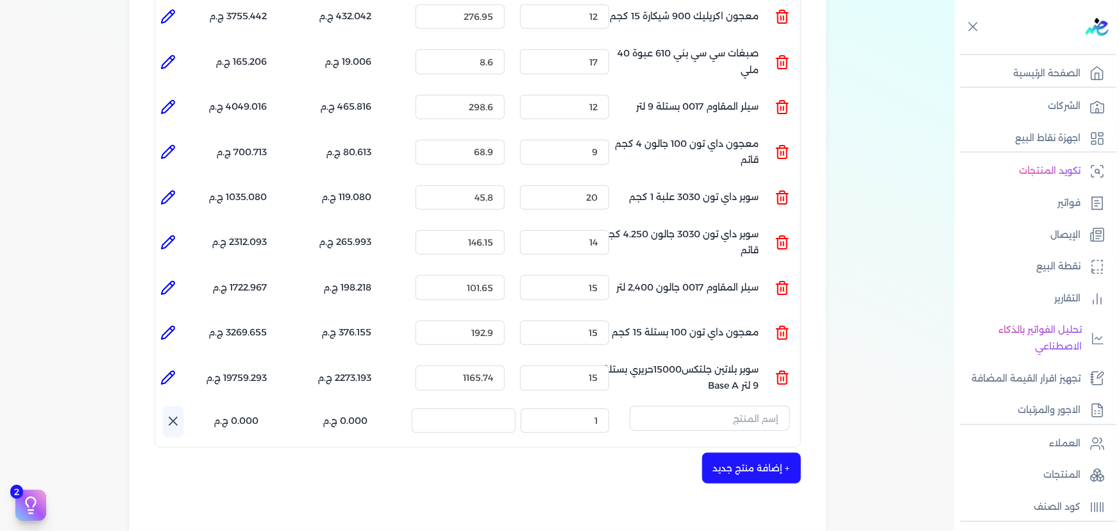
click at [716, 407] on button "button" at bounding box center [710, 421] width 160 height 30
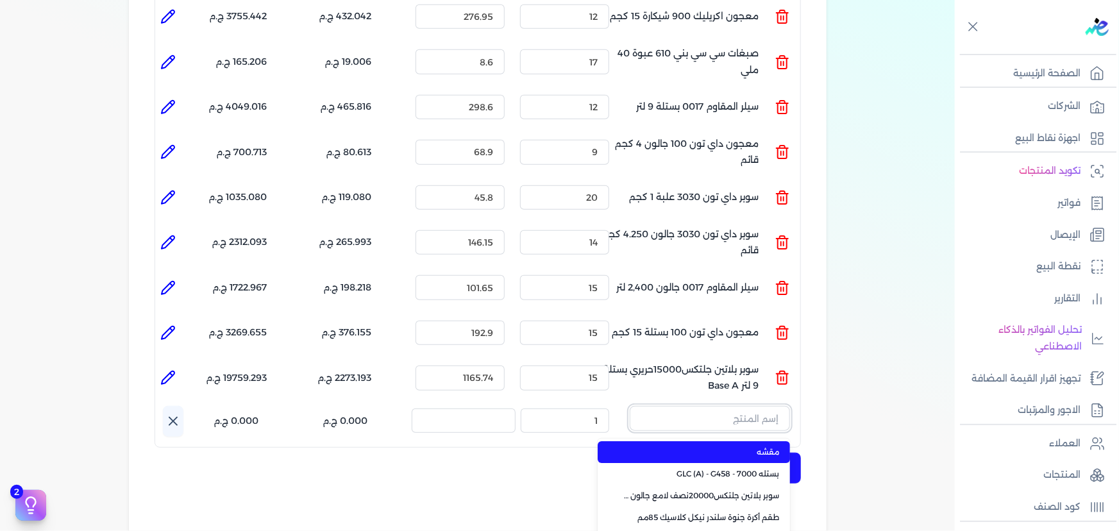
paste input "امبيانس كلر فلفتووا بيز جالون 2.700 لتر"
type input "امبيانس كلر فلفتووا بيز جالون 2.700 لتر"
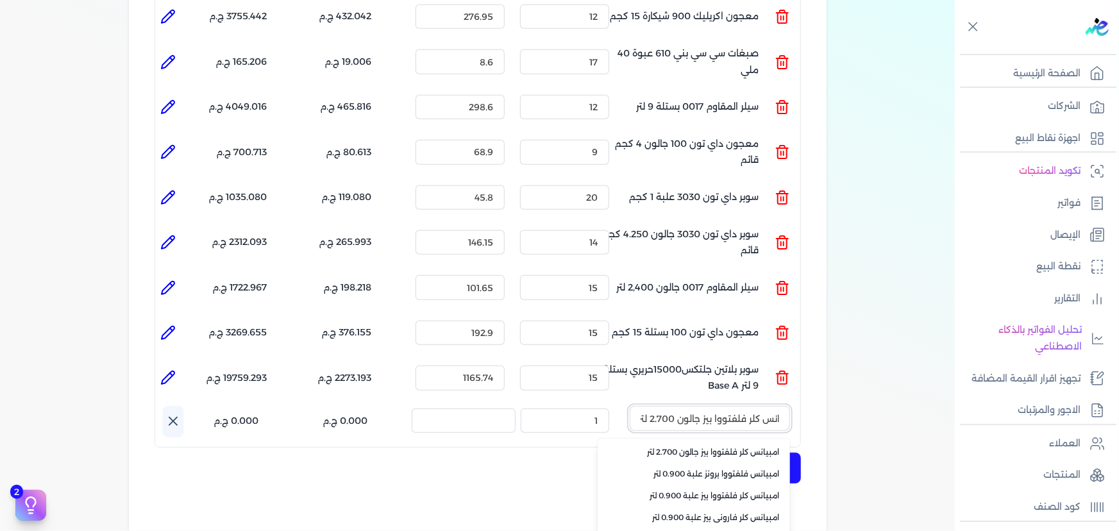
click at [674, 406] on input "امبيانس كلر فلفتووا بيز جالون 2.700 لتر" at bounding box center [710, 418] width 160 height 24
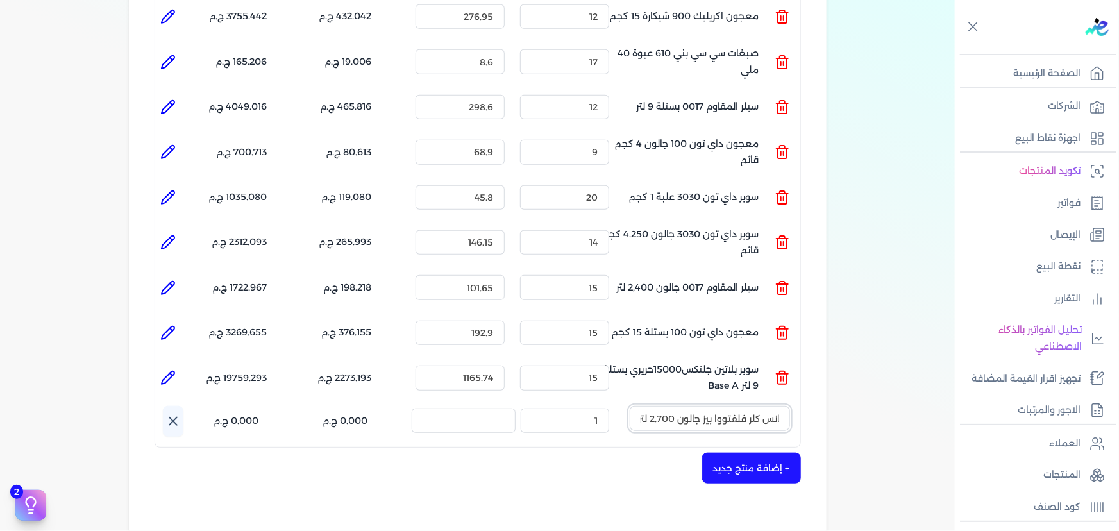
click at [674, 406] on input "امبيانس كلر فلفتووا بيز جالون 2.700 لتر" at bounding box center [710, 418] width 160 height 24
drag, startPoint x: 674, startPoint y: 391, endPoint x: 693, endPoint y: 397, distance: 19.5
click at [674, 406] on input "امبيانس كلر فلفتووا بيز جالون 2.700 لتر" at bounding box center [710, 418] width 160 height 24
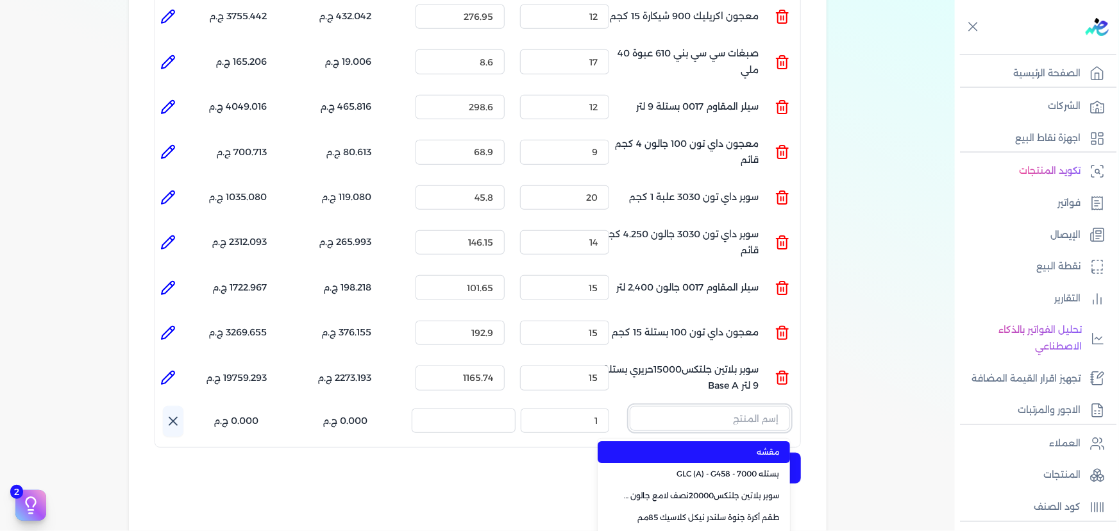
click at [686, 406] on input "text" at bounding box center [710, 418] width 160 height 24
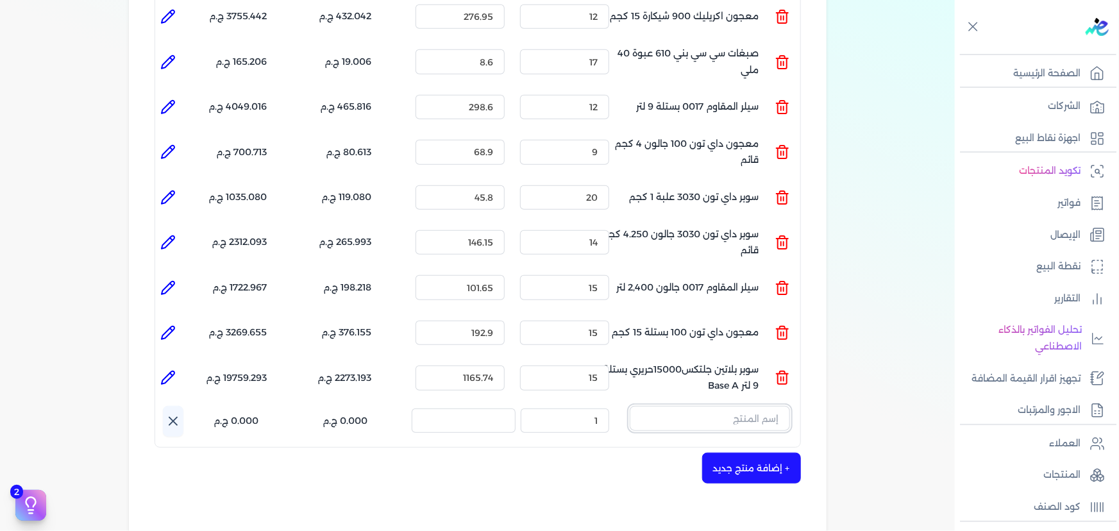
paste input "ورنيش بيور 1901 علبة 0.900 لتر"
type input "ورنيش بيور 1901 علبة 0.900 لتر"
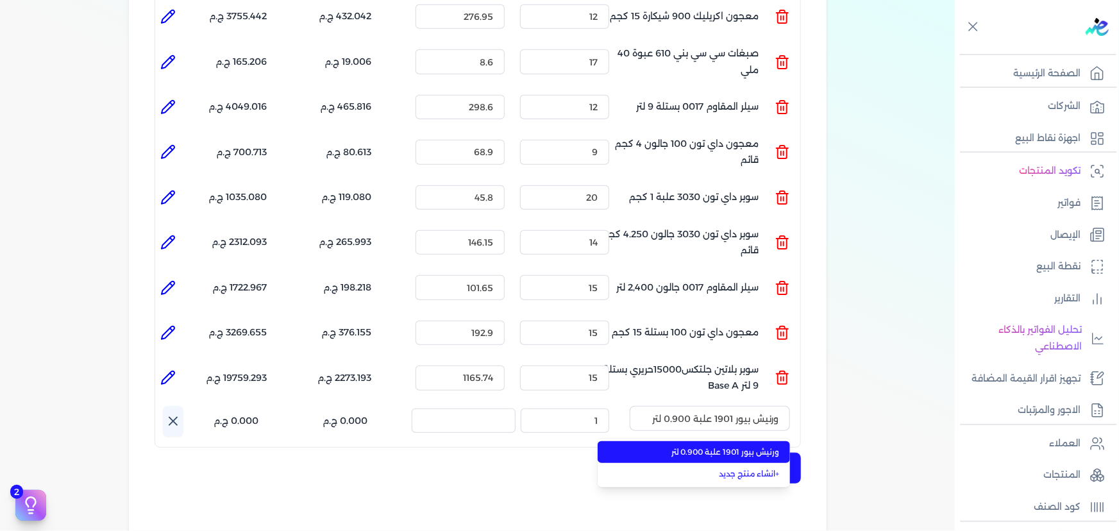
click at [702, 447] on span "ورنيش بيور 1901 علبة 0.900 لتر" at bounding box center [702, 453] width 157 height 12
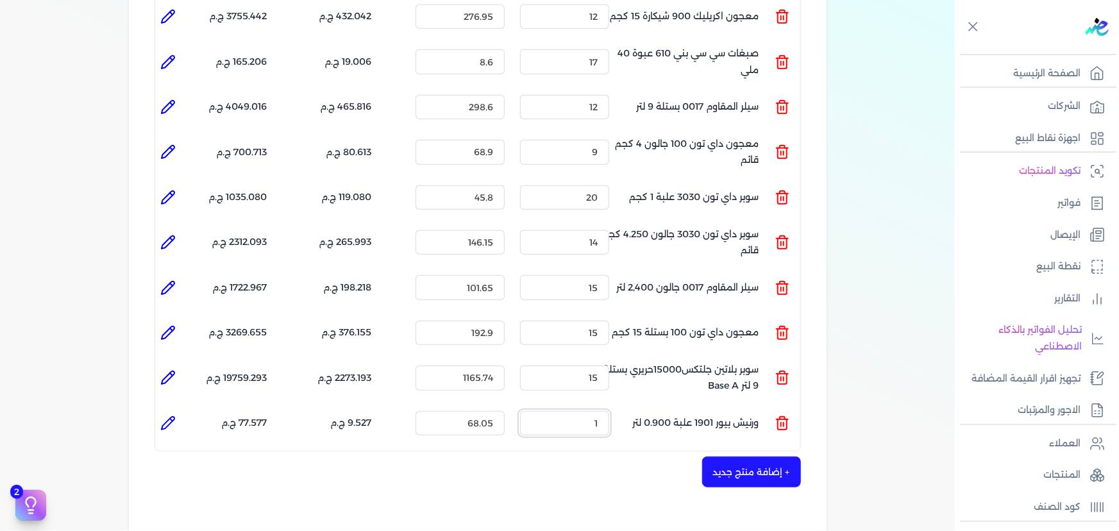
click at [727, 411] on ul "المنتج : ورنيش بيور 1901 علبة 0.900 لتر الكمية : 1 السعر : 68.05 الضريبه : 9.52…" at bounding box center [477, 423] width 645 height 35
type input "20"
click at [178, 411] on li at bounding box center [168, 424] width 26 height 26
type input "ورنيش بيور 1901 علبة 0.900 لتر"
type input "68.05"
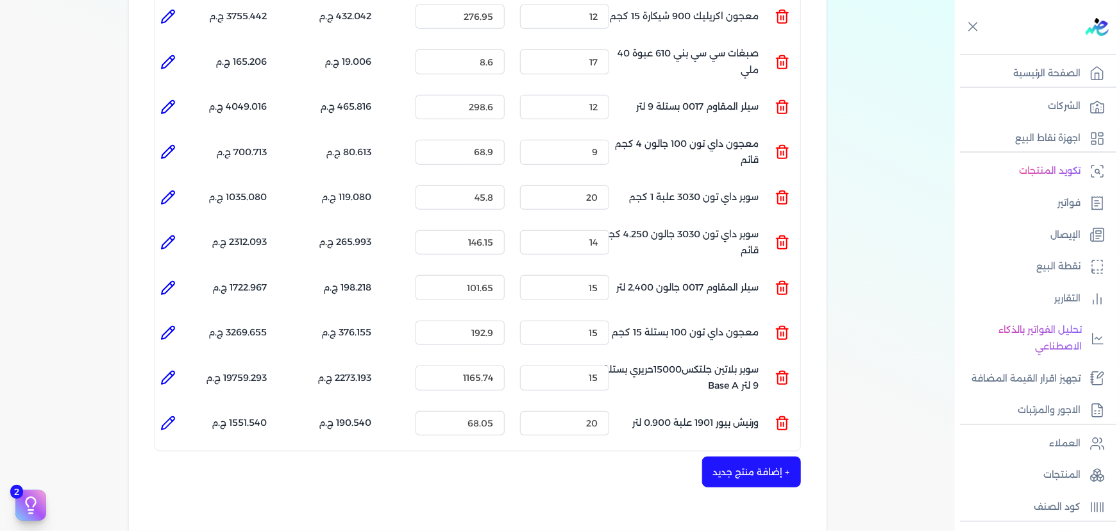
type input "20"
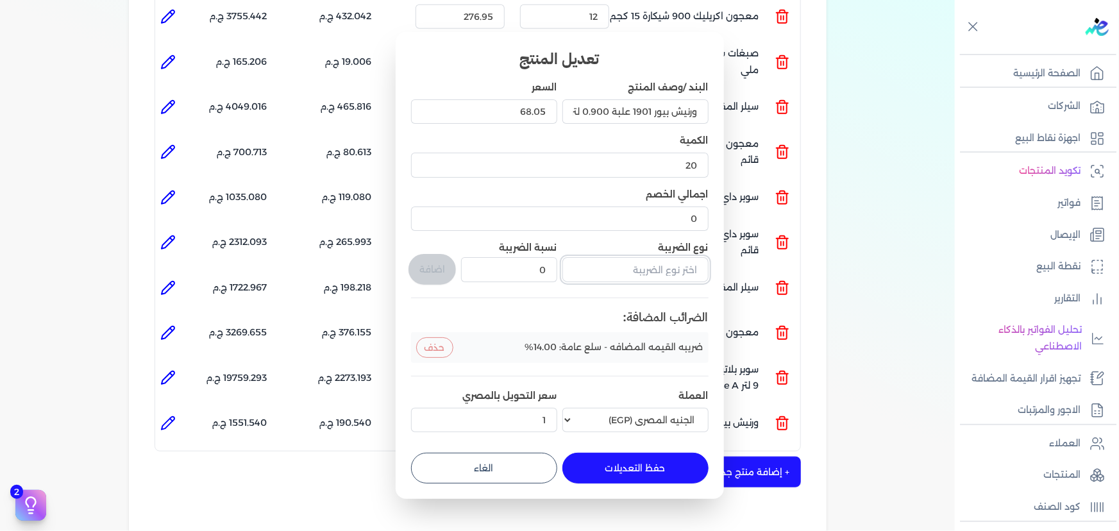
click at [635, 274] on input "text" at bounding box center [636, 269] width 146 height 24
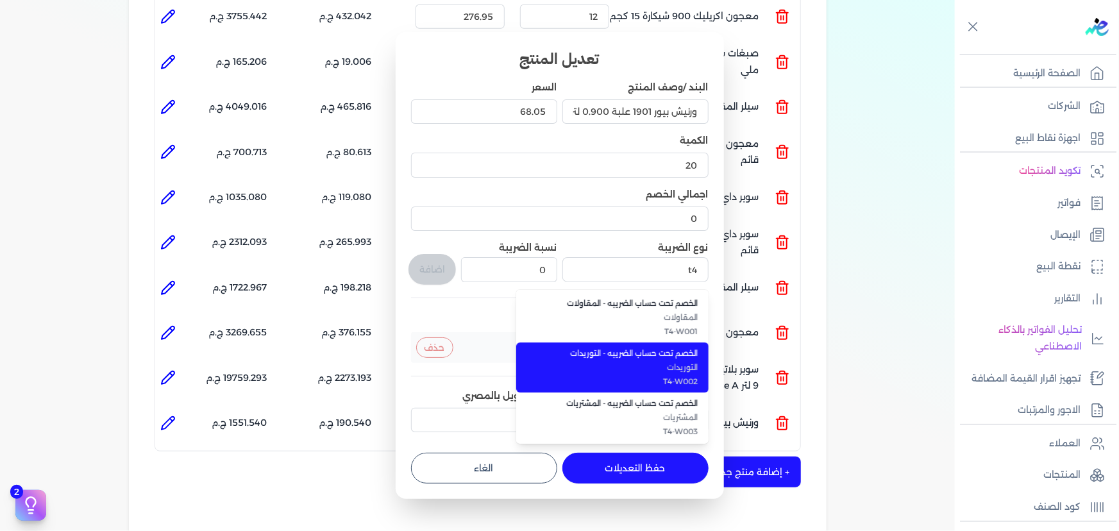
click at [663, 353] on span "الخصم تحت حساب الضريبه - التوريدات" at bounding box center [620, 354] width 157 height 12
type input "الخصم تحت حساب الضريبه - التوريدات"
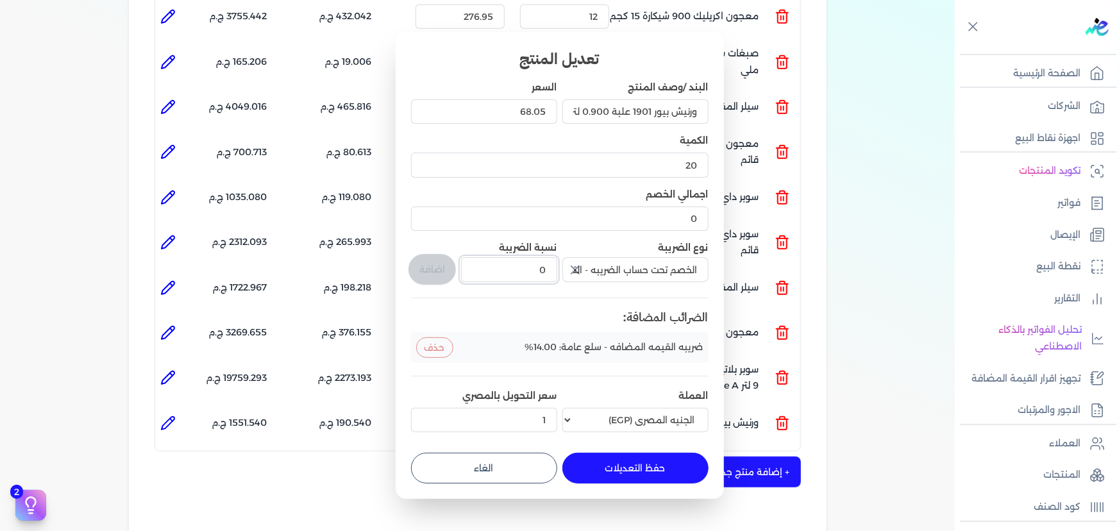
drag, startPoint x: 525, startPoint y: 271, endPoint x: 616, endPoint y: 255, distance: 92.6
click at [620, 256] on div "البند /وصف المنتج ورنيش بيور 1901 علبة 0.900 لتر السعر 68.05 الكمية 20 اجمالي ا…" at bounding box center [560, 259] width 298 height 357
type input "1"
click at [418, 271] on button "اضافة" at bounding box center [432, 269] width 47 height 31
type input "0"
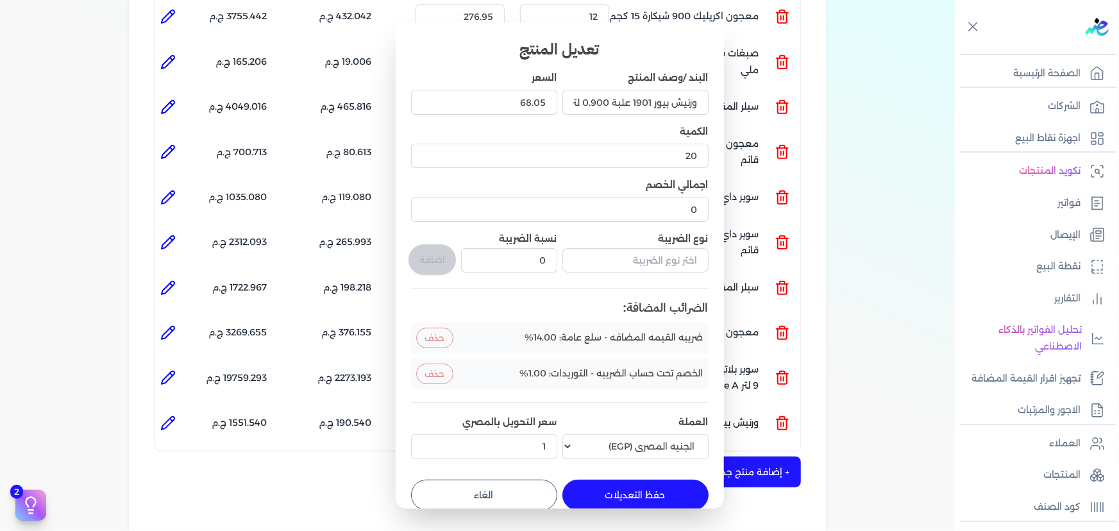
click at [653, 498] on button "حفظ التعديلات" at bounding box center [636, 495] width 146 height 31
type input "0"
type input "1"
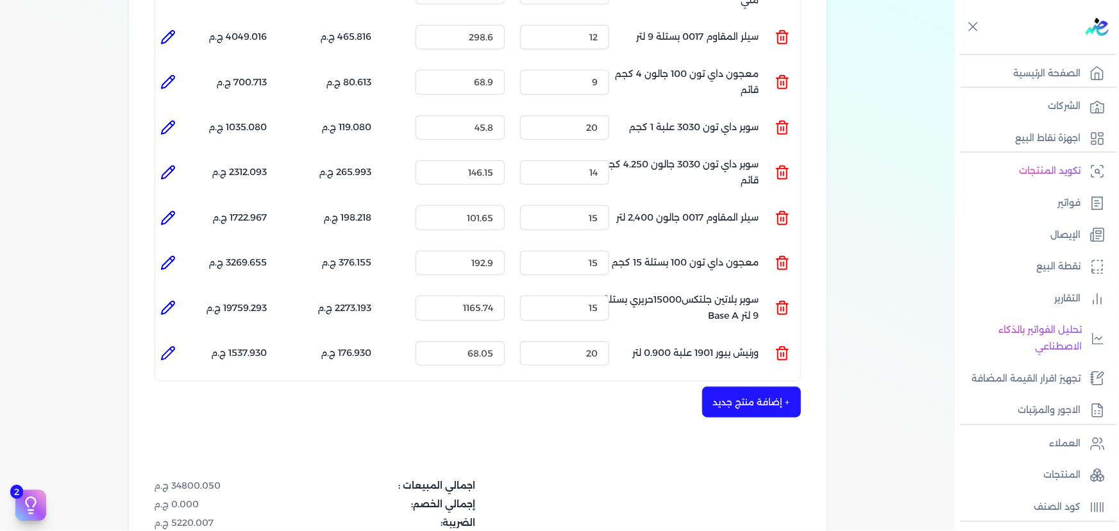
scroll to position [538, 0]
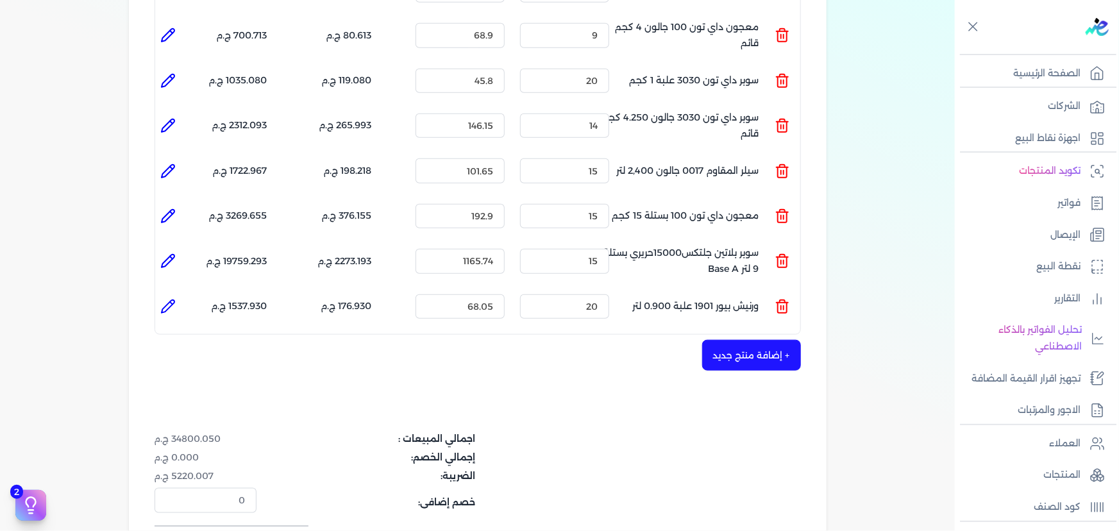
click at [753, 341] on button "+ إضافة منتج جديد" at bounding box center [751, 355] width 99 height 31
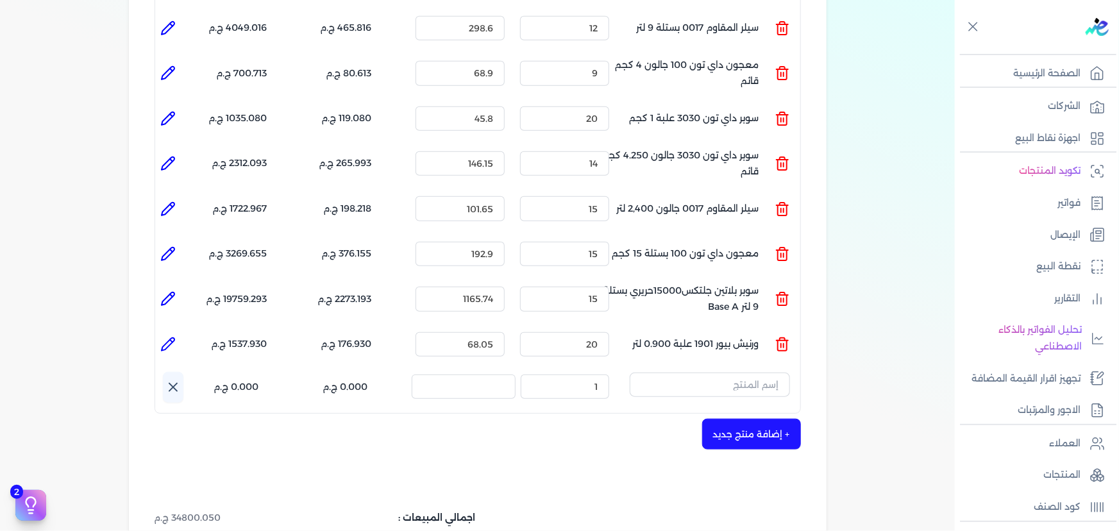
scroll to position [479, 0]
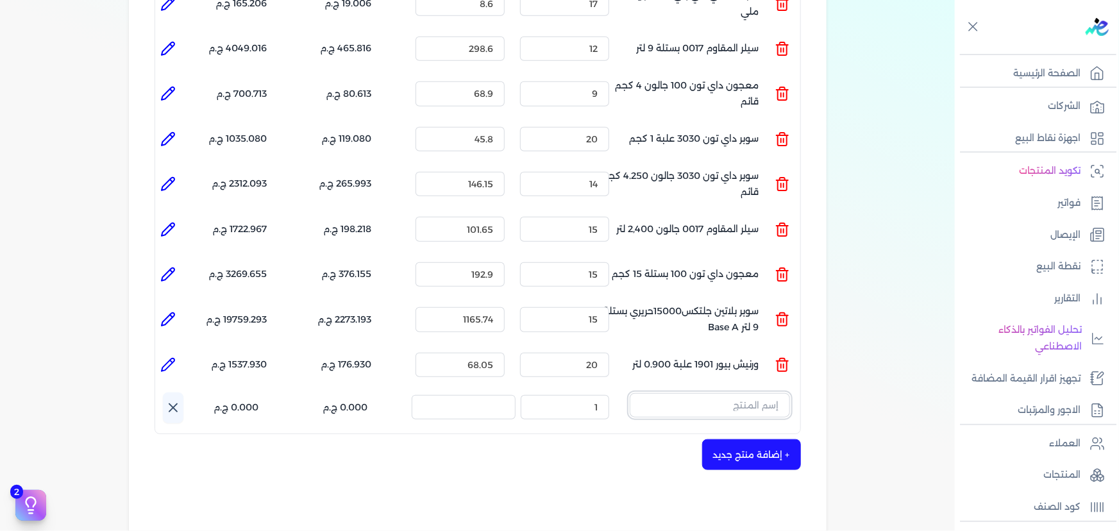
click at [692, 393] on input "text" at bounding box center [710, 405] width 160 height 24
click at [630, 393] on button "lu[,k" at bounding box center [710, 408] width 160 height 30
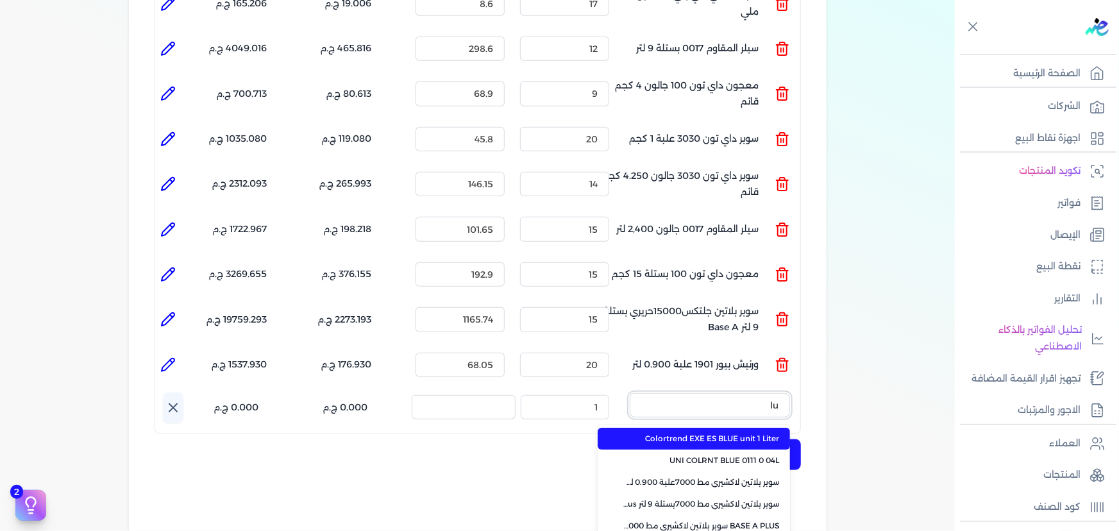
type input "l"
click at [630, 393] on button "معجون" at bounding box center [710, 408] width 160 height 30
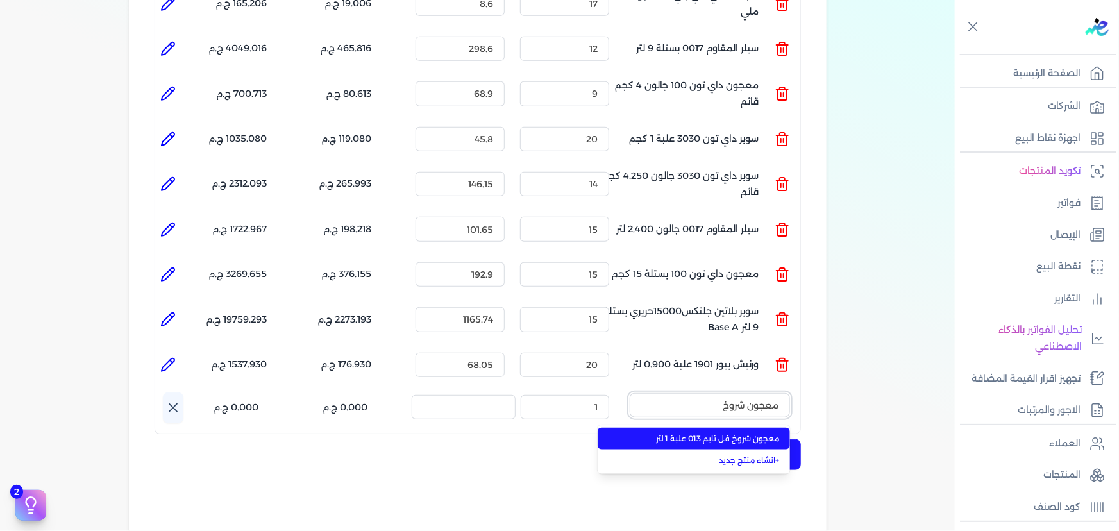
type input "معجون شروخ"
click at [667, 433] on span "معجون شروخ فل تايم 013 علبة 1 لتر" at bounding box center [702, 439] width 157 height 12
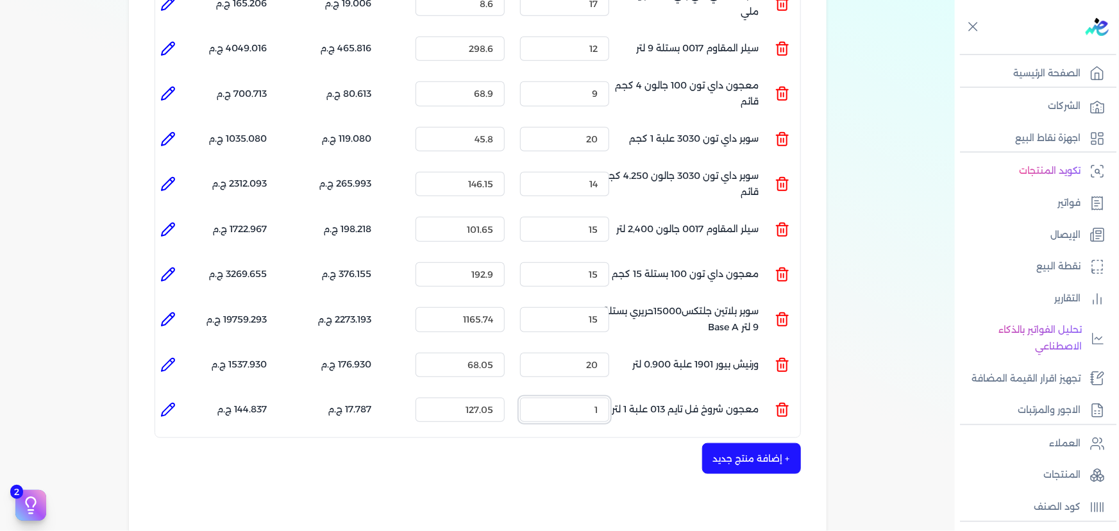
drag, startPoint x: 593, startPoint y: 387, endPoint x: 627, endPoint y: 377, distance: 36.1
click at [615, 393] on div "الكمية : 1" at bounding box center [564, 410] width 99 height 35
type input "20"
click at [167, 402] on icon at bounding box center [167, 409] width 15 height 15
type input "معجون شروخ فل تايم 013 علبة 1 لتر"
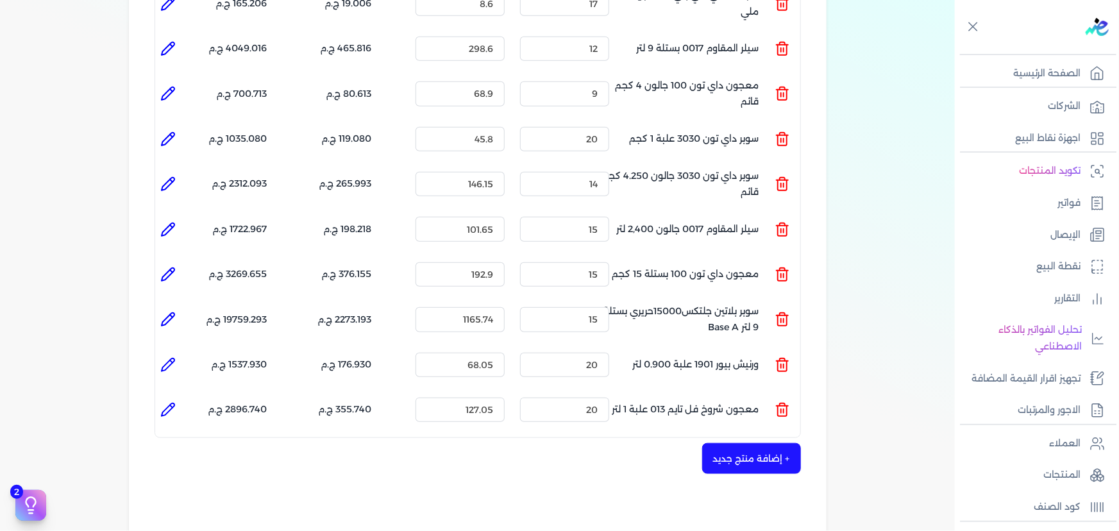
type input "127.05"
type input "20"
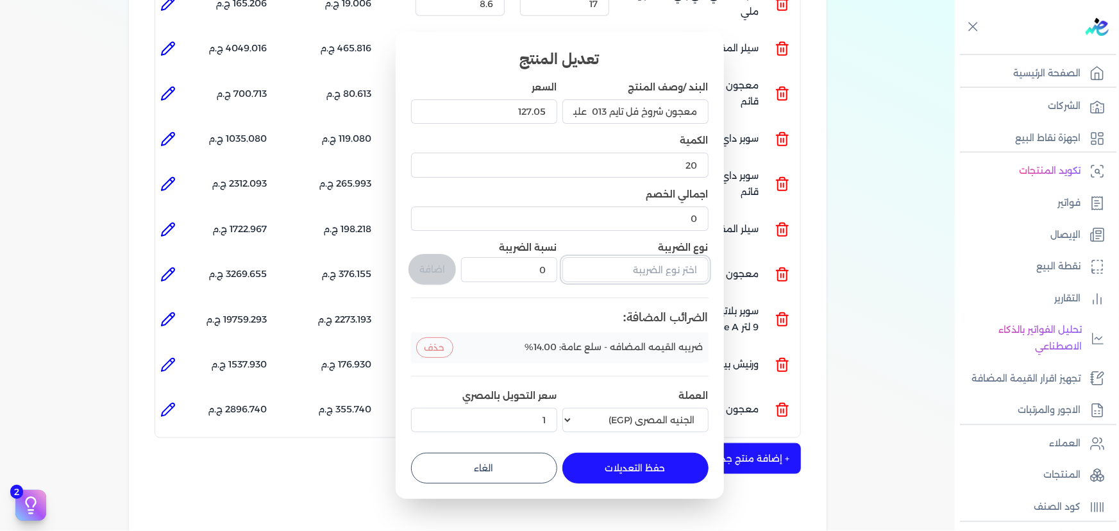
click at [584, 280] on input "text" at bounding box center [636, 269] width 146 height 24
type input "ف"
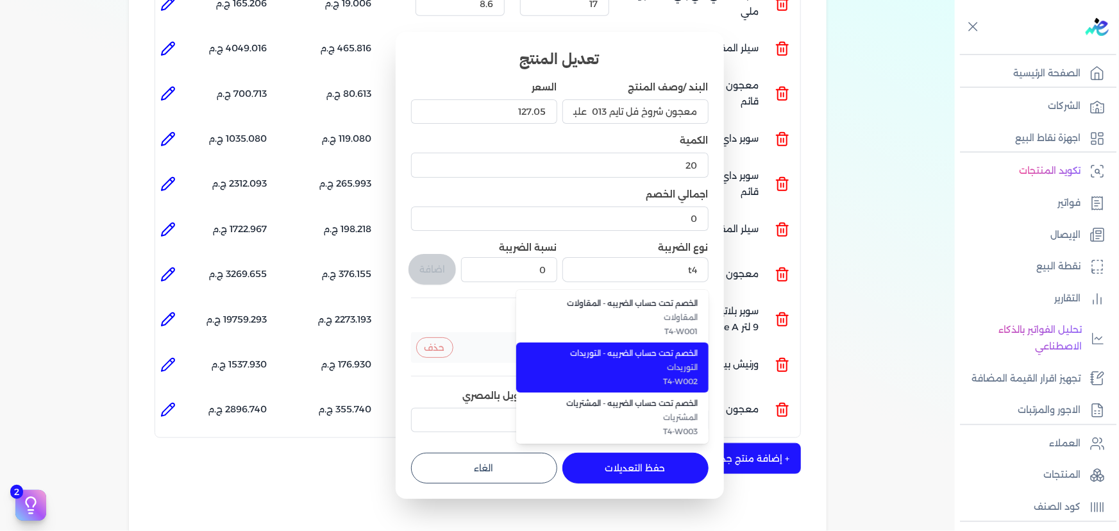
drag, startPoint x: 608, startPoint y: 379, endPoint x: 534, endPoint y: 341, distance: 83.8
click at [607, 379] on span "T4-W002" at bounding box center [620, 382] width 157 height 12
type input "الخصم تحت حساب الضريبه - التوريدات"
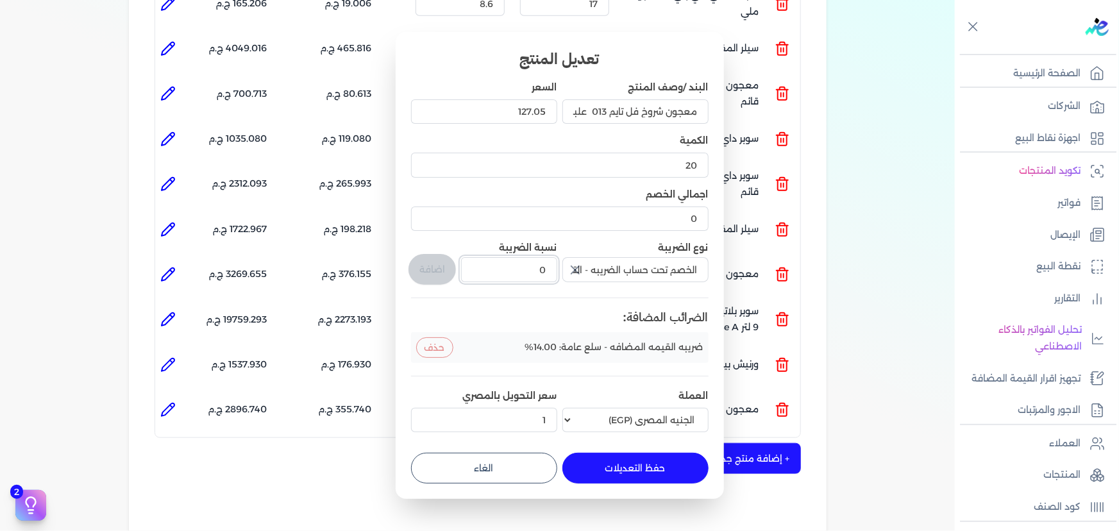
drag, startPoint x: 585, startPoint y: 274, endPoint x: 674, endPoint y: 307, distance: 94.6
click at [634, 267] on div "البند /وصف المنتج معجون شروخ فل تايم 013 علبة 1 لتر السعر 127.05 الكمية 20 اجما…" at bounding box center [560, 259] width 298 height 357
type input "1"
click at [450, 269] on button "اضافة" at bounding box center [432, 269] width 47 height 31
type input "0"
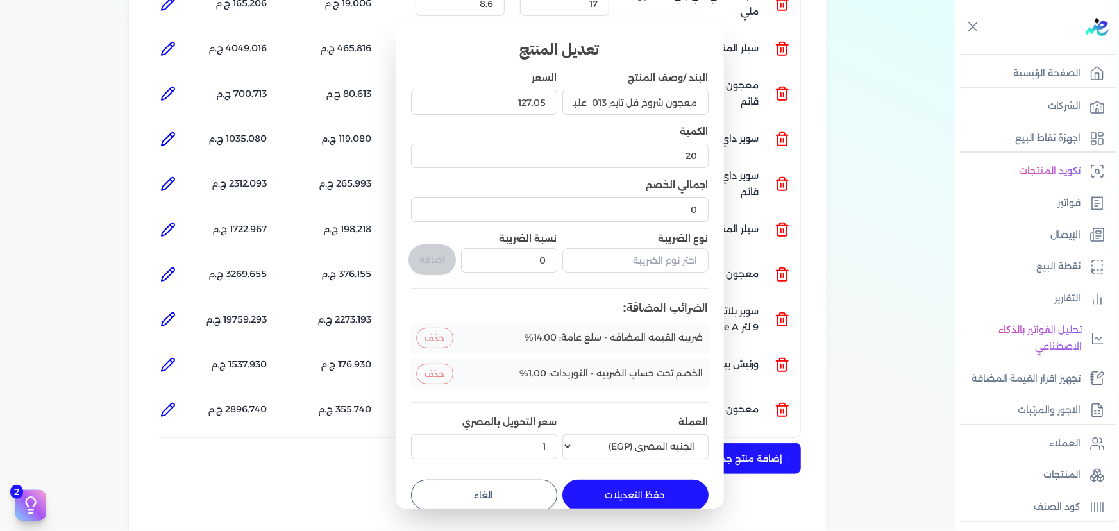
drag, startPoint x: 624, startPoint y: 484, endPoint x: 714, endPoint y: 468, distance: 91.3
click at [624, 484] on button "حفظ التعديلات" at bounding box center [636, 495] width 146 height 31
type input "0"
type input "1"
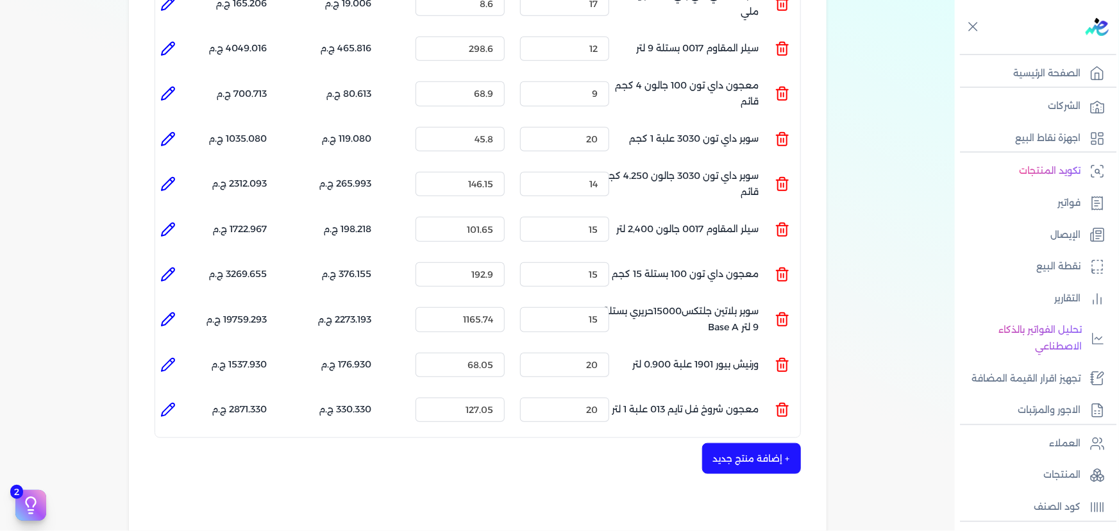
click at [752, 443] on button "+ إضافة منتج جديد" at bounding box center [751, 458] width 99 height 31
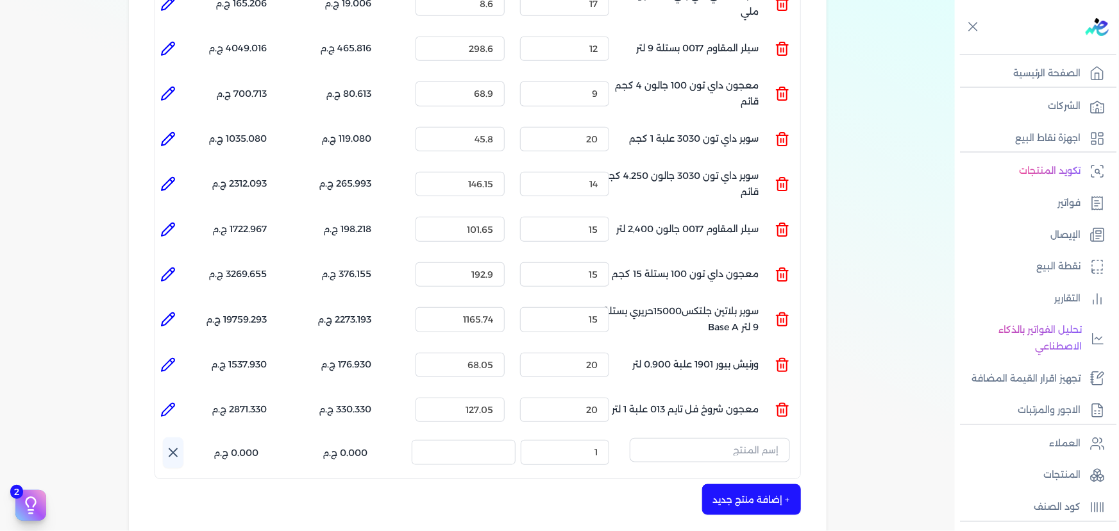
click at [710, 413] on div "المنتج الكمية السعر الضريبه الإجمالي المنتج : معجون داي تون 100 شيكارة 15 كجم ا…" at bounding box center [478, 165] width 647 height 629
click at [714, 438] on input "text" at bounding box center [710, 450] width 160 height 24
click at [630, 438] on button "hlfdhks" at bounding box center [710, 453] width 160 height 30
type input "h"
type input "امبيانس"
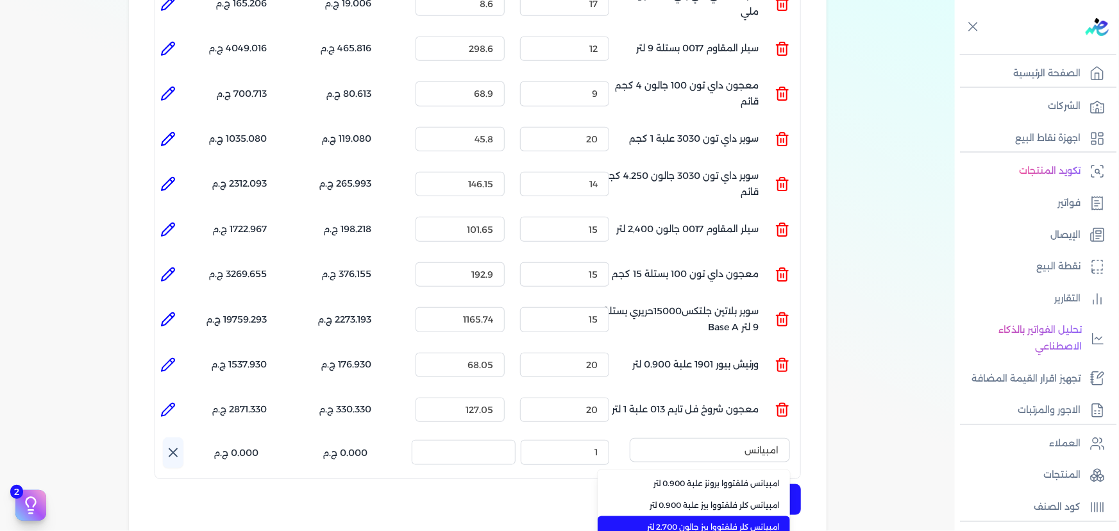
click at [706, 522] on span "امبيانس كلر فلفتووا بيز جالون 2.700 لتر" at bounding box center [702, 528] width 157 height 12
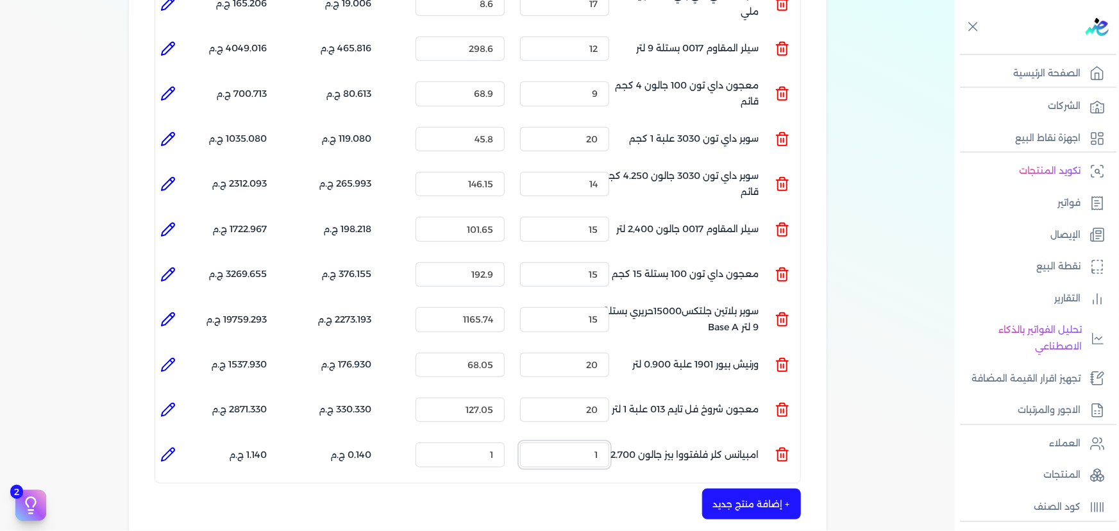
drag, startPoint x: 566, startPoint y: 431, endPoint x: 719, endPoint y: 411, distance: 153.4
click at [711, 438] on ul "المنتج : امبيانس كلر فلفتووا بيز جالون 2.700 لتر الكمية : 1 السعر : 1 الضريبه :…" at bounding box center [477, 455] width 645 height 35
type input "13"
click at [594, 438] on ul "المنتج : امبيانس كلر فلفتووا بيز جالون 2.700 لتر الكمية : 13 السعر : 1 الضريبه …" at bounding box center [477, 455] width 645 height 35
type input "1020.910"
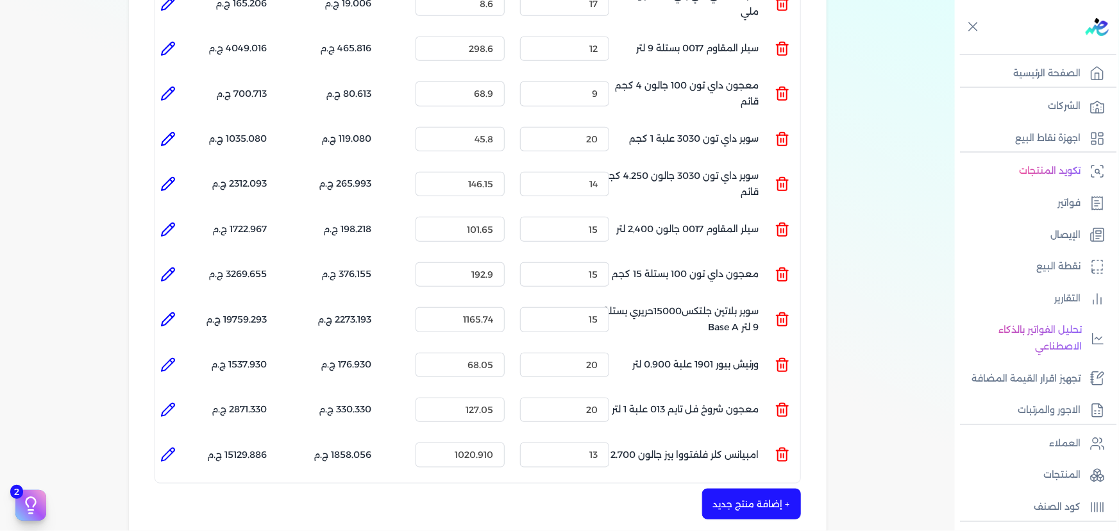
click at [164, 447] on icon at bounding box center [167, 454] width 15 height 15
type input "امبيانس كلر فلفتووا بيز جالون 2.700 لتر"
type input "1020.91"
type input "13"
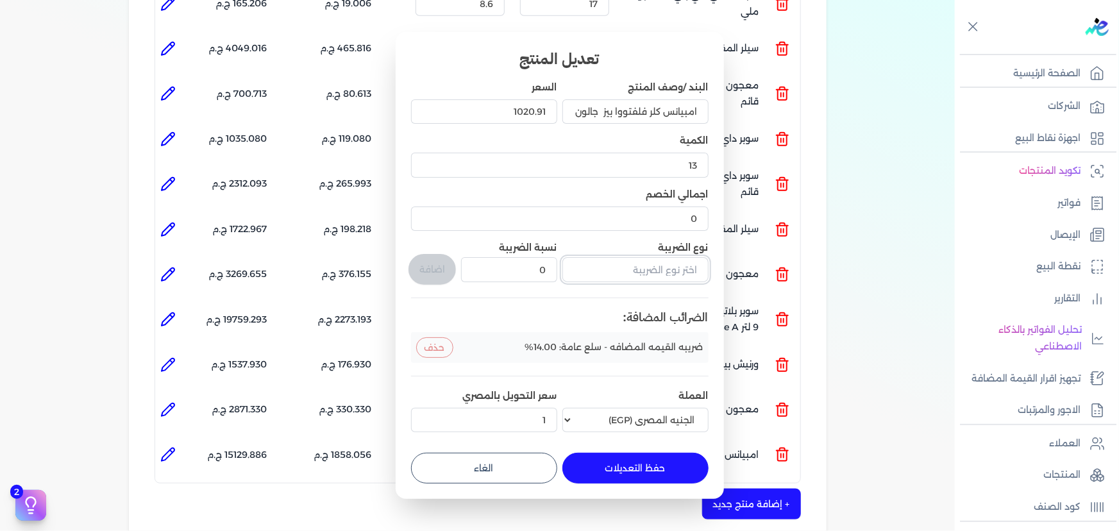
click at [615, 278] on input "text" at bounding box center [636, 269] width 146 height 24
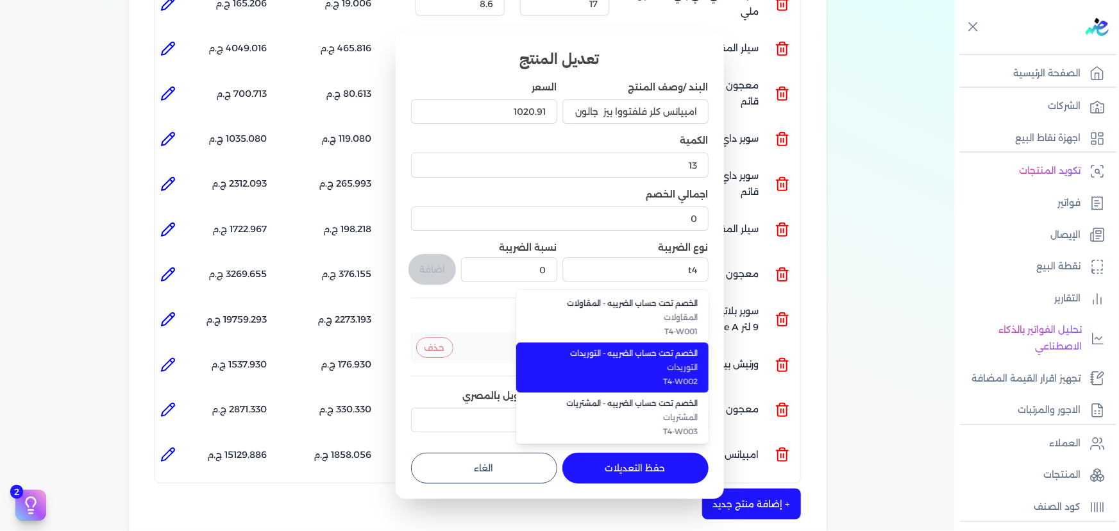
click at [647, 377] on span "T4-W002" at bounding box center [620, 382] width 157 height 12
type input "الخصم تحت حساب الضريبه - التوريدات"
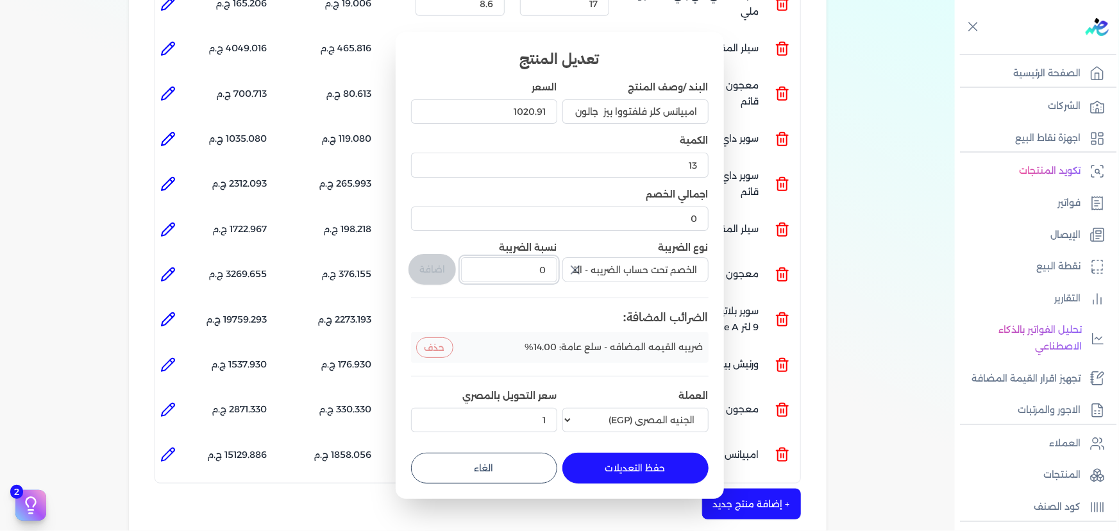
drag, startPoint x: 522, startPoint y: 275, endPoint x: 588, endPoint y: 266, distance: 66.7
click at [588, 266] on div "البند /وصف المنتج امبيانس كلر فلفتووا بيز جالون 2.700 لتر السعر 1020.91 الكمية …" at bounding box center [560, 259] width 298 height 357
type input "1"
click at [432, 270] on button "اضافة" at bounding box center [432, 269] width 47 height 31
type input "0"
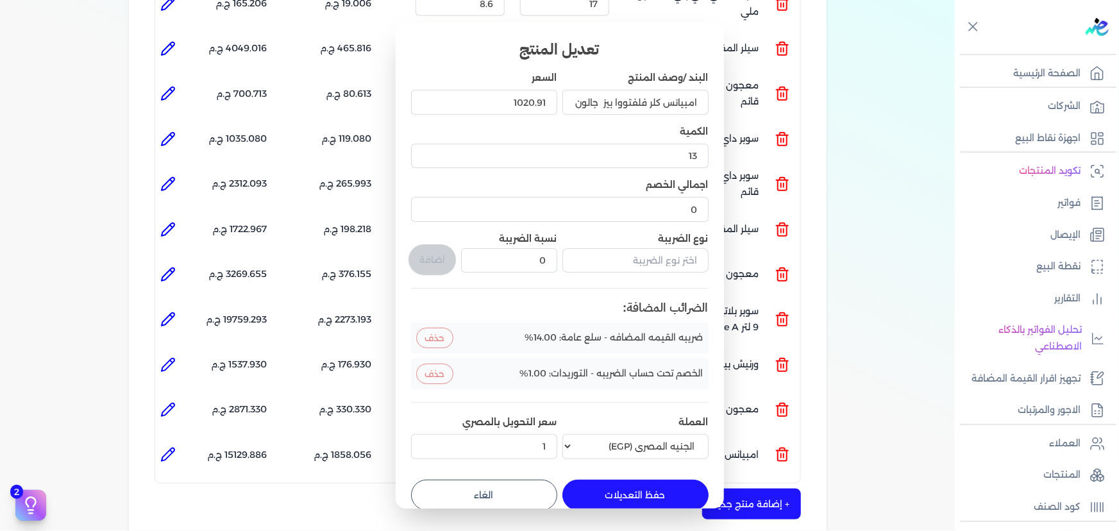
click at [633, 494] on button "حفظ التعديلات" at bounding box center [636, 495] width 146 height 31
type input "0"
type input "1"
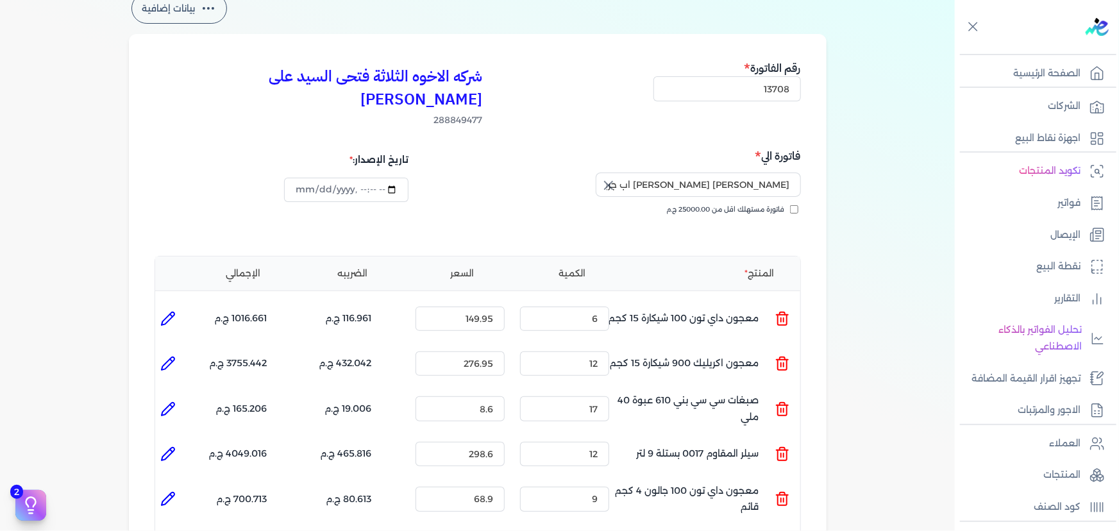
scroll to position [116, 0]
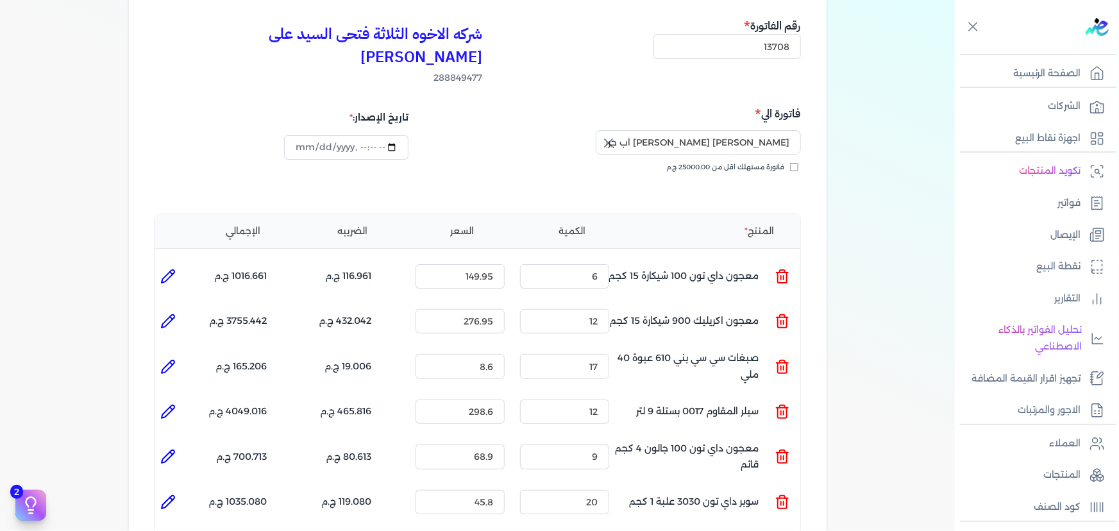
click at [167, 269] on icon at bounding box center [167, 276] width 15 height 15
type input "معجون داي تون 100 شيكارة 15 كجم"
type input "149.95"
type input "6"
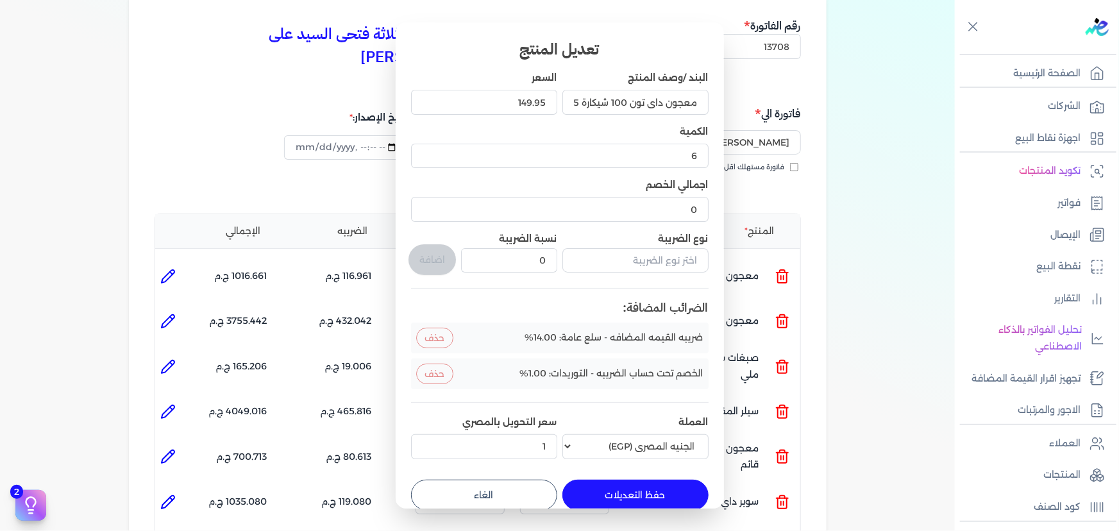
click at [513, 483] on button "الغاء" at bounding box center [484, 495] width 146 height 31
type input "0"
type input "1"
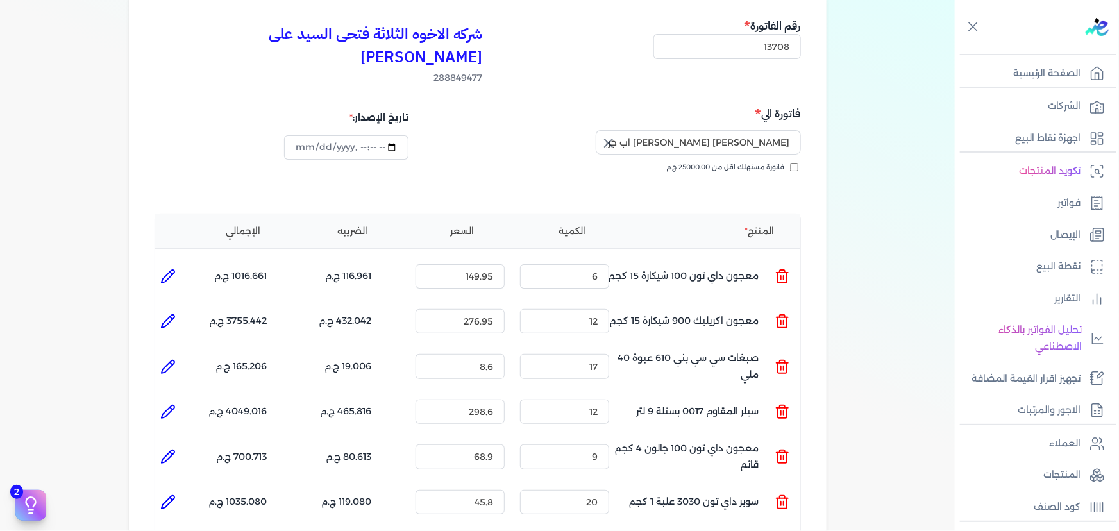
drag, startPoint x: 169, startPoint y: 300, endPoint x: 262, endPoint y: 336, distance: 99.1
click at [169, 314] on icon at bounding box center [167, 321] width 15 height 15
type input "معجون اكريليك 900 شيكارة 15 كجم"
type input "276.95"
type input "12"
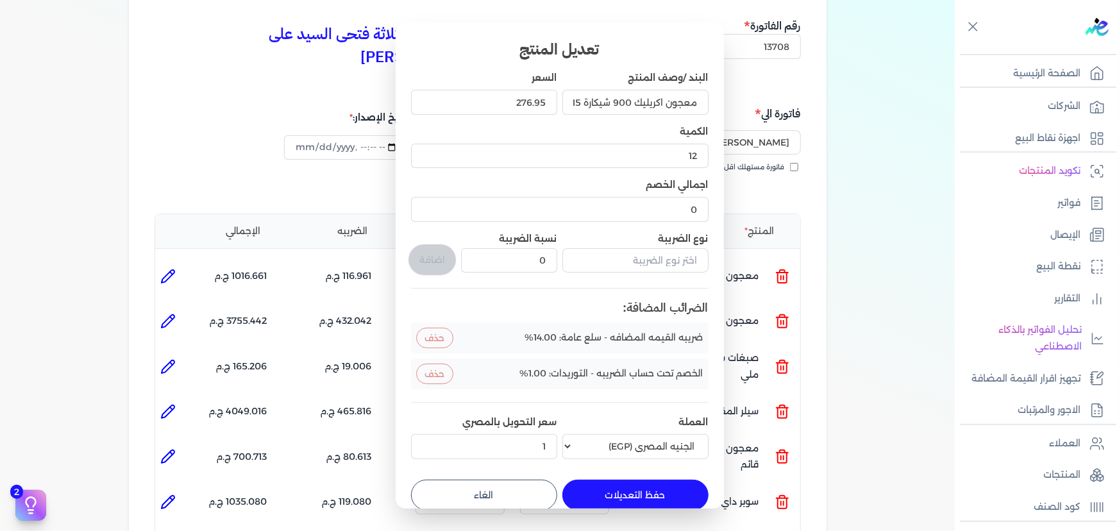
click at [468, 490] on button "الغاء" at bounding box center [484, 495] width 146 height 31
type input "0"
type input "1"
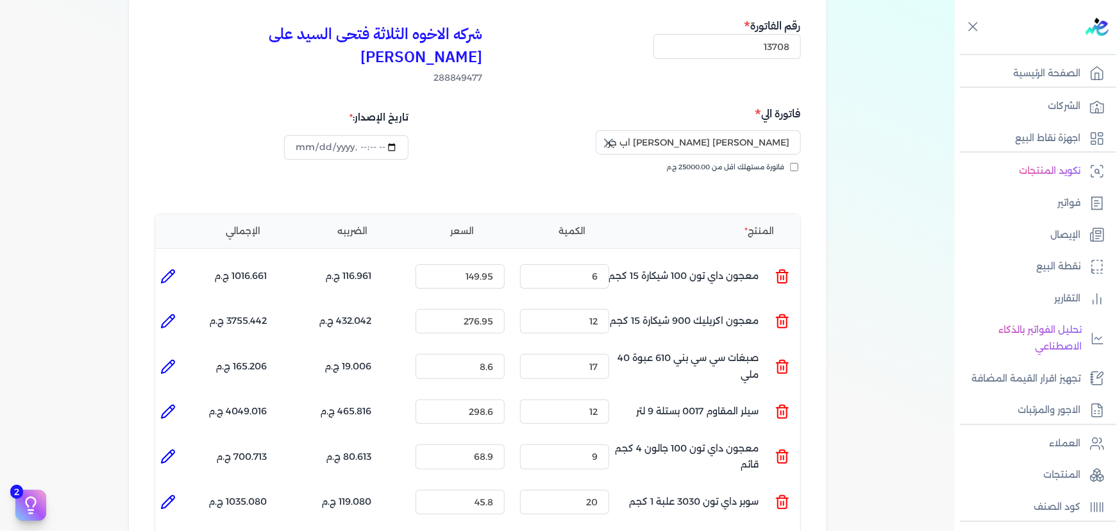
click at [176, 359] on icon at bounding box center [167, 366] width 15 height 15
type input "صبغات سي سي بني 610 عبوة 40 ملي"
type input "8.6"
type input "17"
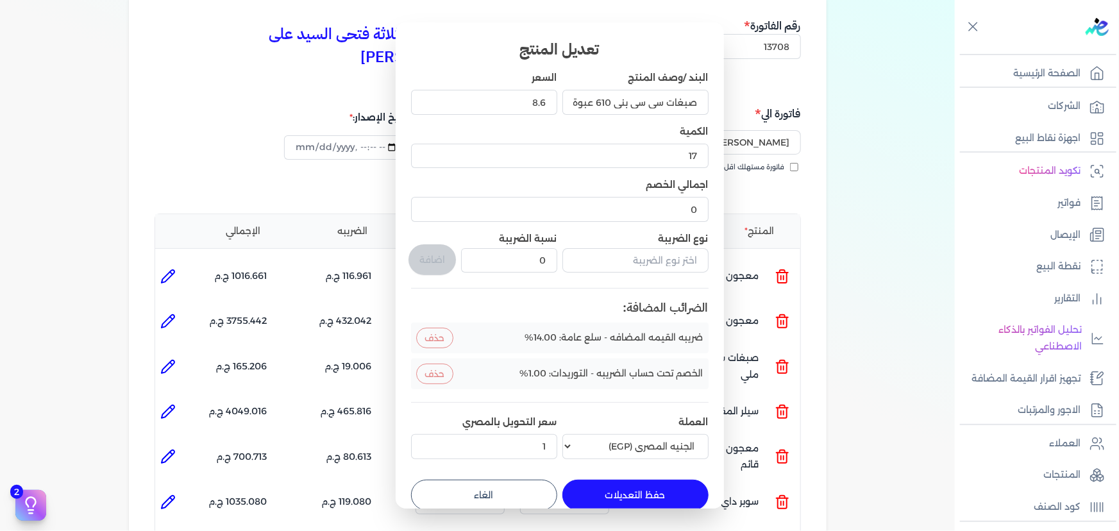
drag, startPoint x: 516, startPoint y: 486, endPoint x: 218, endPoint y: 255, distance: 376.4
click at [515, 486] on button "الغاء" at bounding box center [484, 495] width 146 height 31
type input "0"
type input "1"
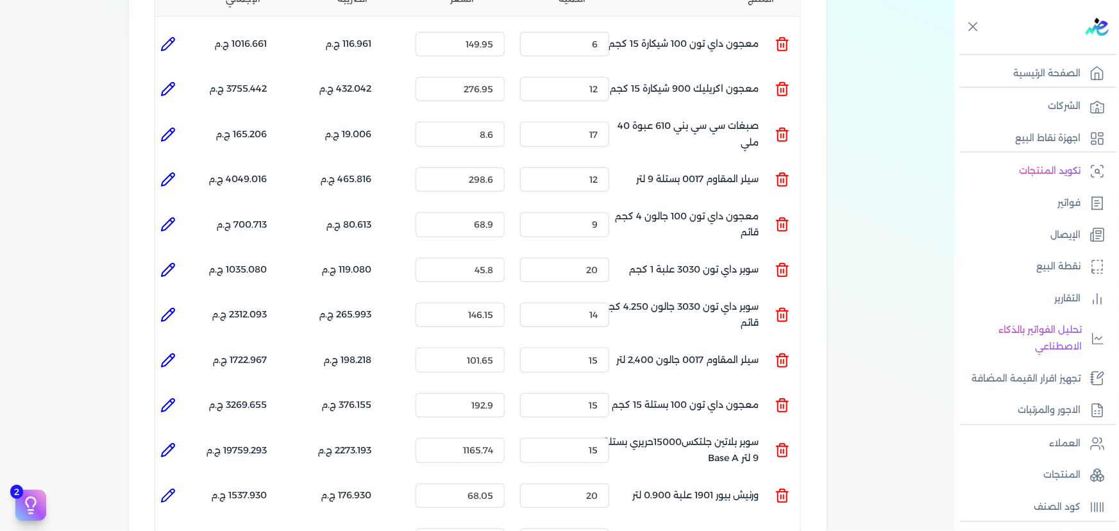
scroll to position [350, 0]
click at [173, 174] on icon at bounding box center [171, 175] width 3 height 3
type input "سيلر المقاوم 0017 بستلة 9 لتر"
type input "298.6"
type input "12"
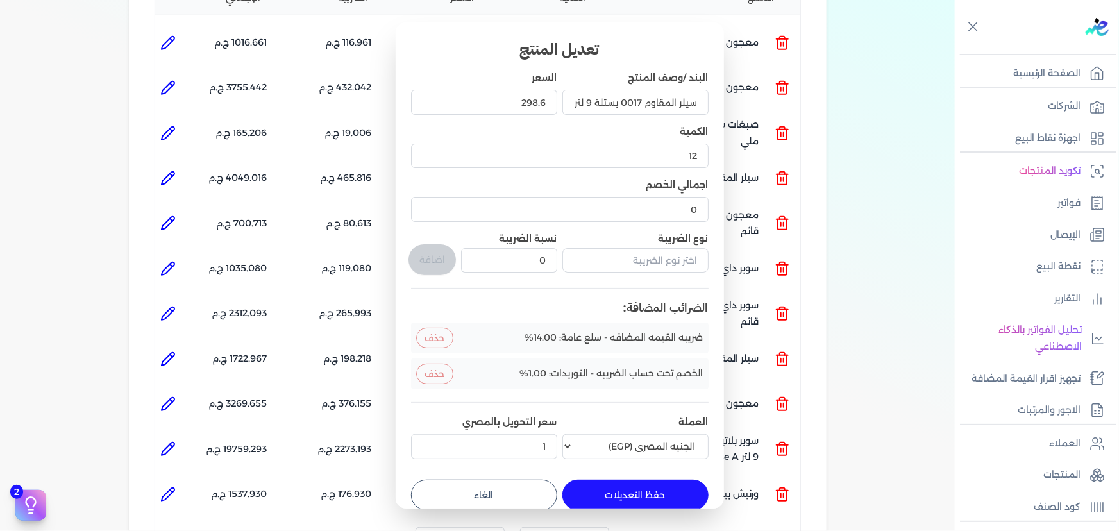
click at [491, 481] on button "الغاء" at bounding box center [484, 495] width 146 height 31
type input "0"
type input "1"
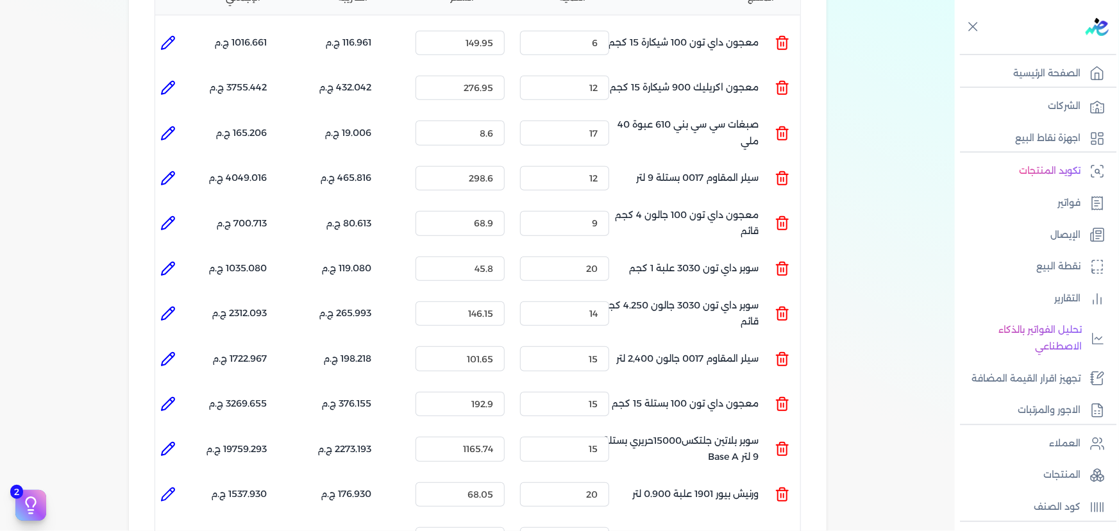
click at [175, 216] on icon at bounding box center [167, 223] width 15 height 15
type input "معجون داي تون 100 جالون 4 كجم قائم"
type input "68.9"
type input "9"
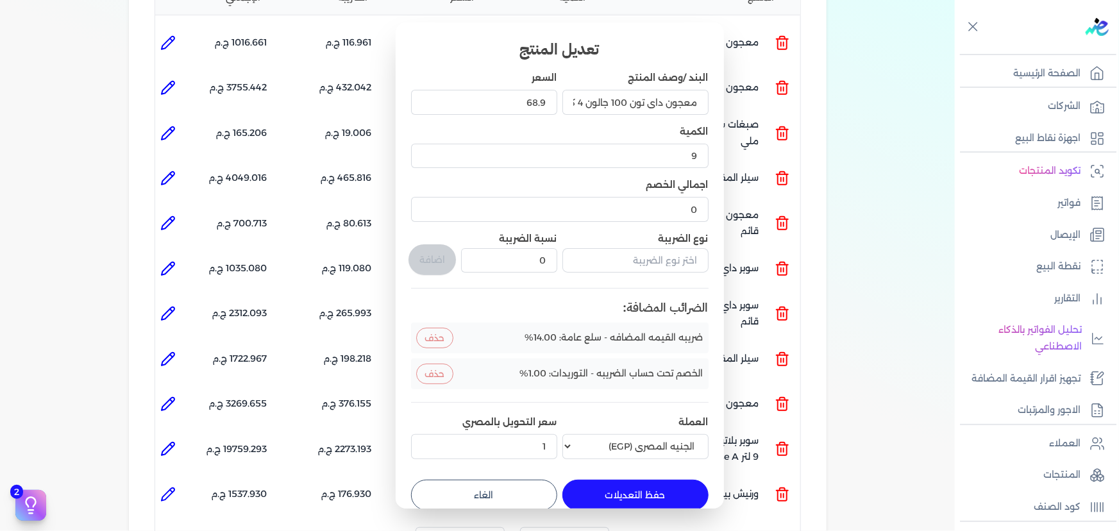
click at [490, 484] on button "الغاء" at bounding box center [484, 495] width 146 height 31
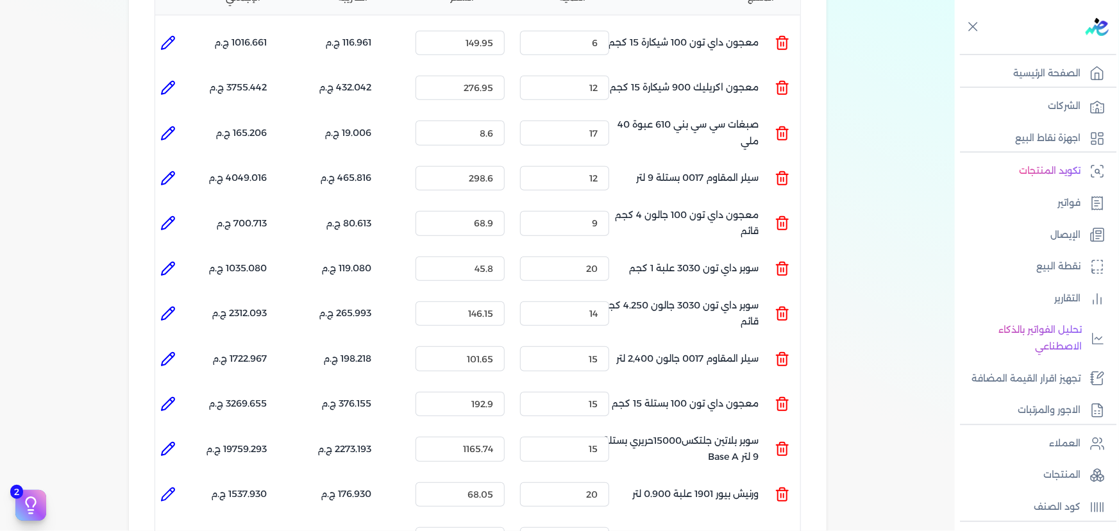
click at [170, 261] on icon at bounding box center [167, 268] width 15 height 15
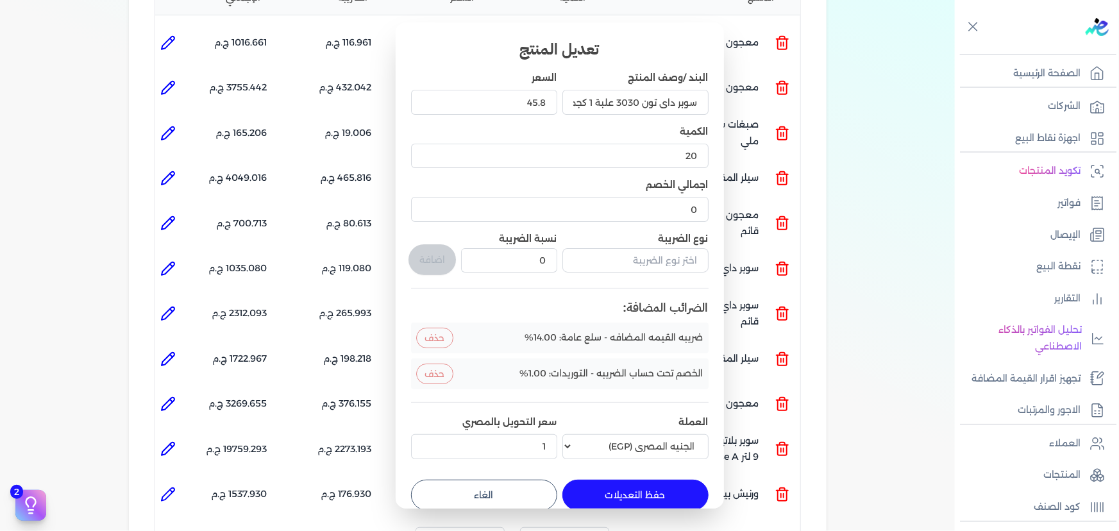
click at [501, 484] on button "الغاء" at bounding box center [484, 495] width 146 height 31
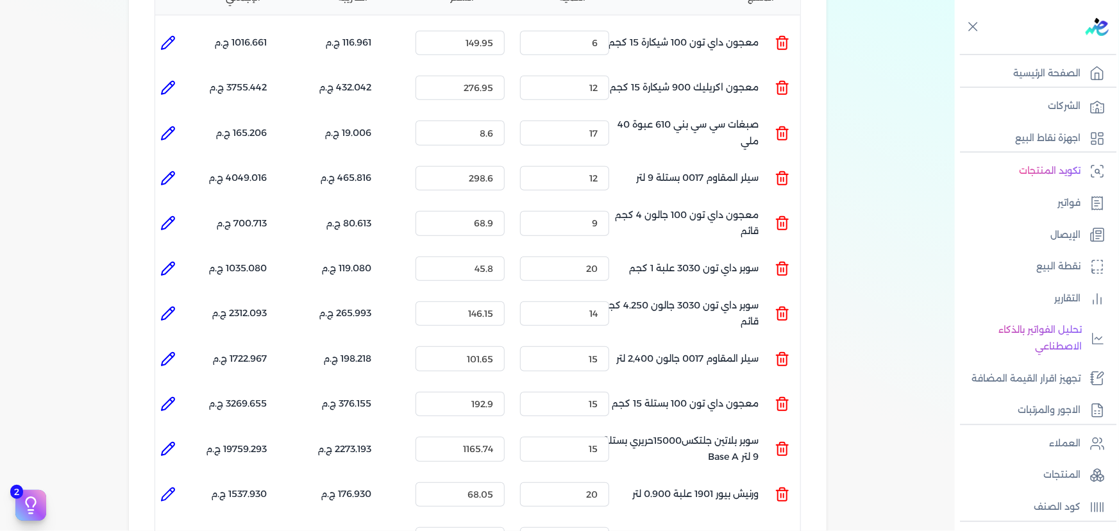
click at [178, 301] on li at bounding box center [168, 314] width 26 height 26
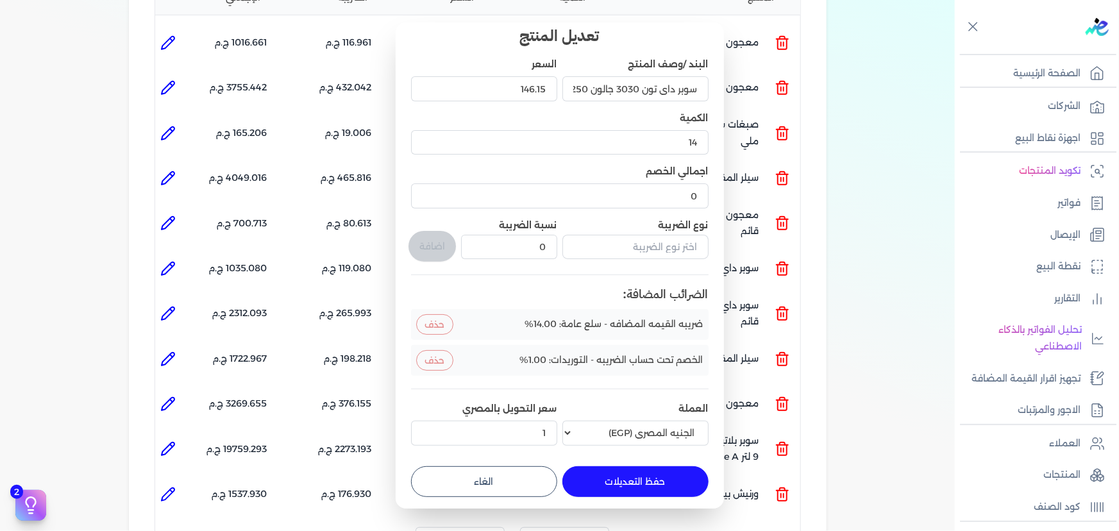
scroll to position [16, 0]
drag, startPoint x: 512, startPoint y: 468, endPoint x: 402, endPoint y: 414, distance: 122.5
click at [511, 469] on button "الغاء" at bounding box center [484, 479] width 146 height 31
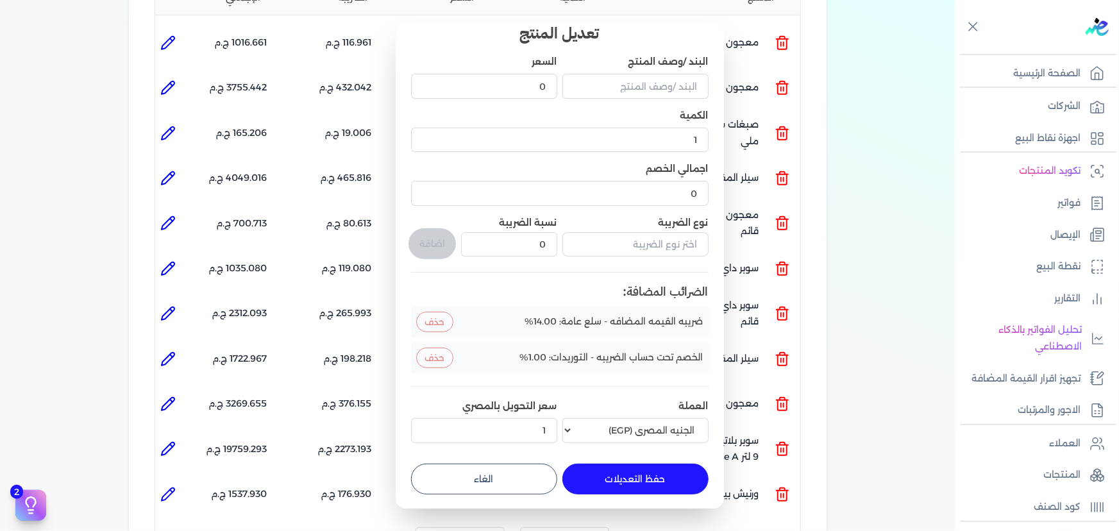
scroll to position [0, 0]
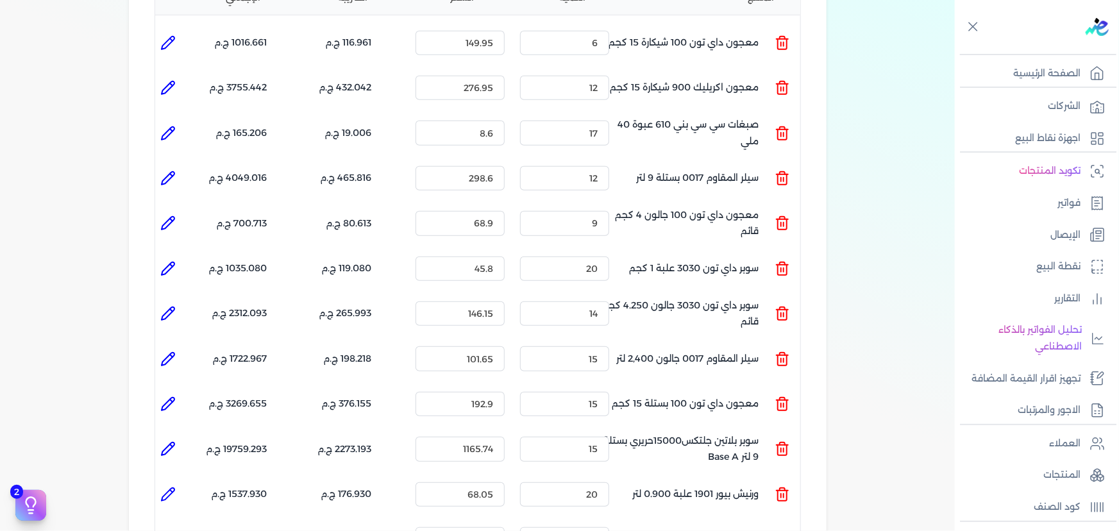
click at [166, 306] on icon at bounding box center [167, 313] width 15 height 15
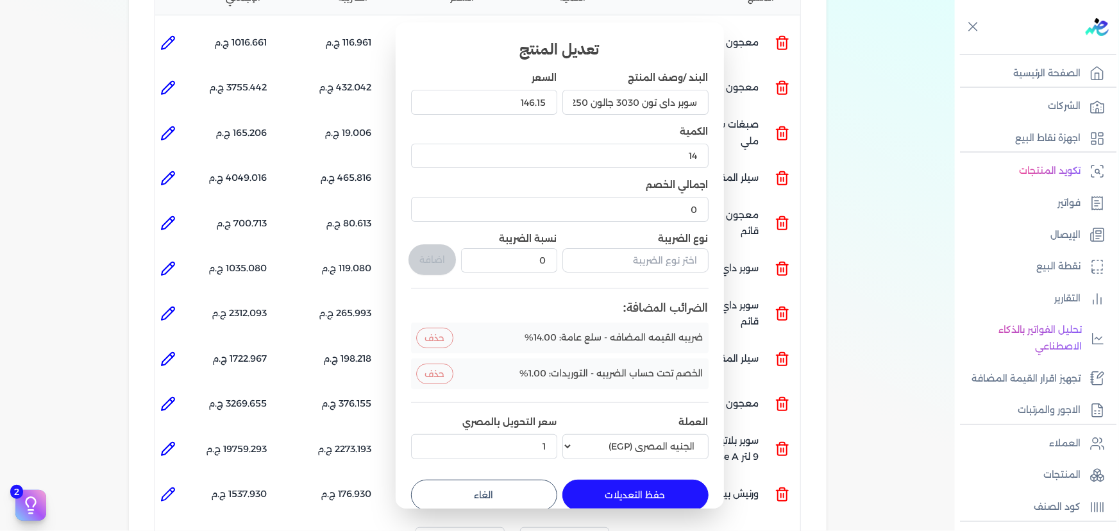
drag, startPoint x: 532, startPoint y: 486, endPoint x: 454, endPoint y: 437, distance: 92.8
click at [531, 484] on button "الغاء" at bounding box center [484, 495] width 146 height 31
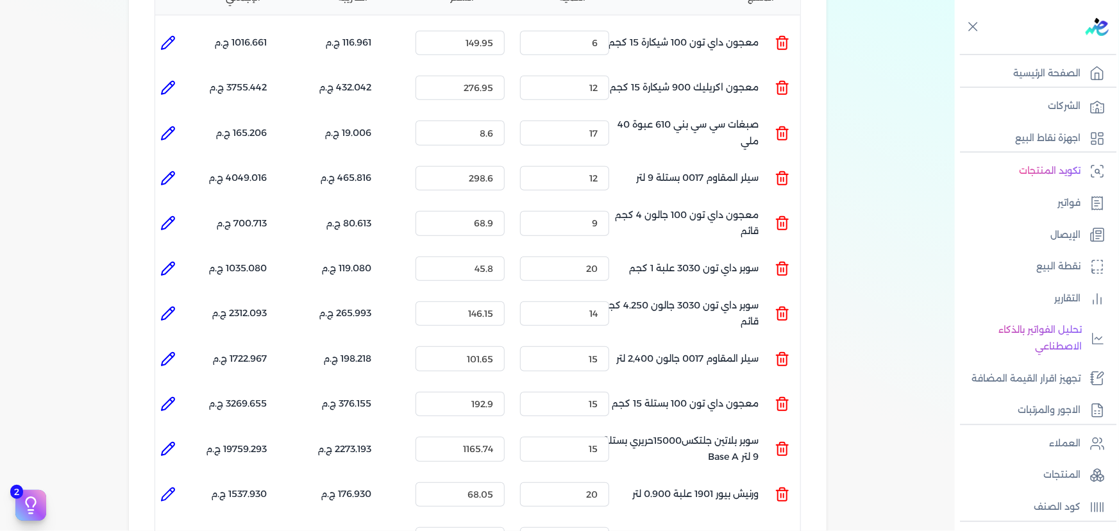
drag, startPoint x: 178, startPoint y: 334, endPoint x: 223, endPoint y: 354, distance: 50.0
click at [177, 346] on li at bounding box center [168, 359] width 26 height 26
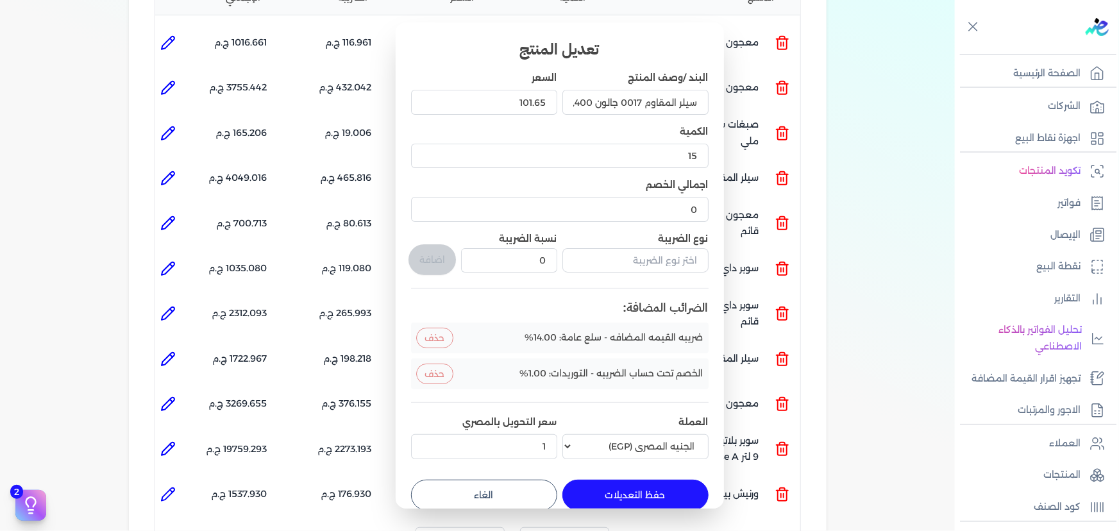
click at [462, 485] on button "الغاء" at bounding box center [484, 495] width 146 height 31
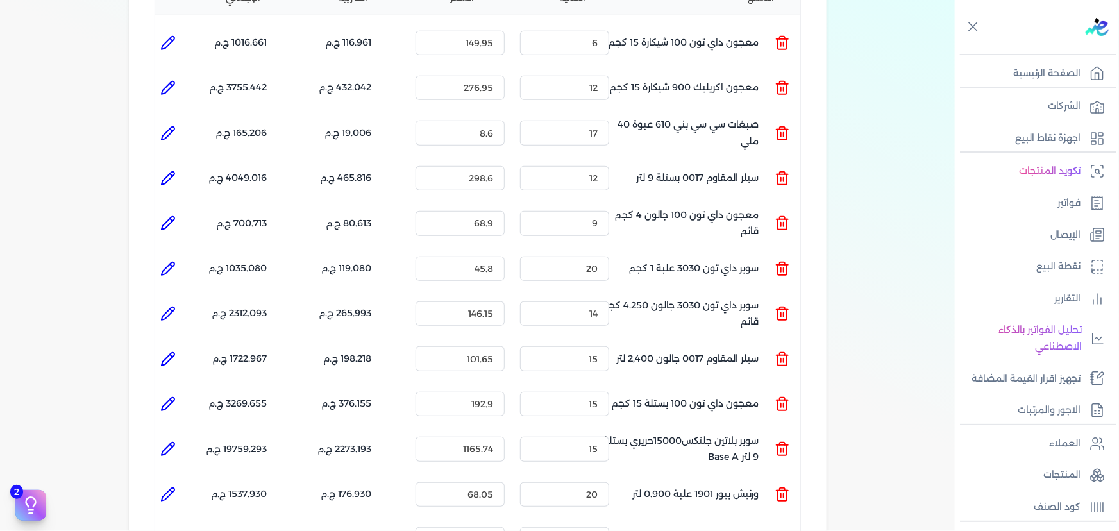
click at [176, 396] on icon at bounding box center [167, 403] width 15 height 15
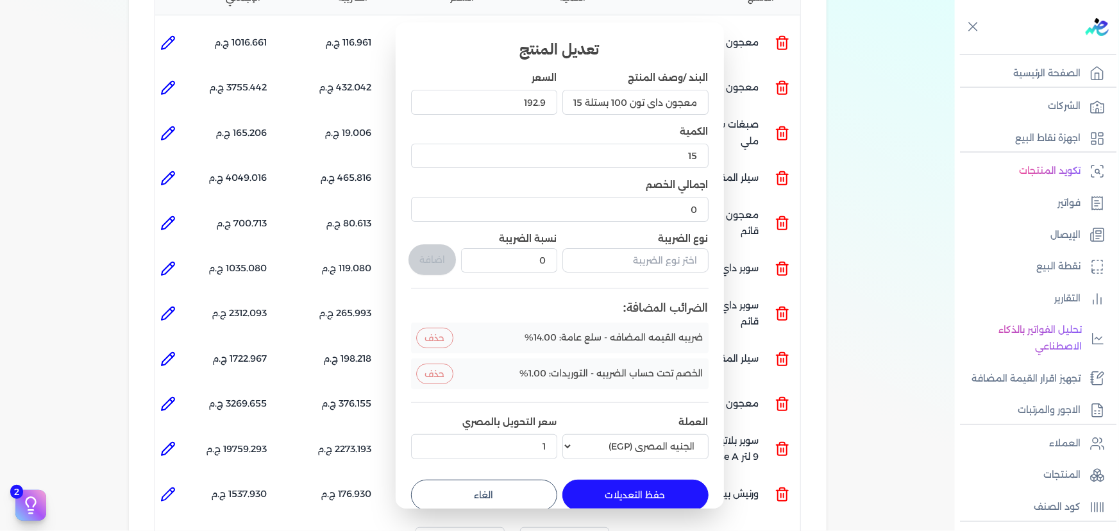
click at [507, 493] on button "الغاء" at bounding box center [484, 495] width 146 height 31
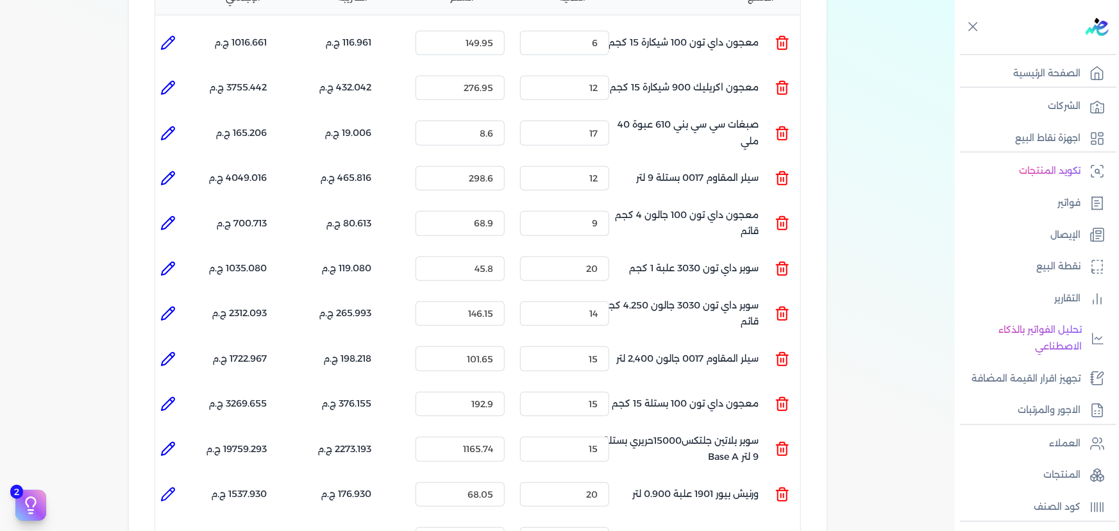
click at [178, 436] on li at bounding box center [168, 449] width 26 height 26
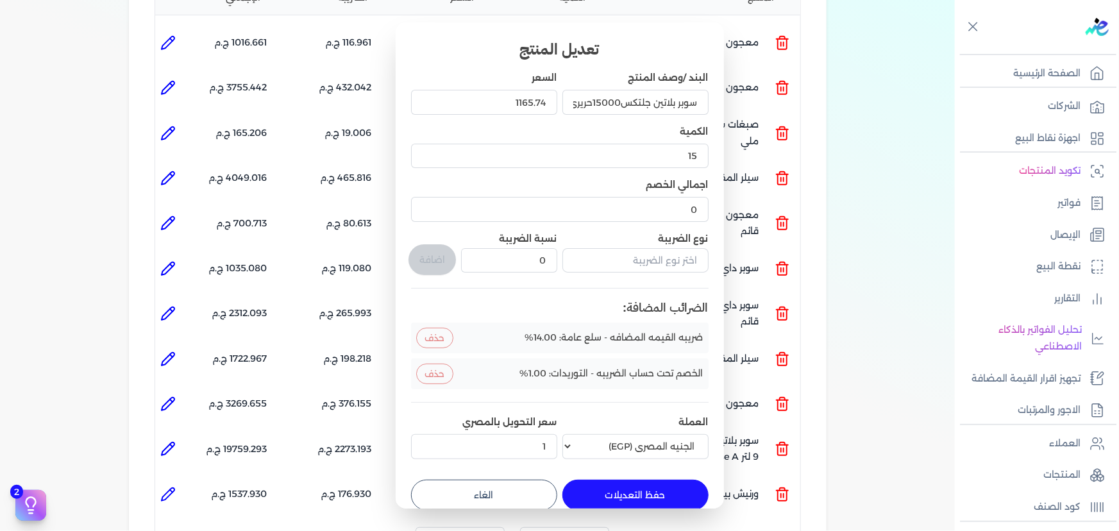
drag, startPoint x: 499, startPoint y: 484, endPoint x: 263, endPoint y: 384, distance: 256.4
click at [497, 484] on button "الغاء" at bounding box center [484, 495] width 146 height 31
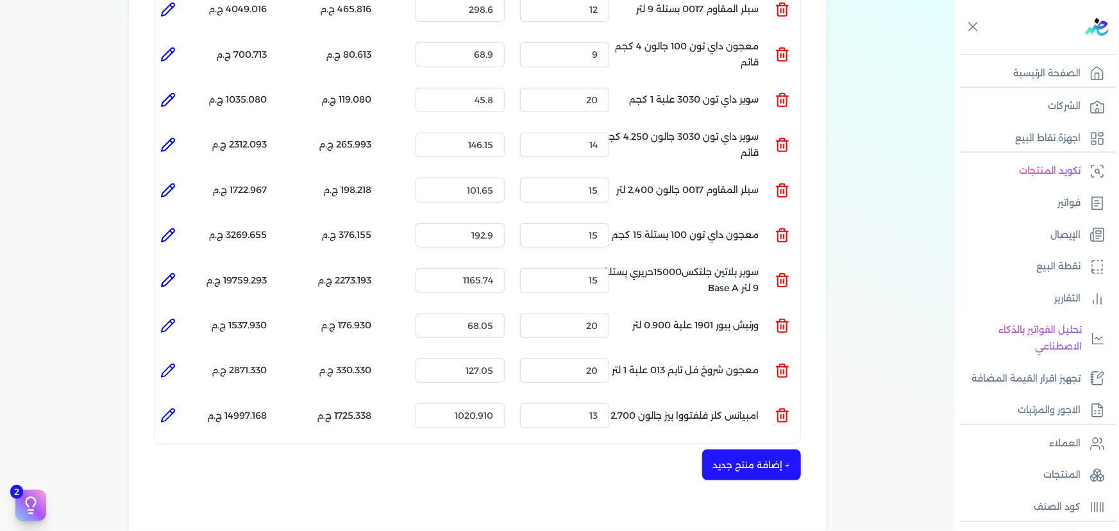
scroll to position [583, 0]
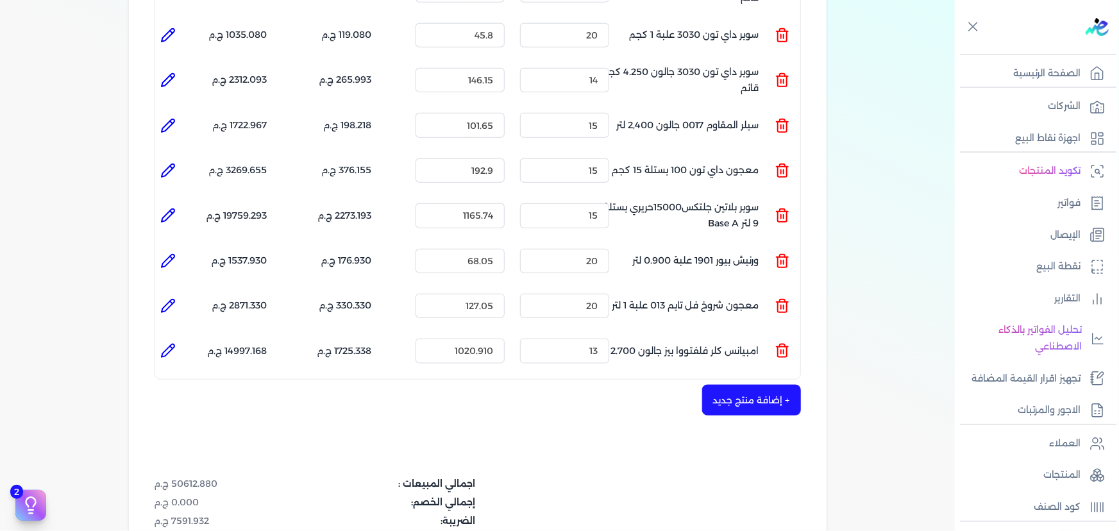
drag, startPoint x: 169, startPoint y: 226, endPoint x: 178, endPoint y: 250, distance: 25.4
click at [169, 248] on li at bounding box center [168, 261] width 26 height 26
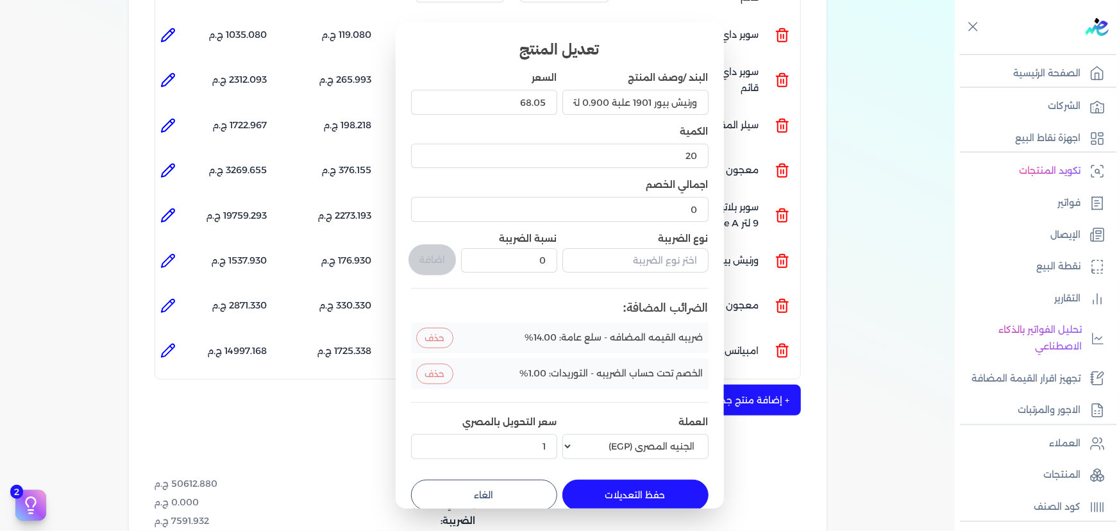
drag, startPoint x: 479, startPoint y: 503, endPoint x: 461, endPoint y: 488, distance: 23.2
click at [478, 502] on button "الغاء" at bounding box center [484, 495] width 146 height 31
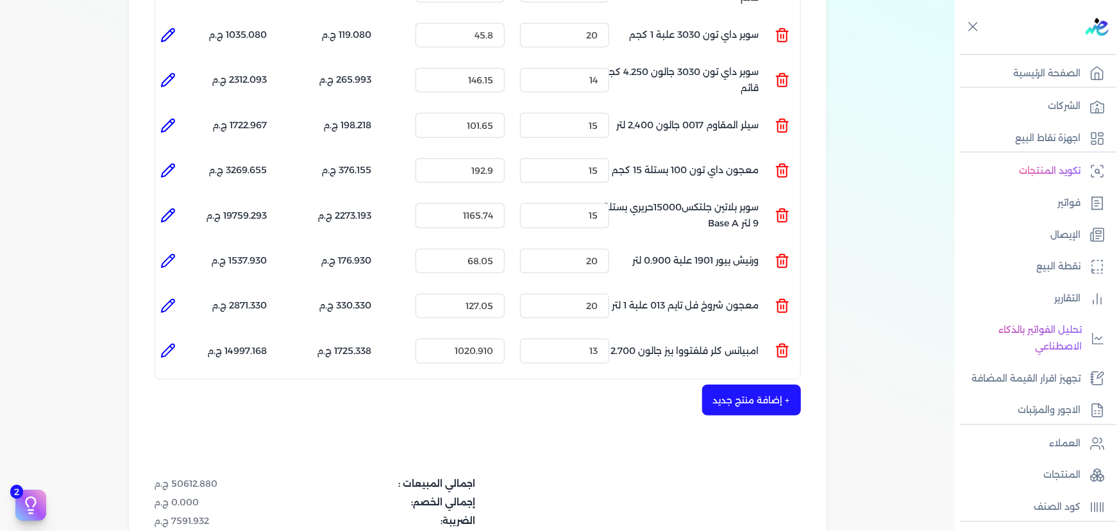
click at [164, 298] on icon at bounding box center [167, 305] width 15 height 15
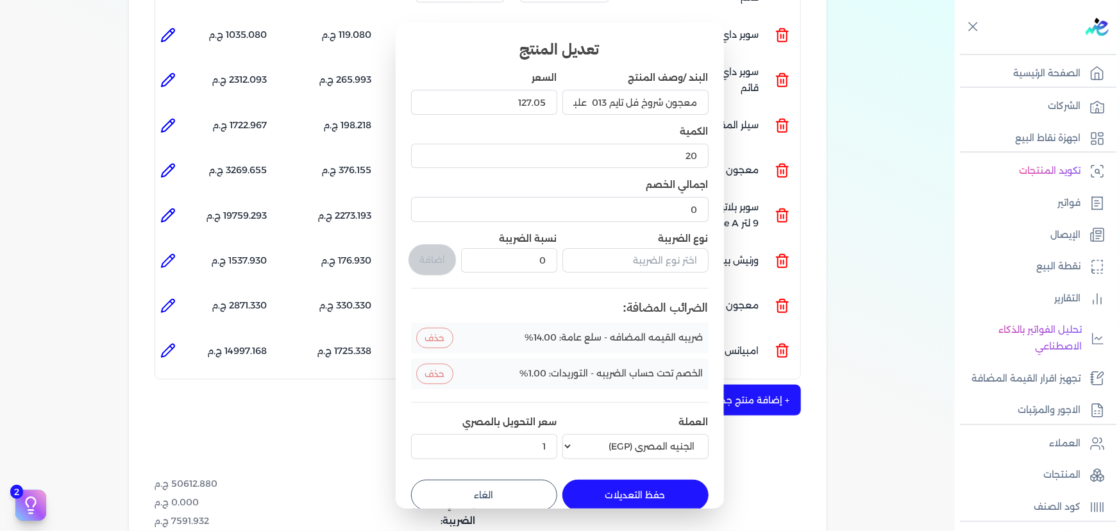
click at [443, 494] on button "الغاء" at bounding box center [484, 495] width 146 height 31
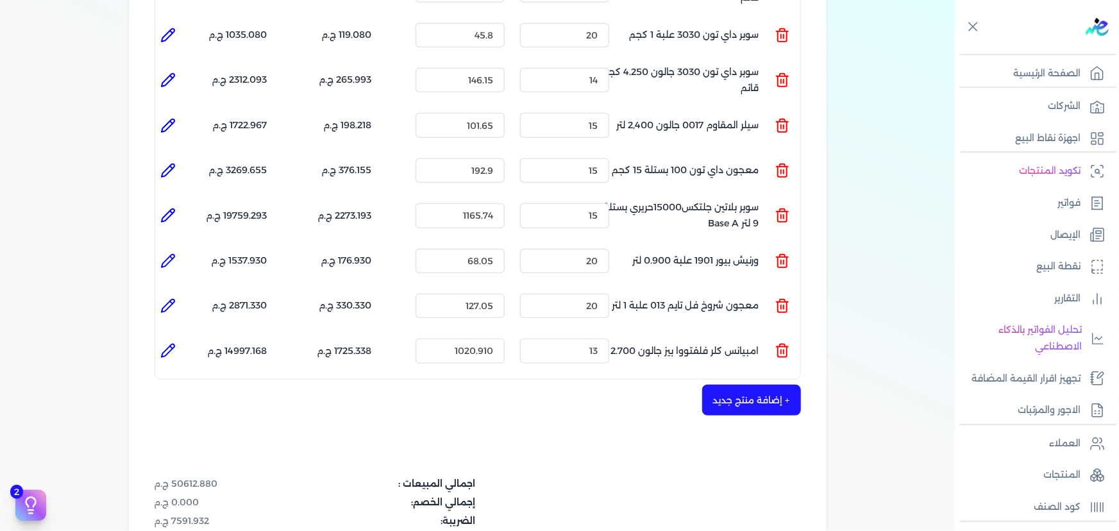
click at [181, 338] on li at bounding box center [168, 351] width 26 height 26
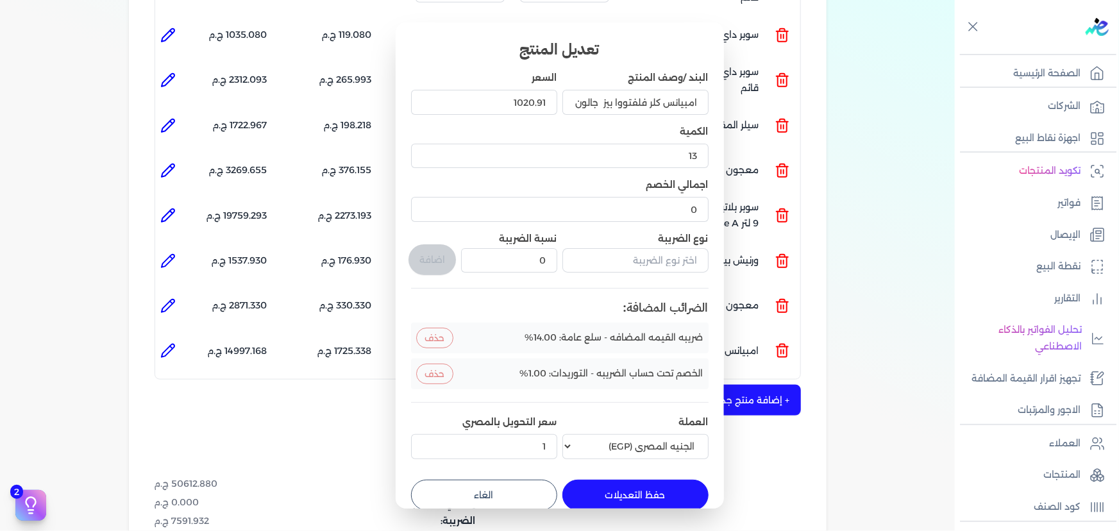
click at [490, 490] on button "الغاء" at bounding box center [484, 495] width 146 height 31
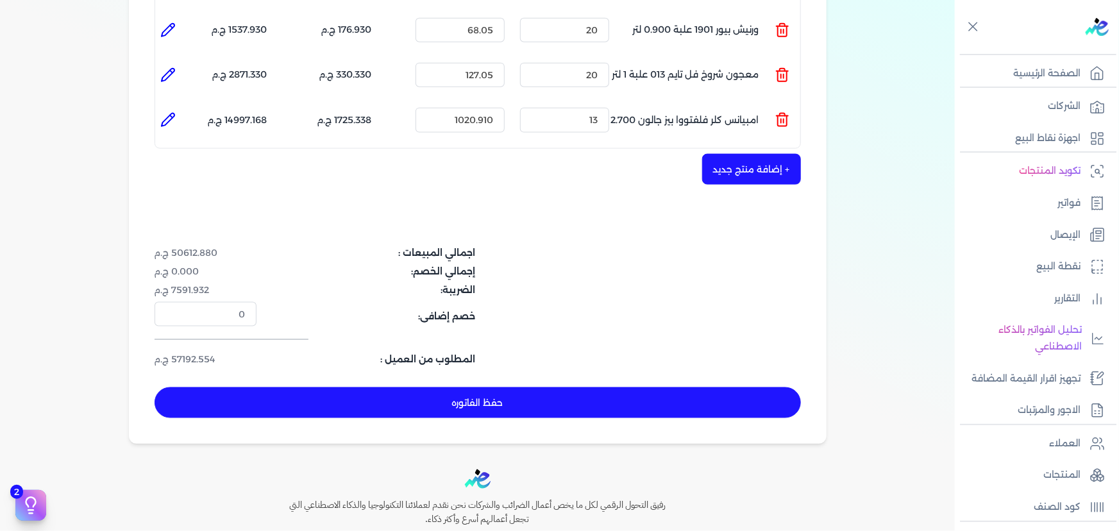
scroll to position [816, 0]
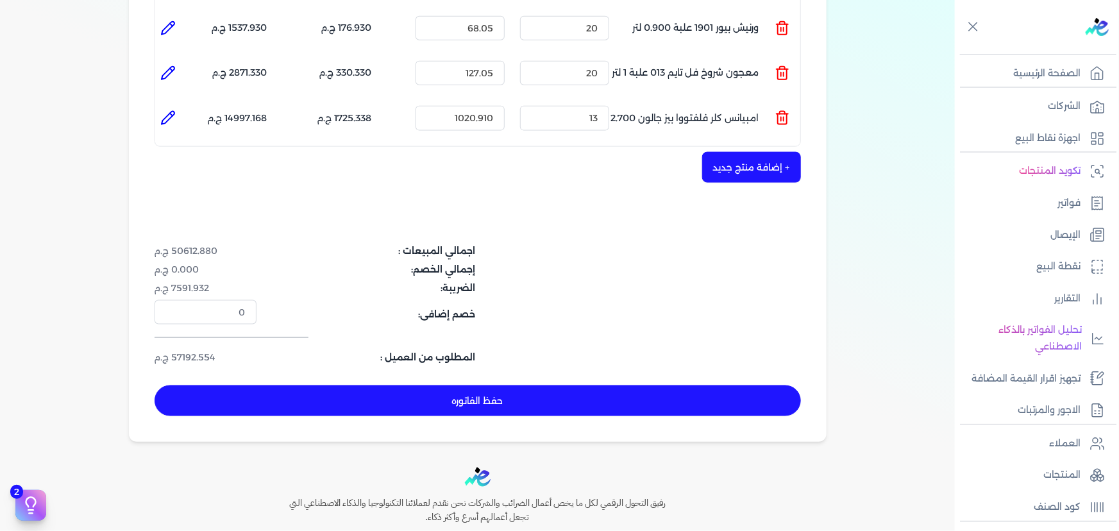
click at [488, 386] on button "حفظ الفاتوره" at bounding box center [478, 401] width 647 height 31
